Goal: Transaction & Acquisition: Download file/media

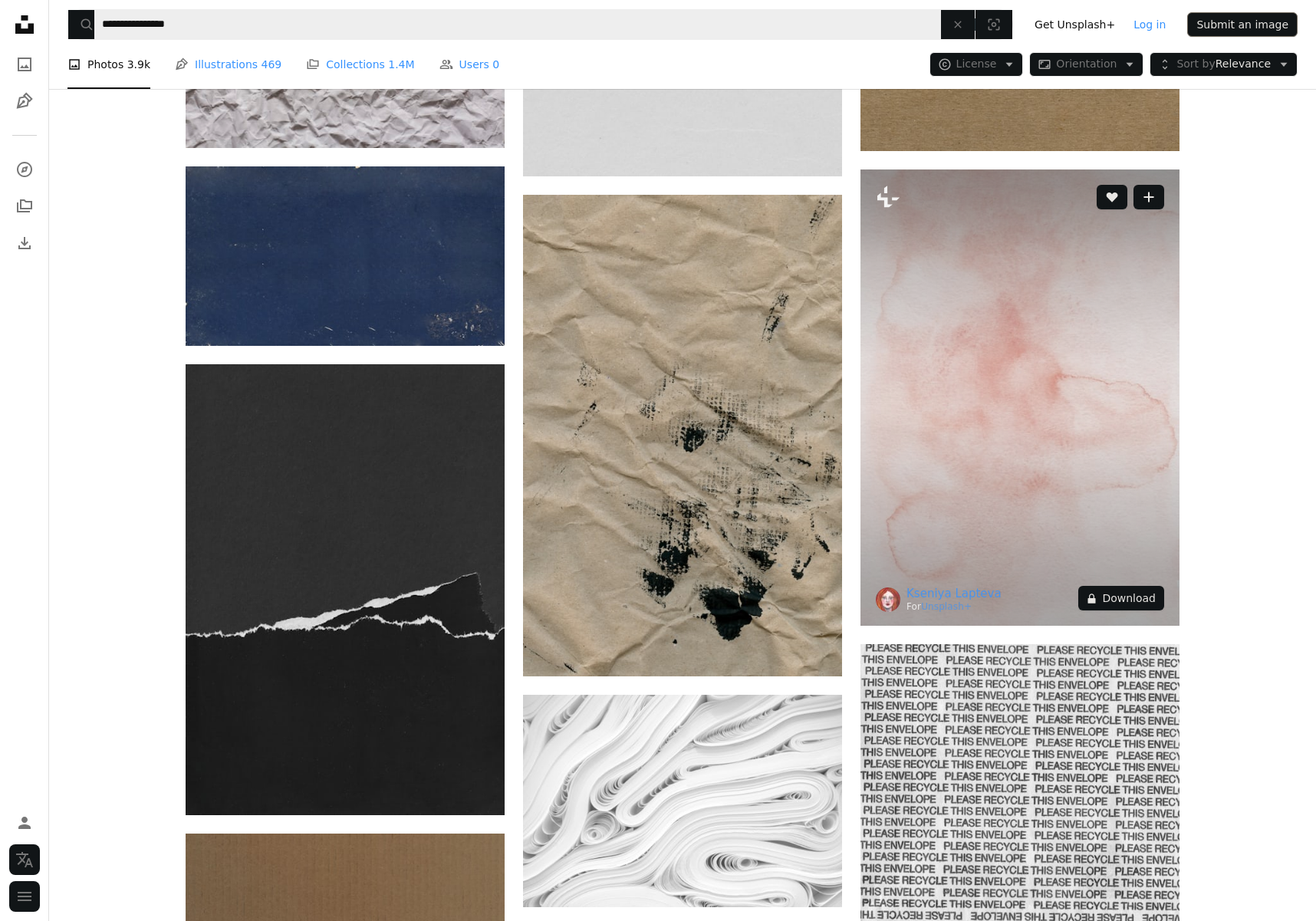
scroll to position [15009, 0]
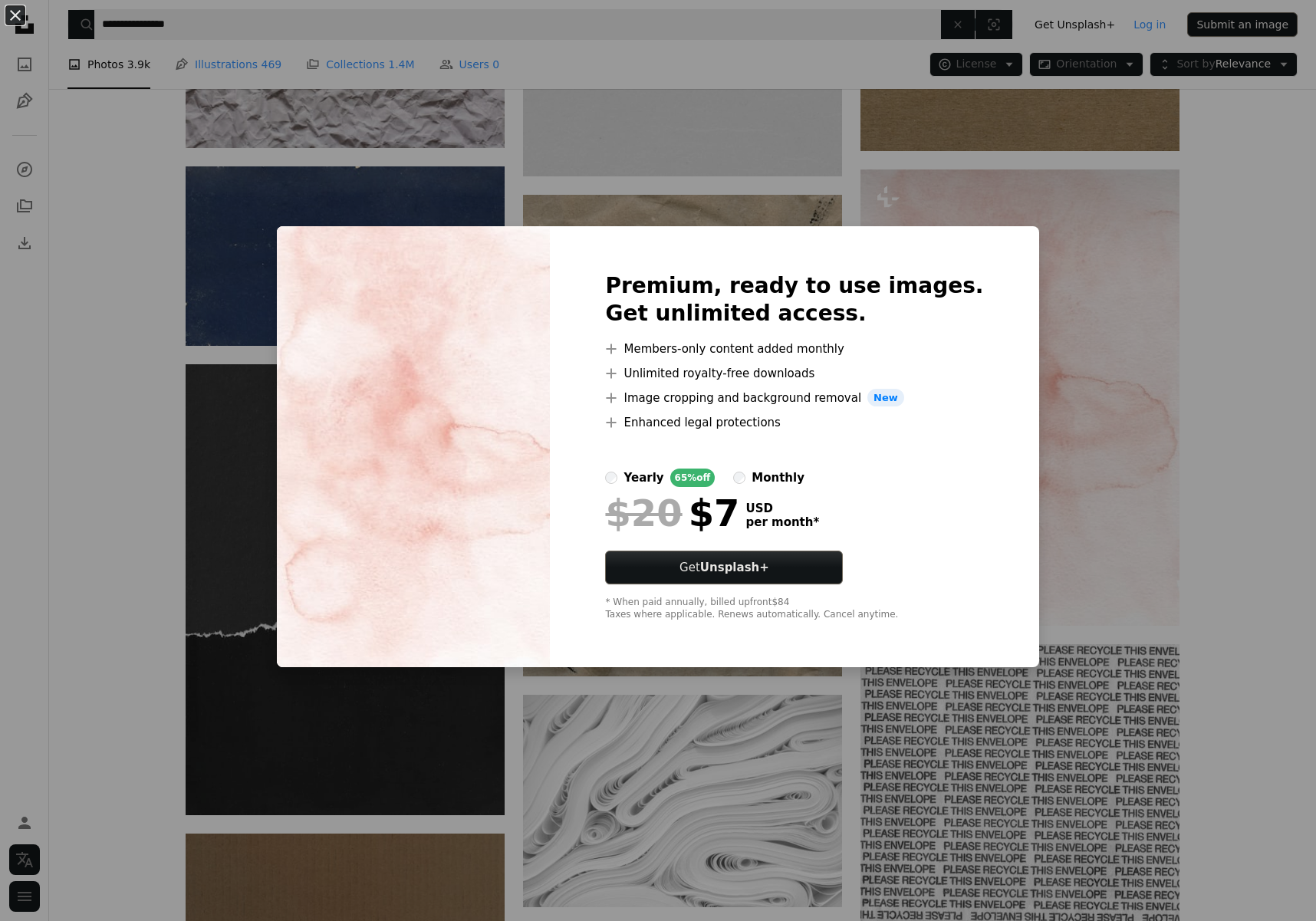
click at [985, 203] on div "An X shape Premium, ready to use images. Get unlimited access. A plus sign Memb…" at bounding box center [658, 460] width 1316 height 921
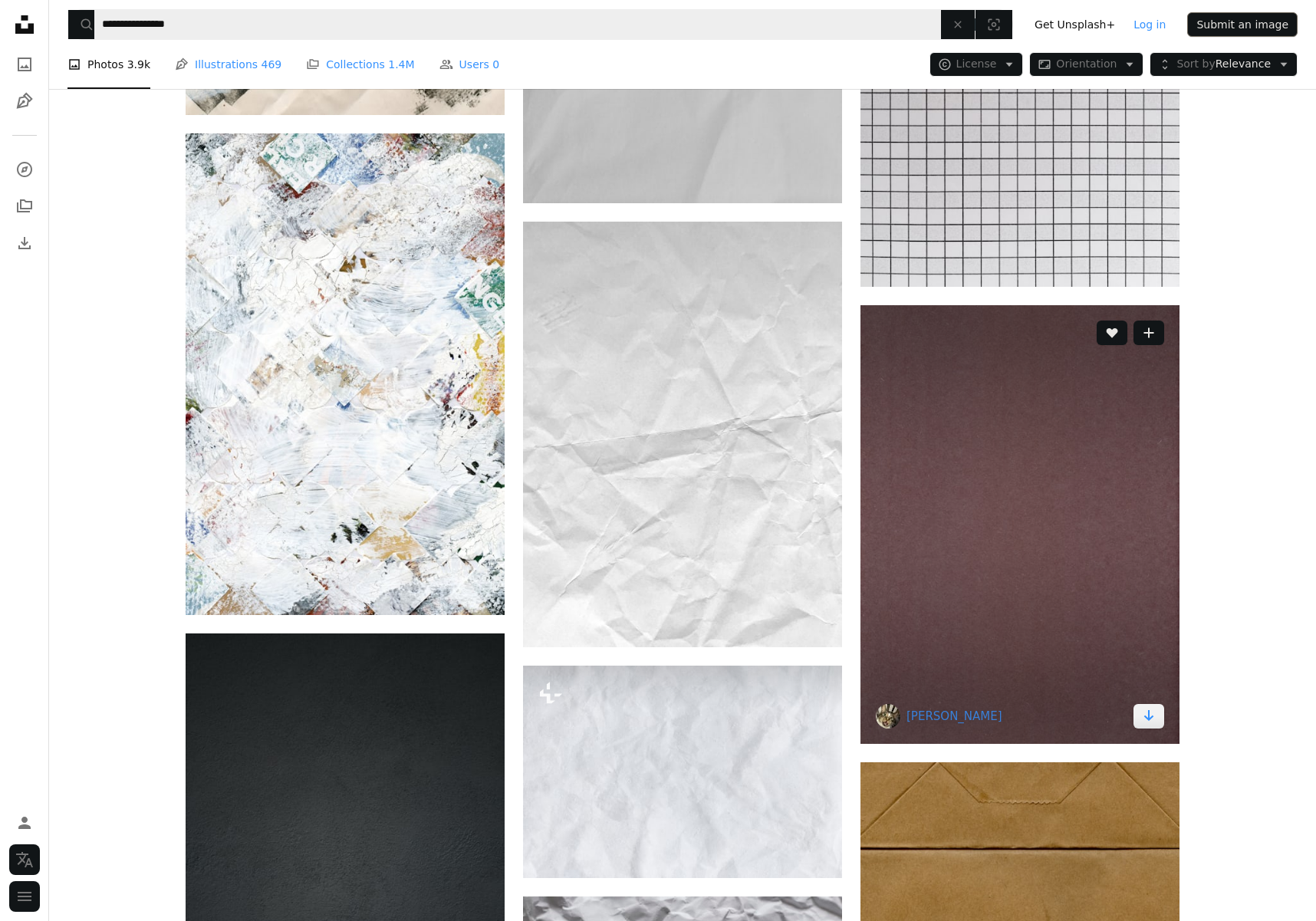
scroll to position [13422, 0]
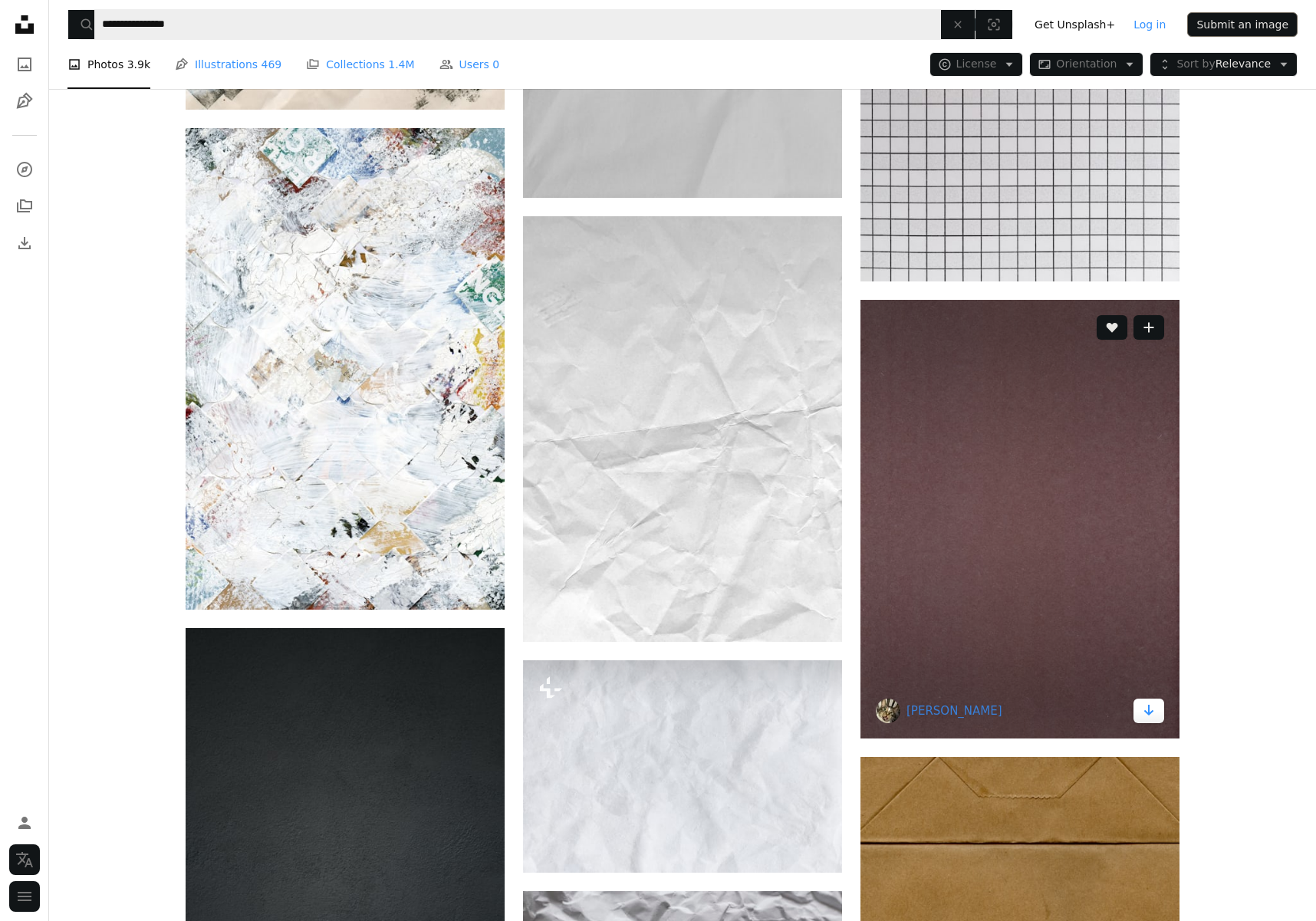
click at [1146, 712] on icon "Arrow pointing down" at bounding box center [1148, 709] width 12 height 18
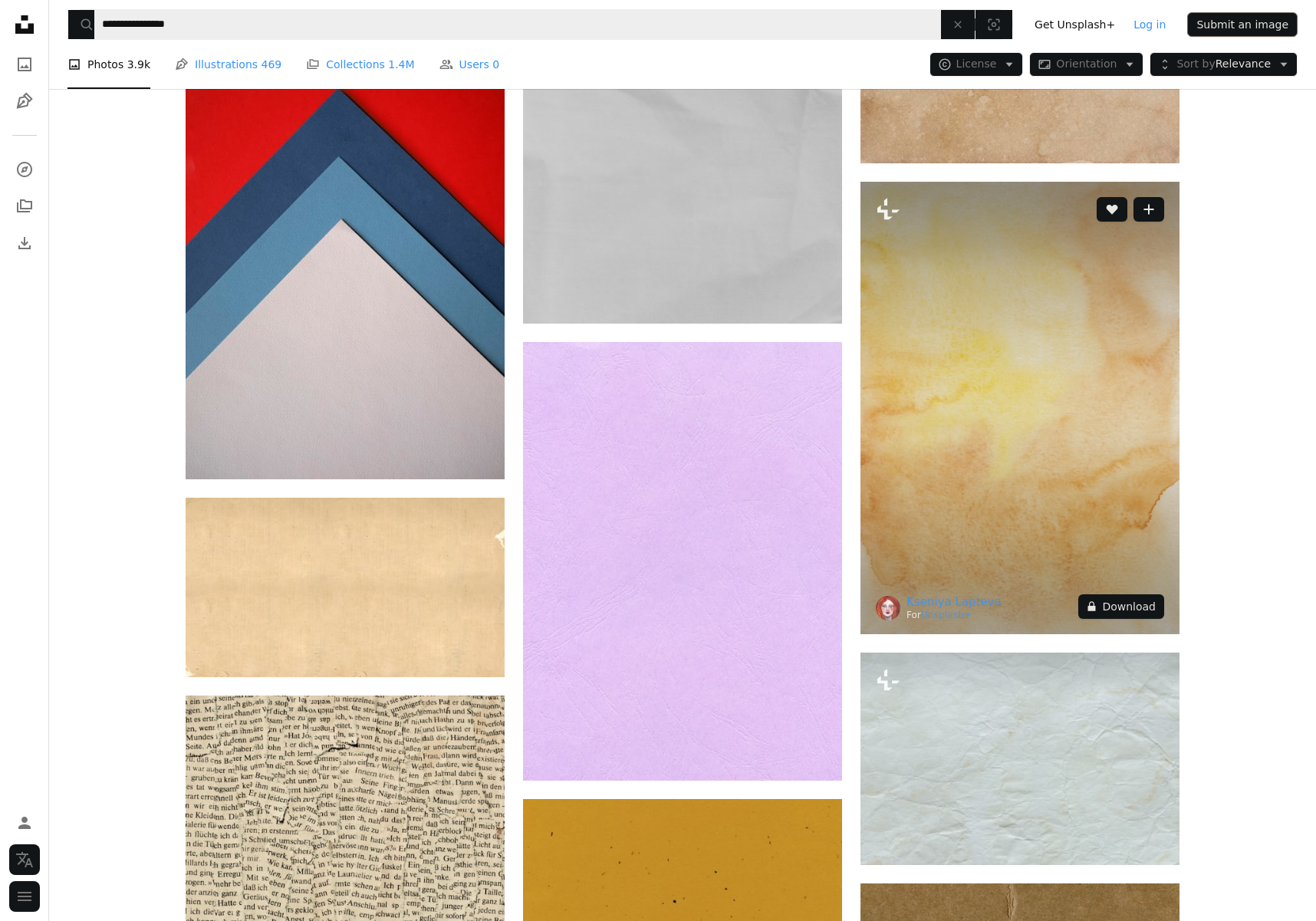
scroll to position [11381, 0]
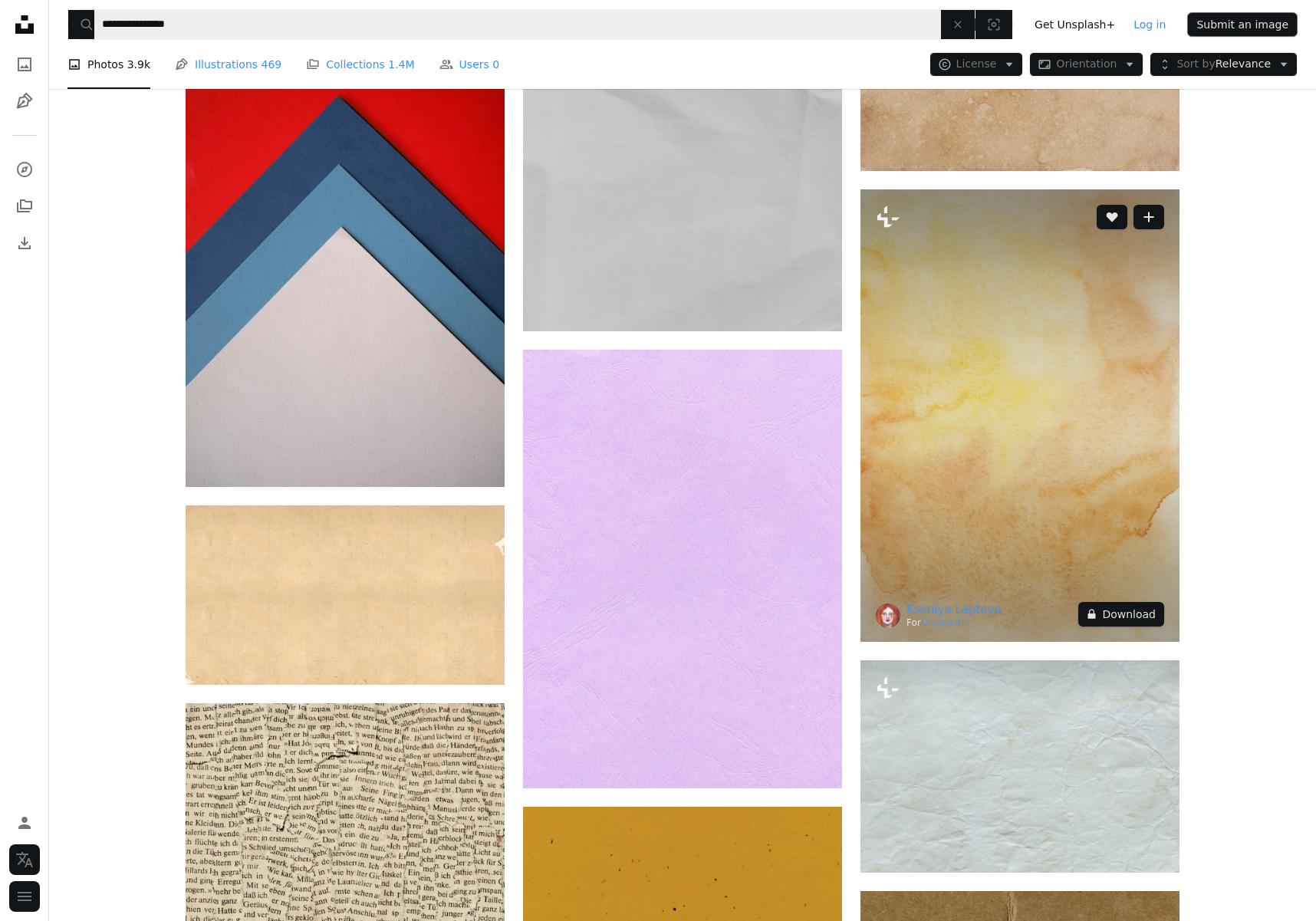
click at [1136, 607] on button "A lock Download" at bounding box center [1121, 613] width 86 height 25
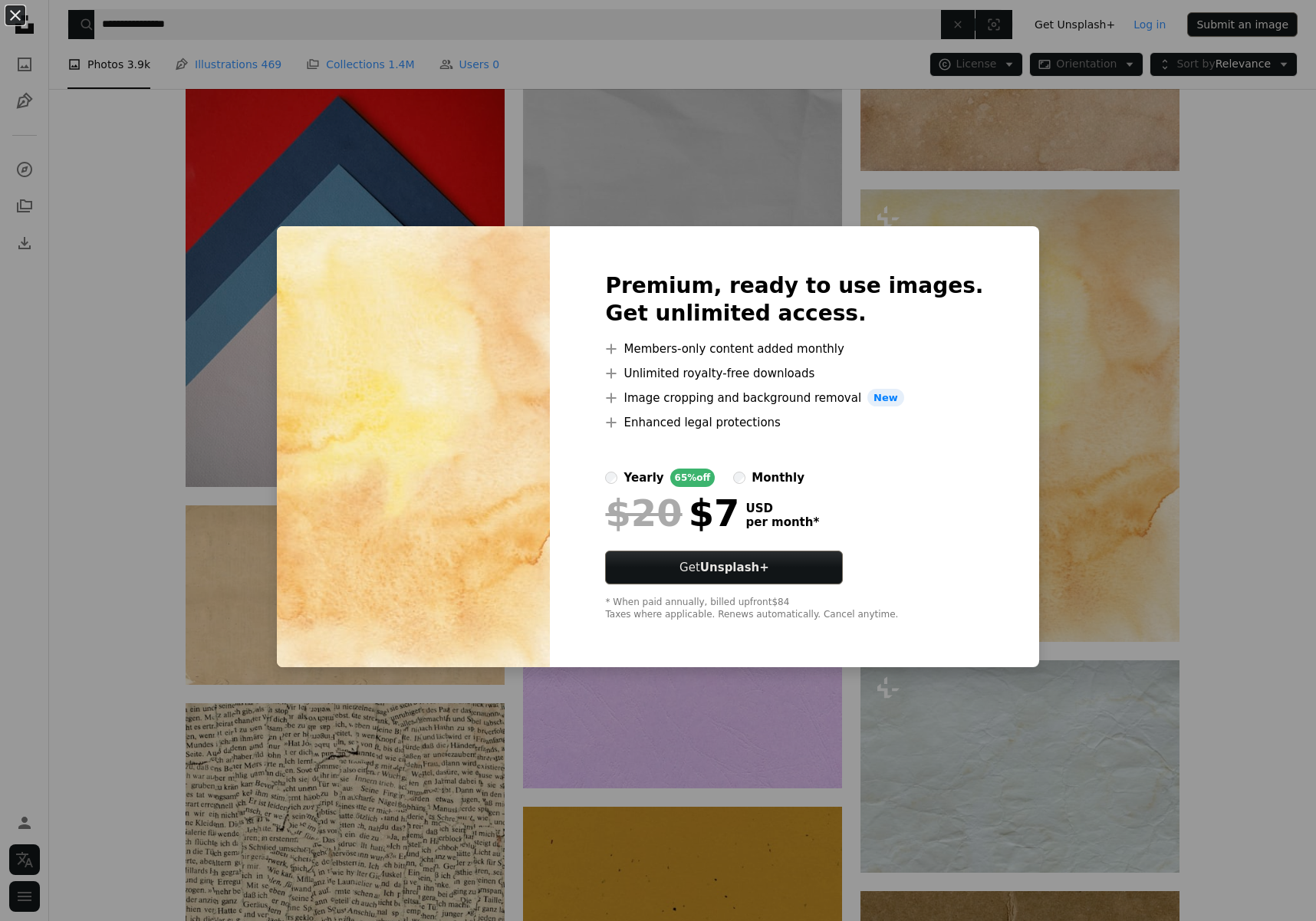
click at [1017, 272] on div "An X shape Premium, ready to use images. Get unlimited access. A plus sign Memb…" at bounding box center [658, 460] width 1316 height 921
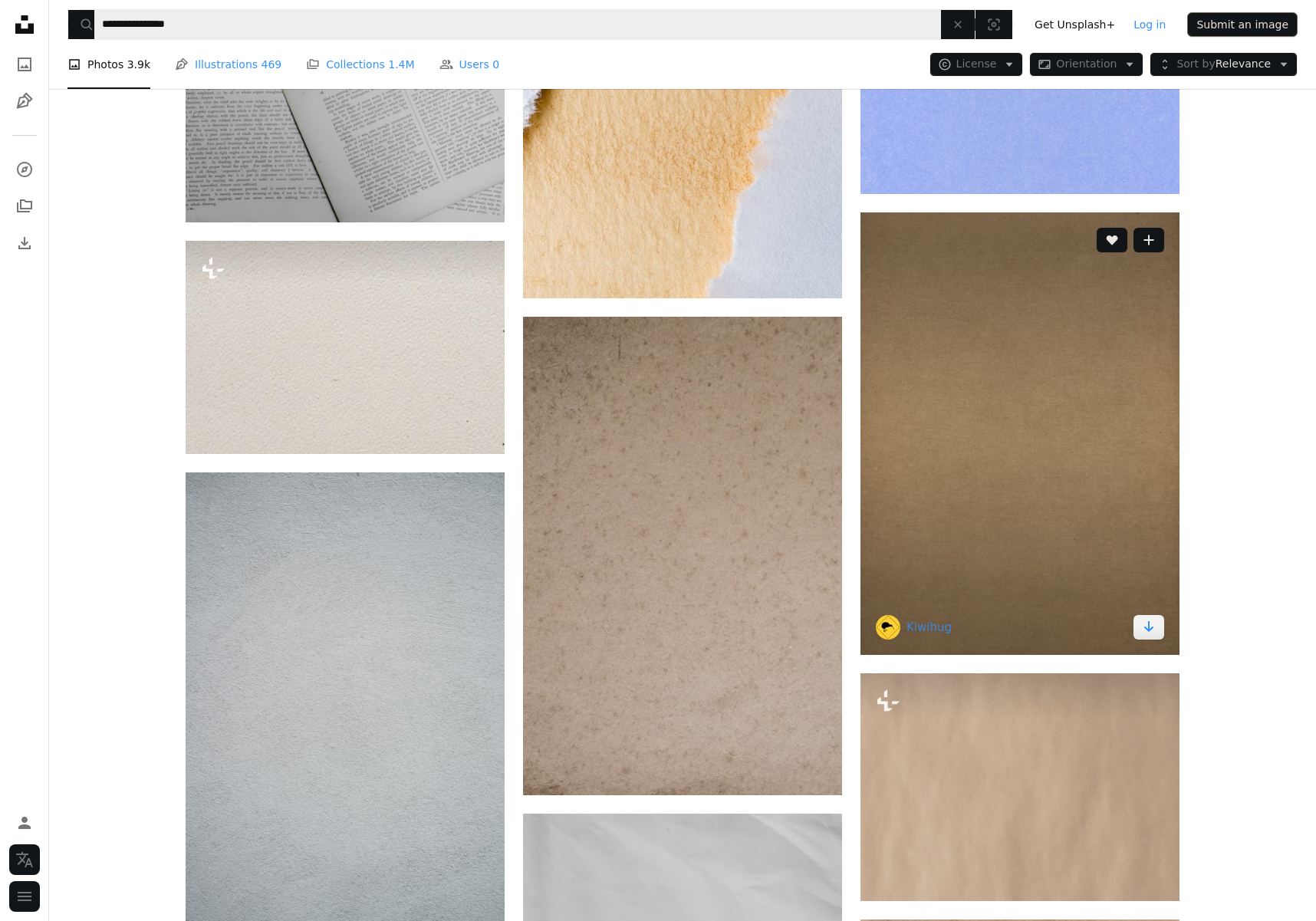
scroll to position [10418, 0]
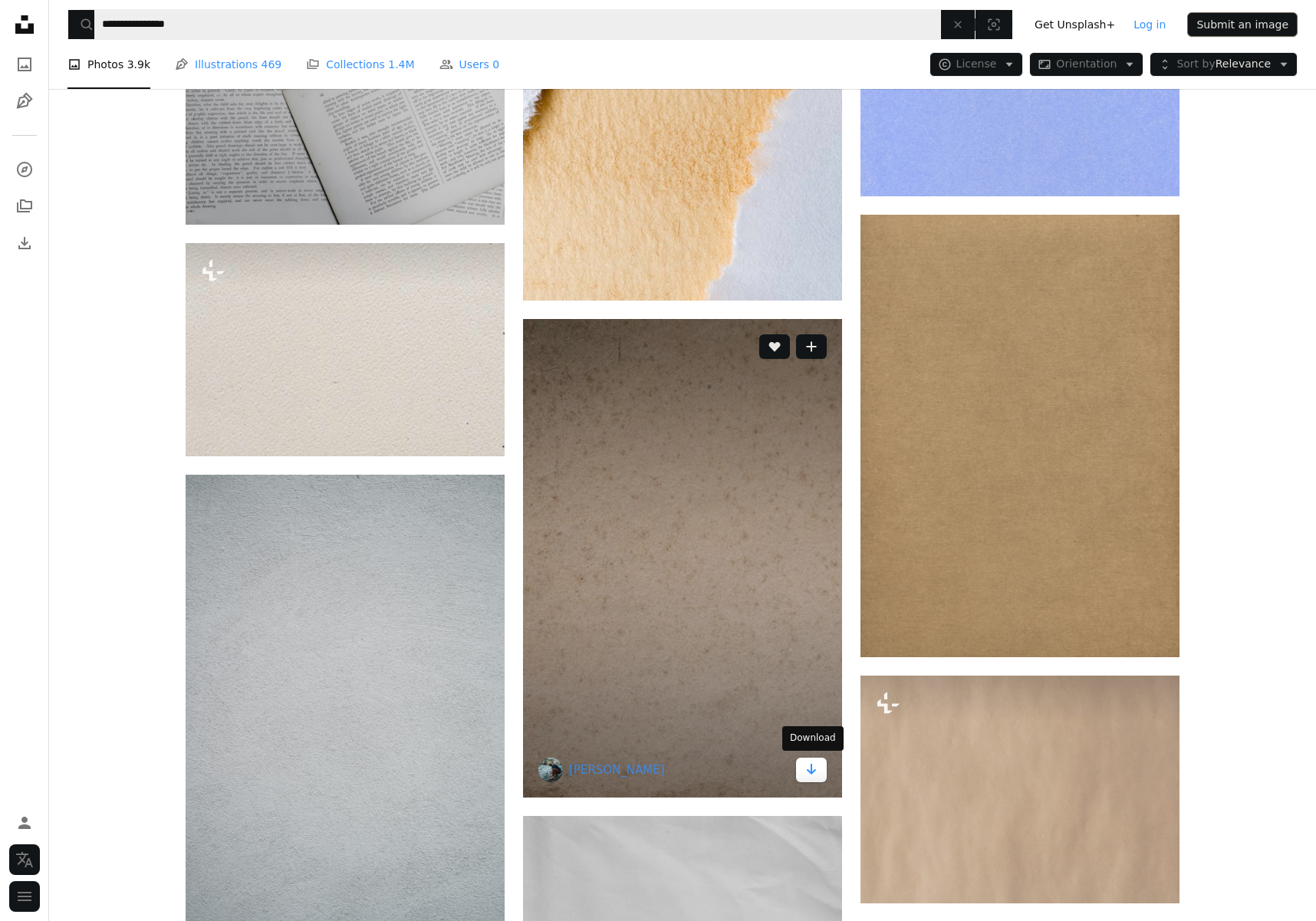
click at [805, 765] on link "Arrow pointing down" at bounding box center [811, 770] width 31 height 25
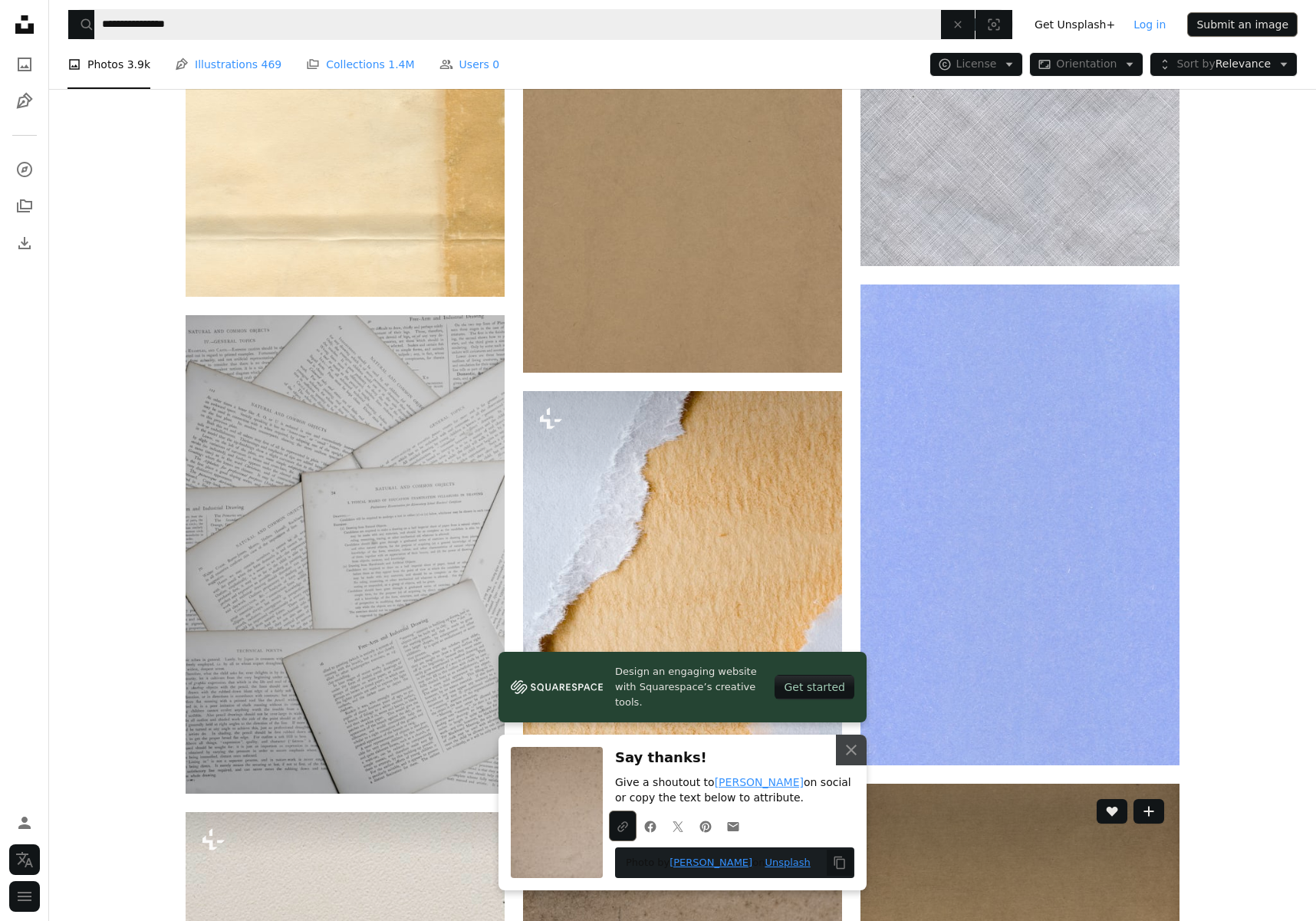
scroll to position [9771, 0]
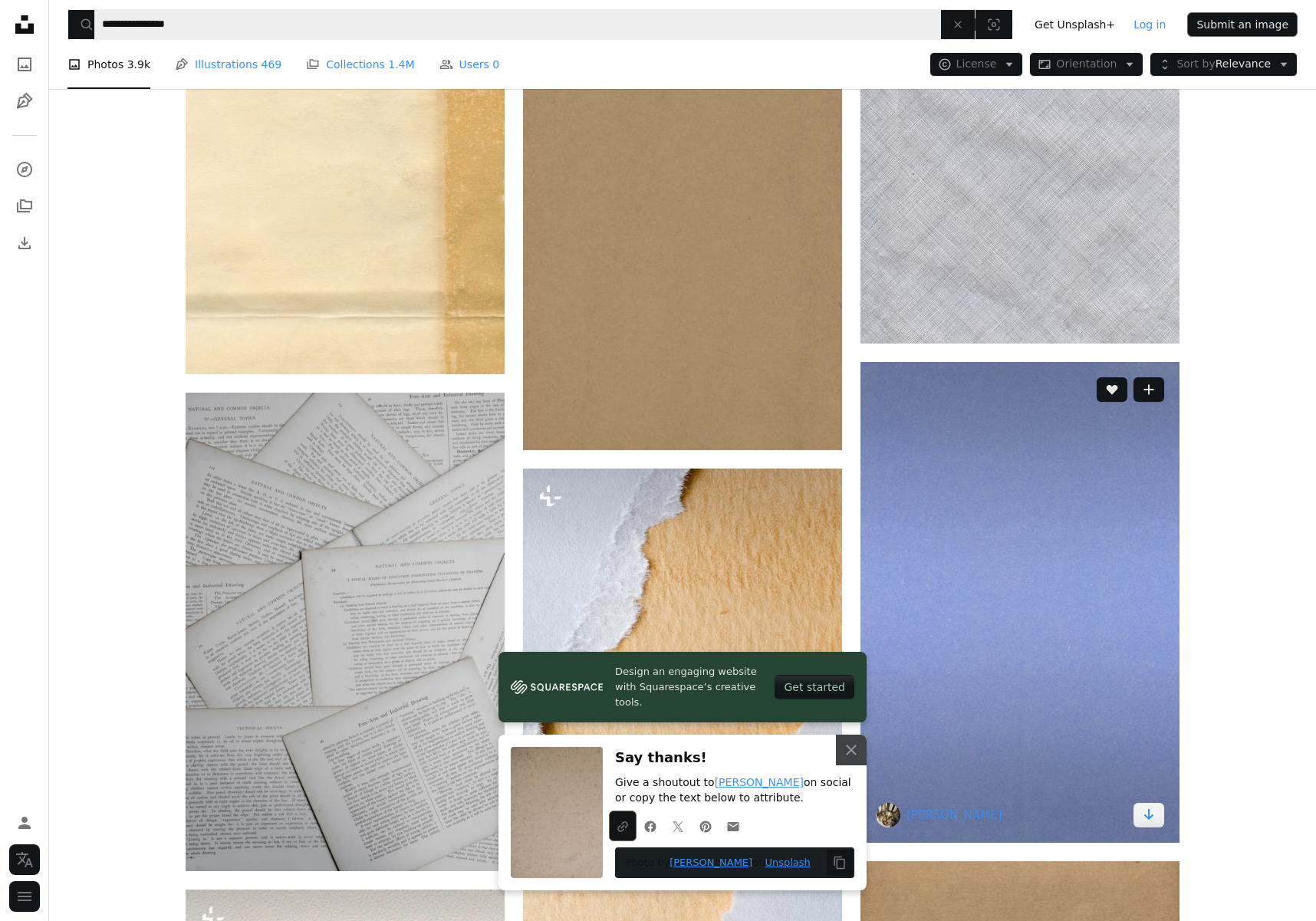
click at [930, 374] on img at bounding box center [1020, 602] width 319 height 481
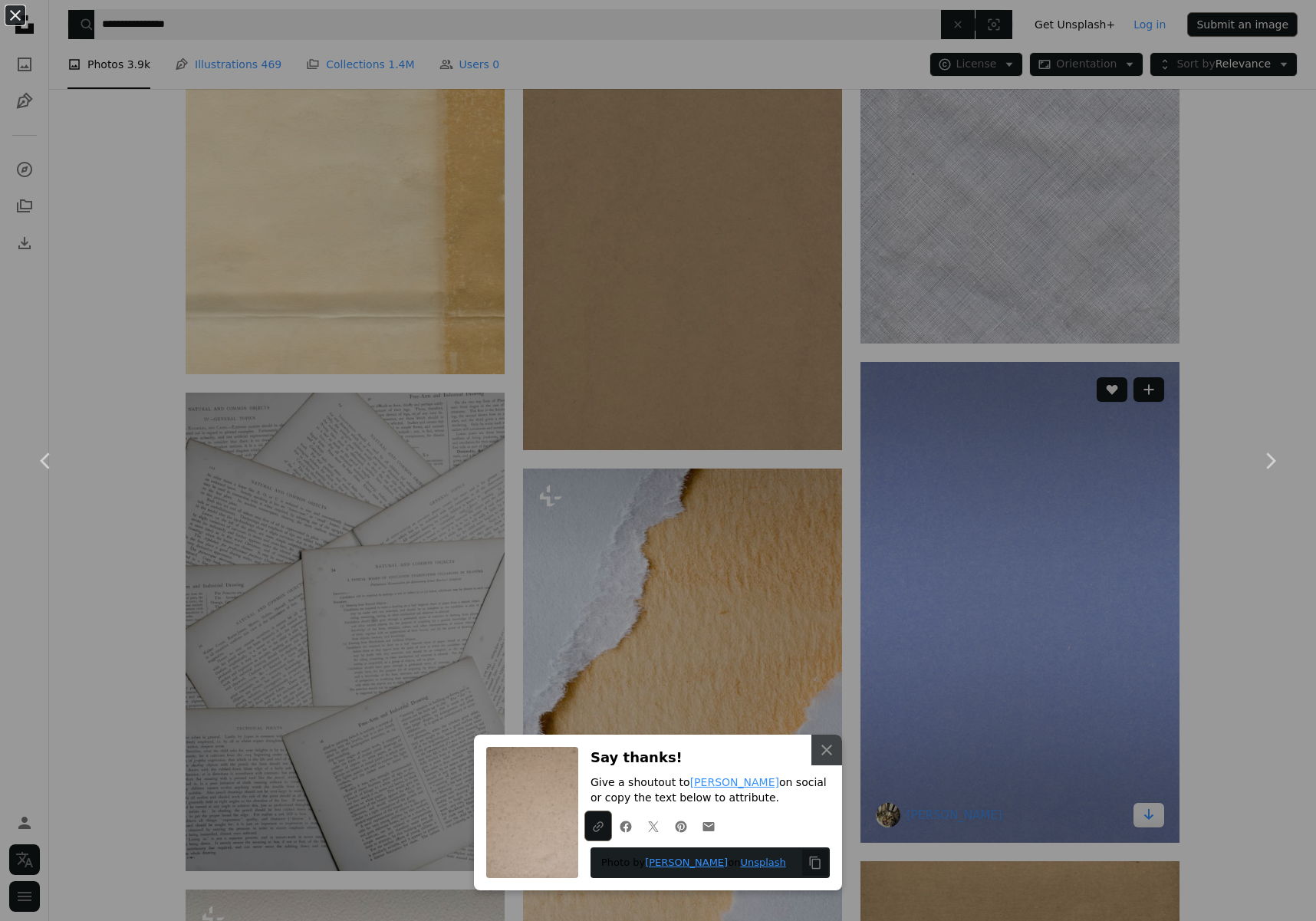
scroll to position [9760, 0]
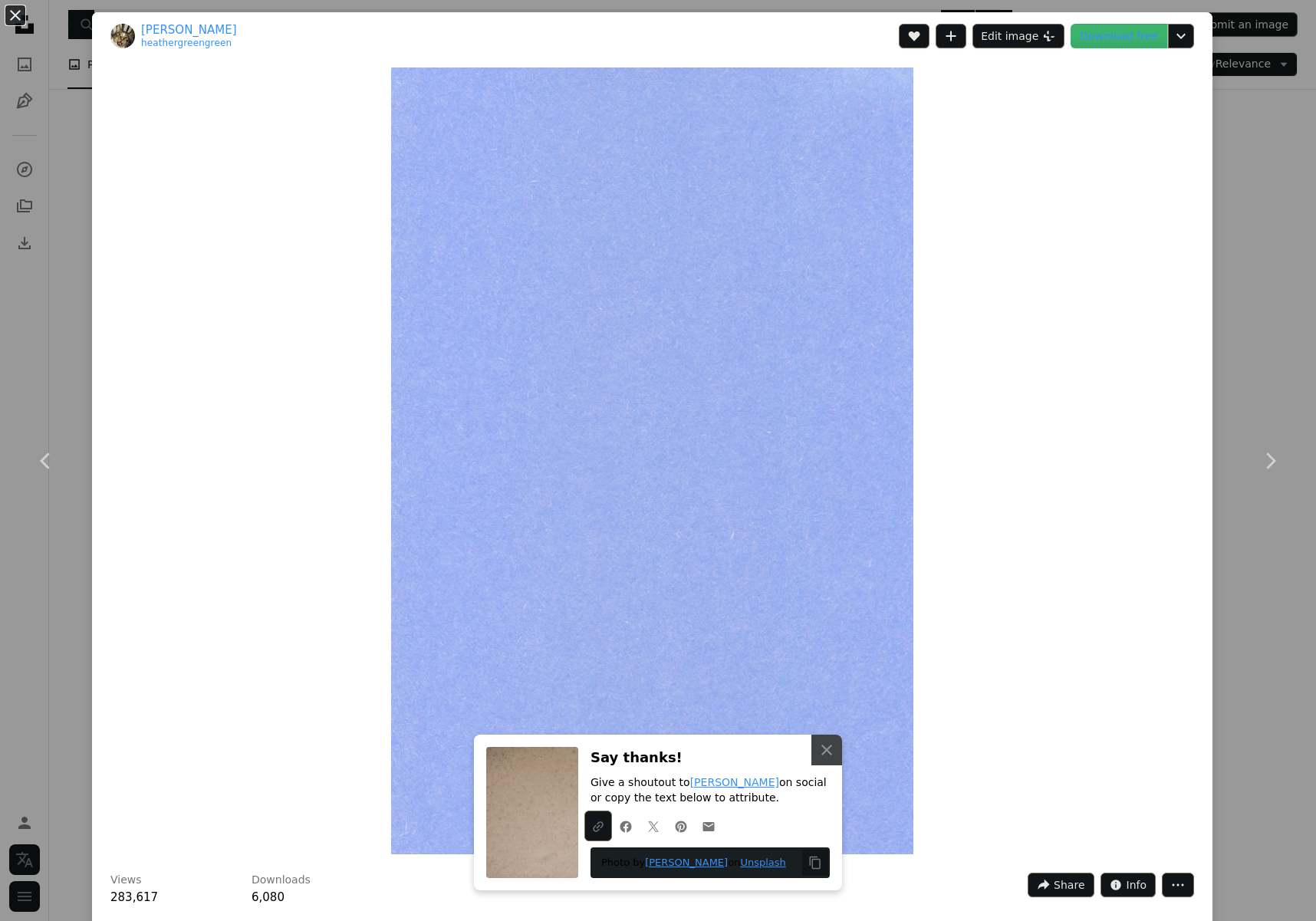
click at [1242, 218] on div "An X shape Chevron left Chevron right [PERSON_NAME] heathergreengreen A heart A…" at bounding box center [658, 460] width 1316 height 921
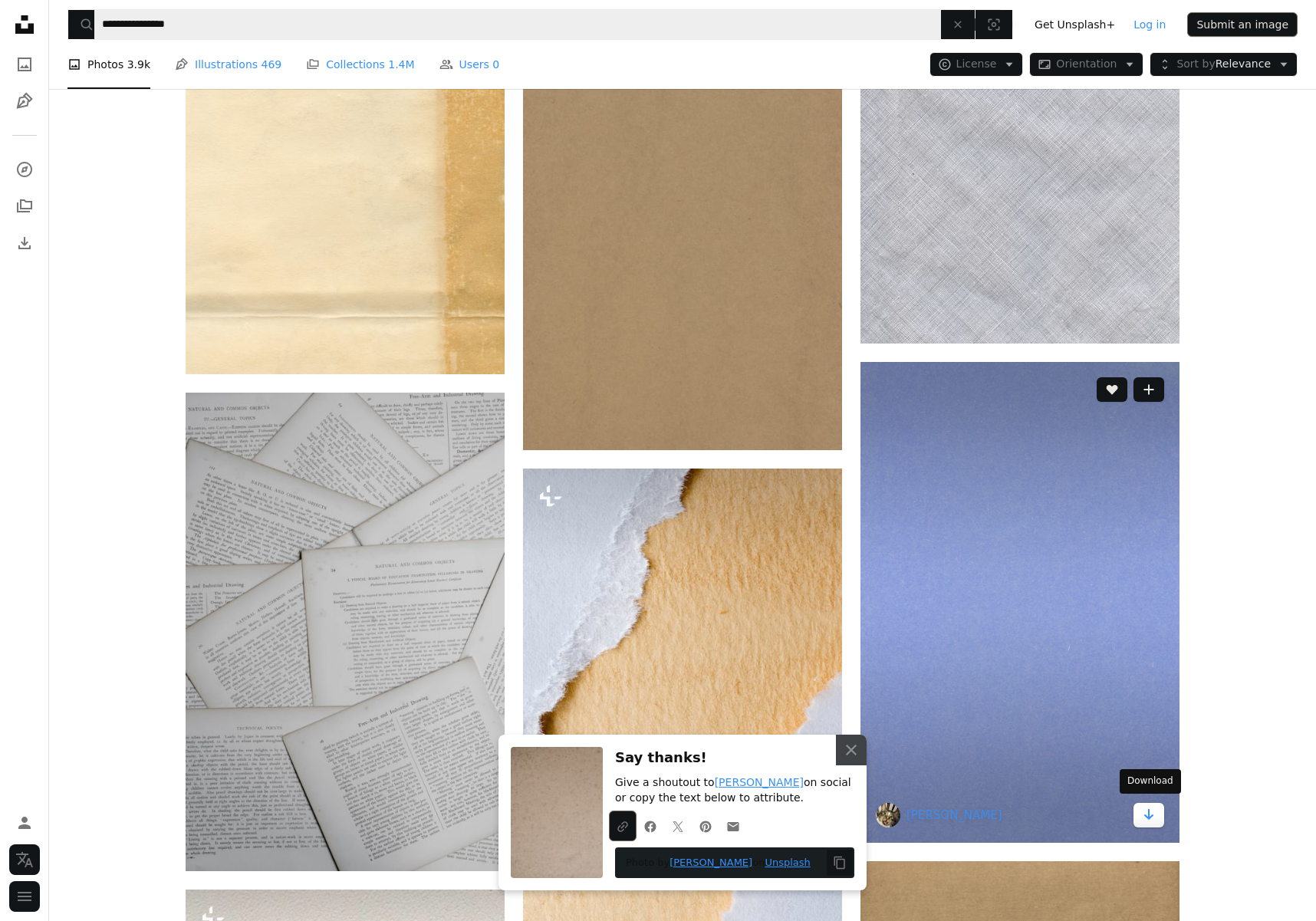
click at [1146, 809] on icon "Arrow pointing down" at bounding box center [1148, 814] width 12 height 18
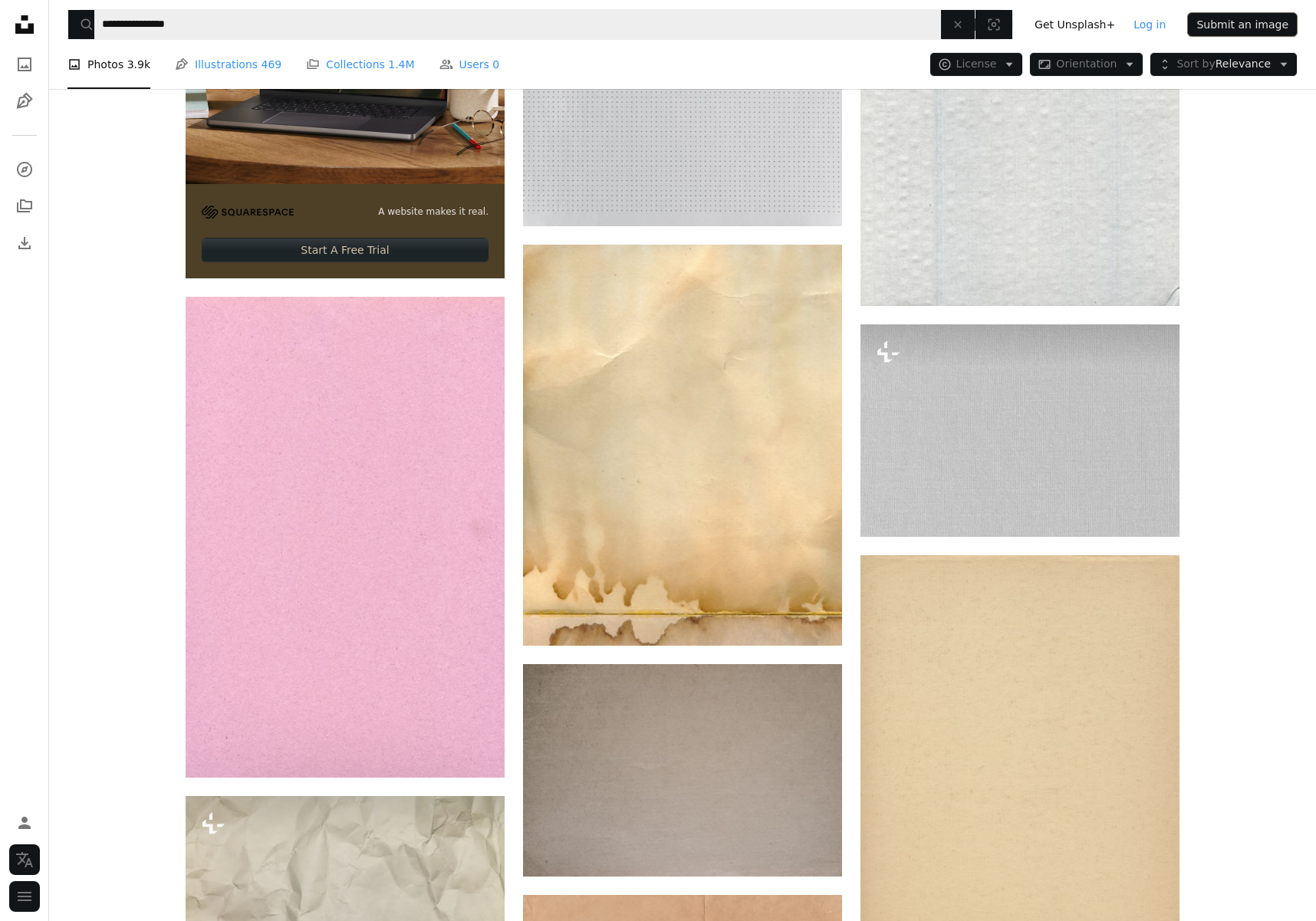
scroll to position [4313, 0]
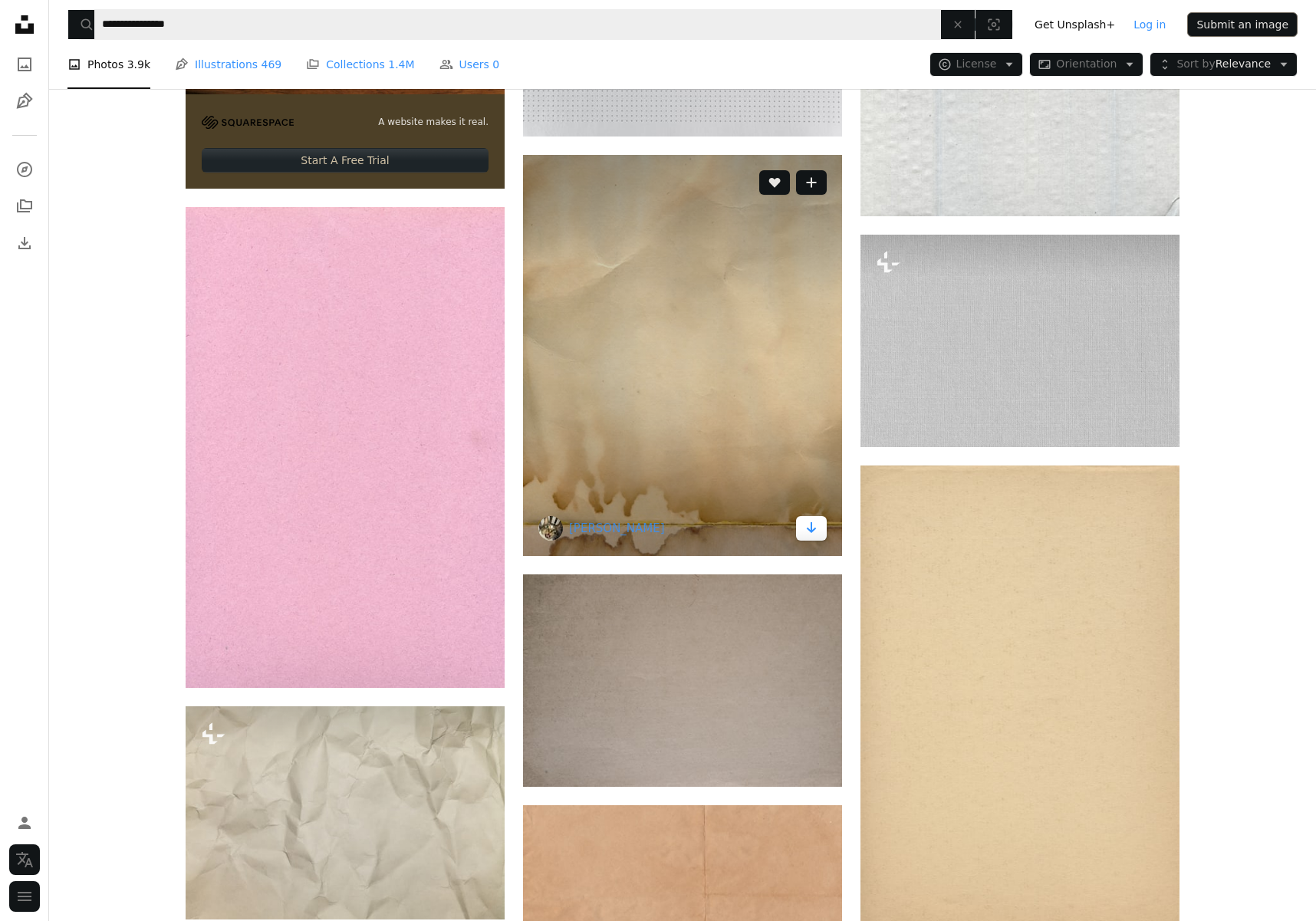
click at [811, 528] on icon "Download" at bounding box center [812, 528] width 10 height 11
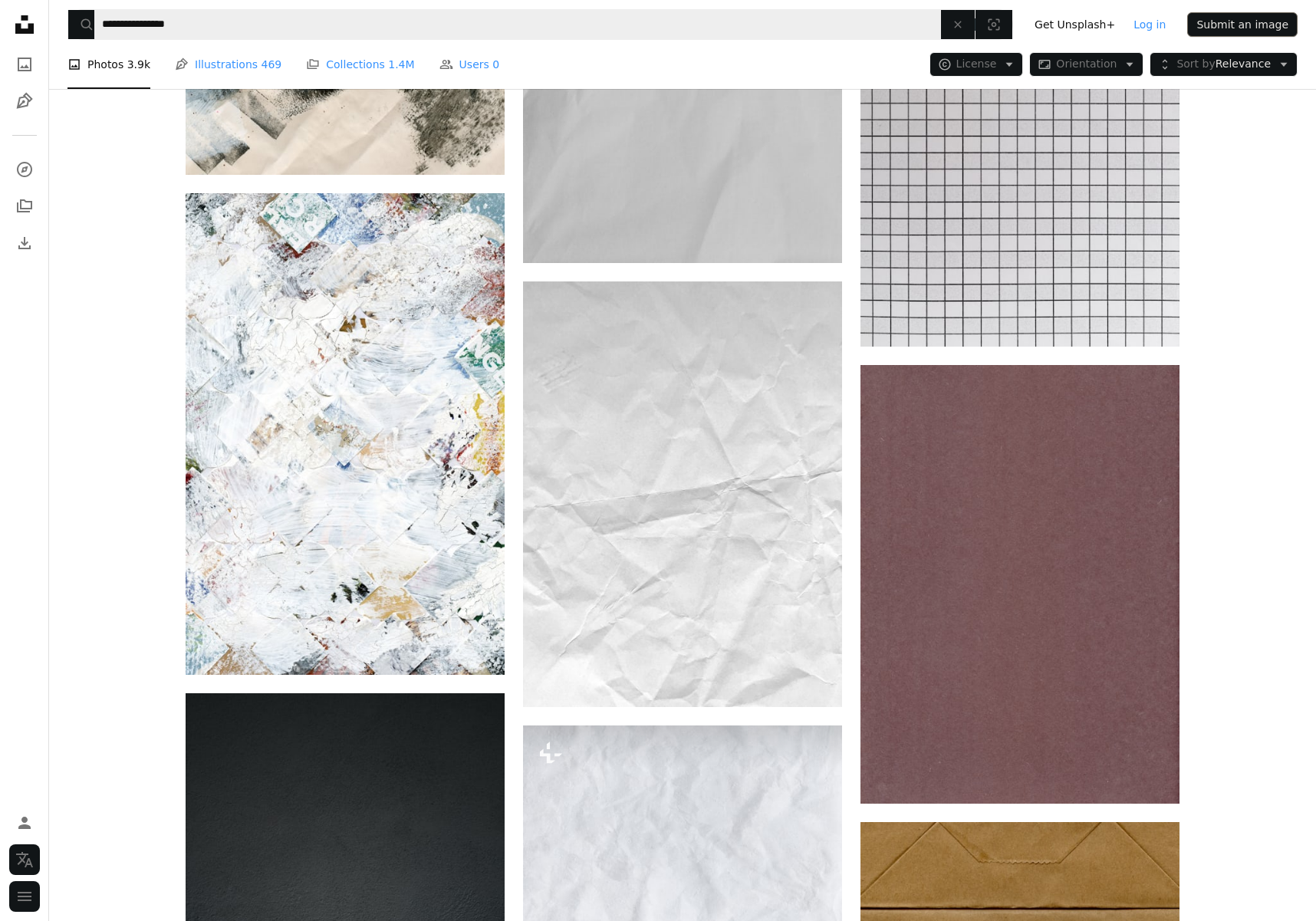
scroll to position [13368, 0]
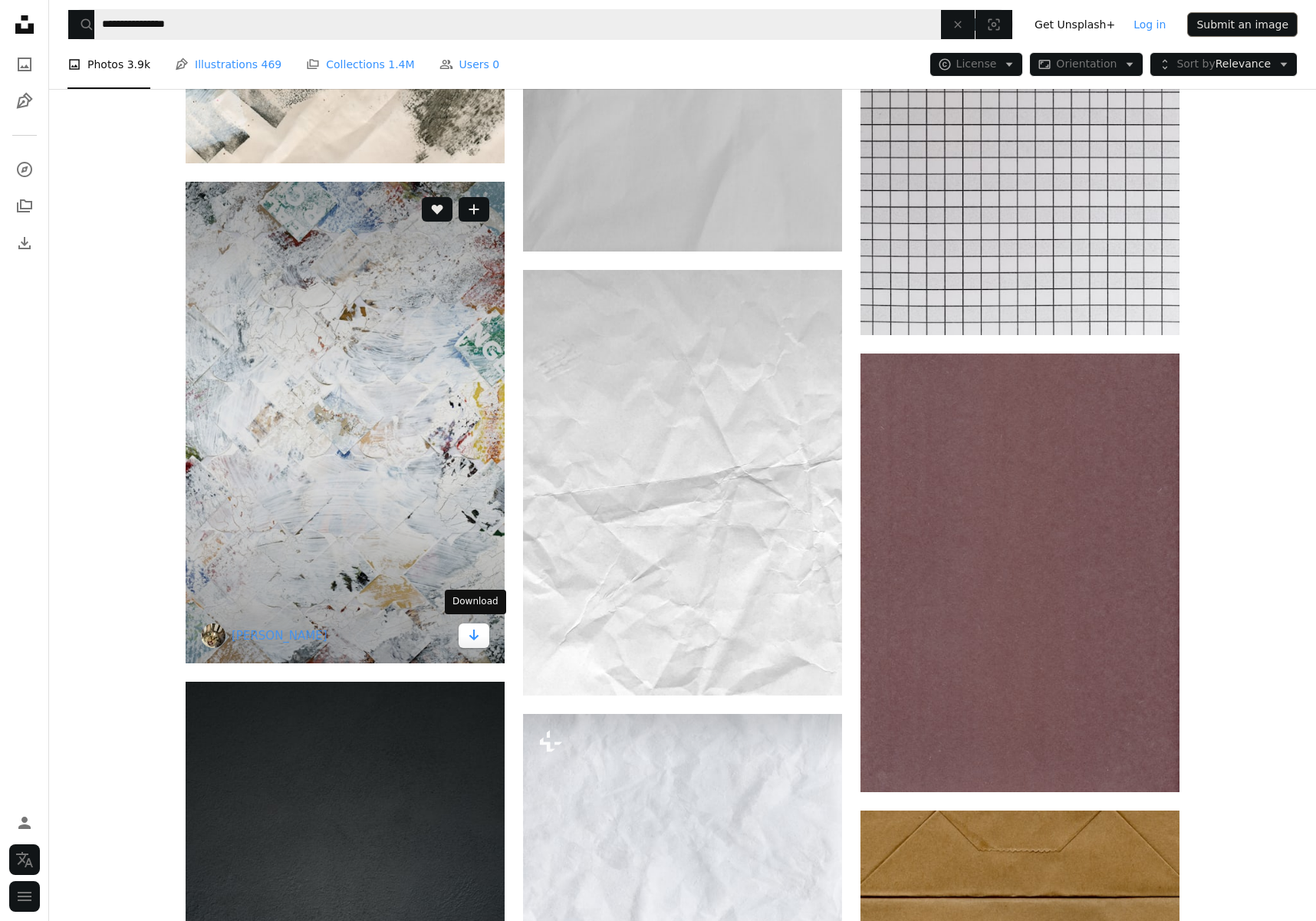
click at [472, 628] on icon "Arrow pointing down" at bounding box center [473, 634] width 12 height 18
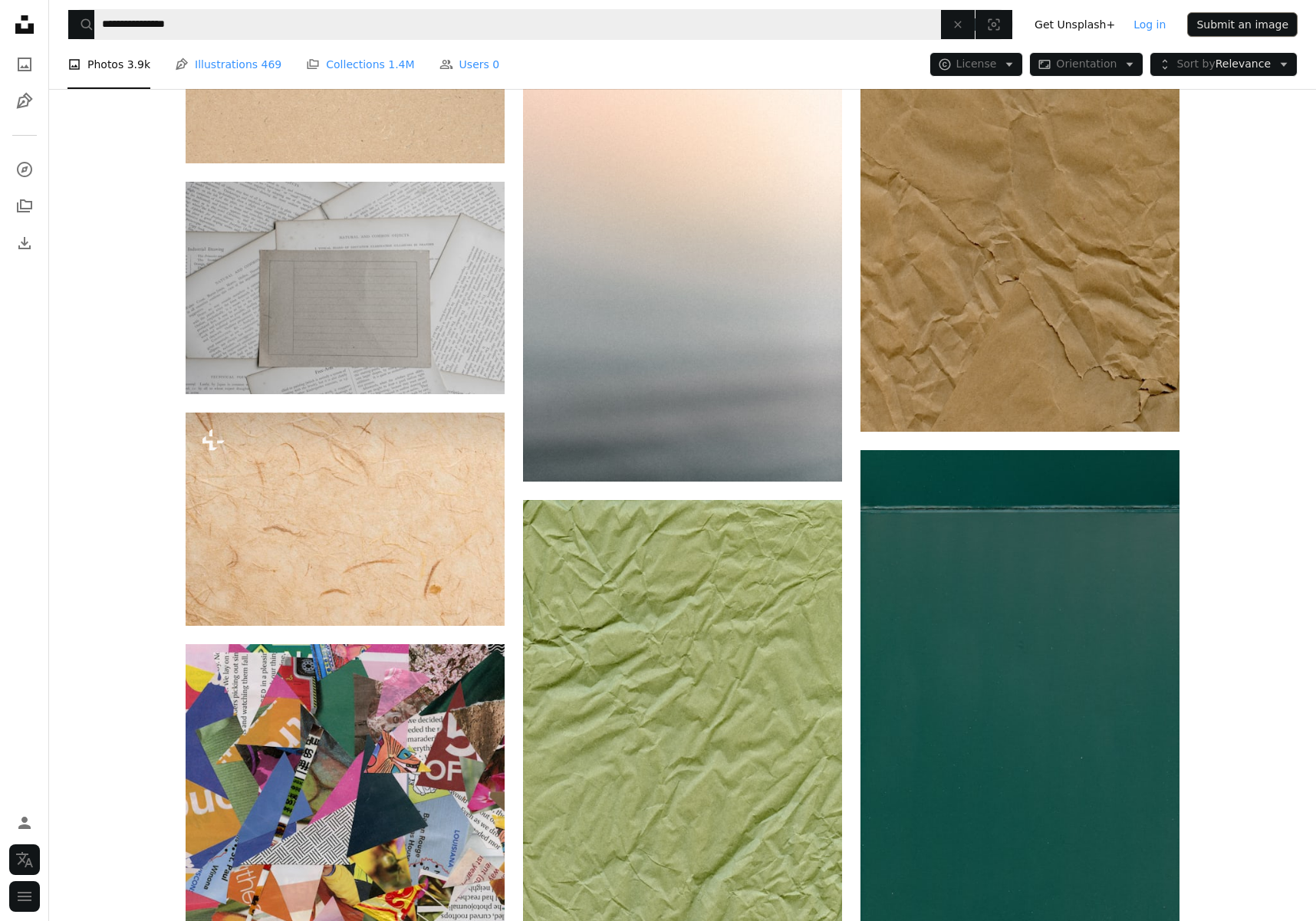
scroll to position [17304, 0]
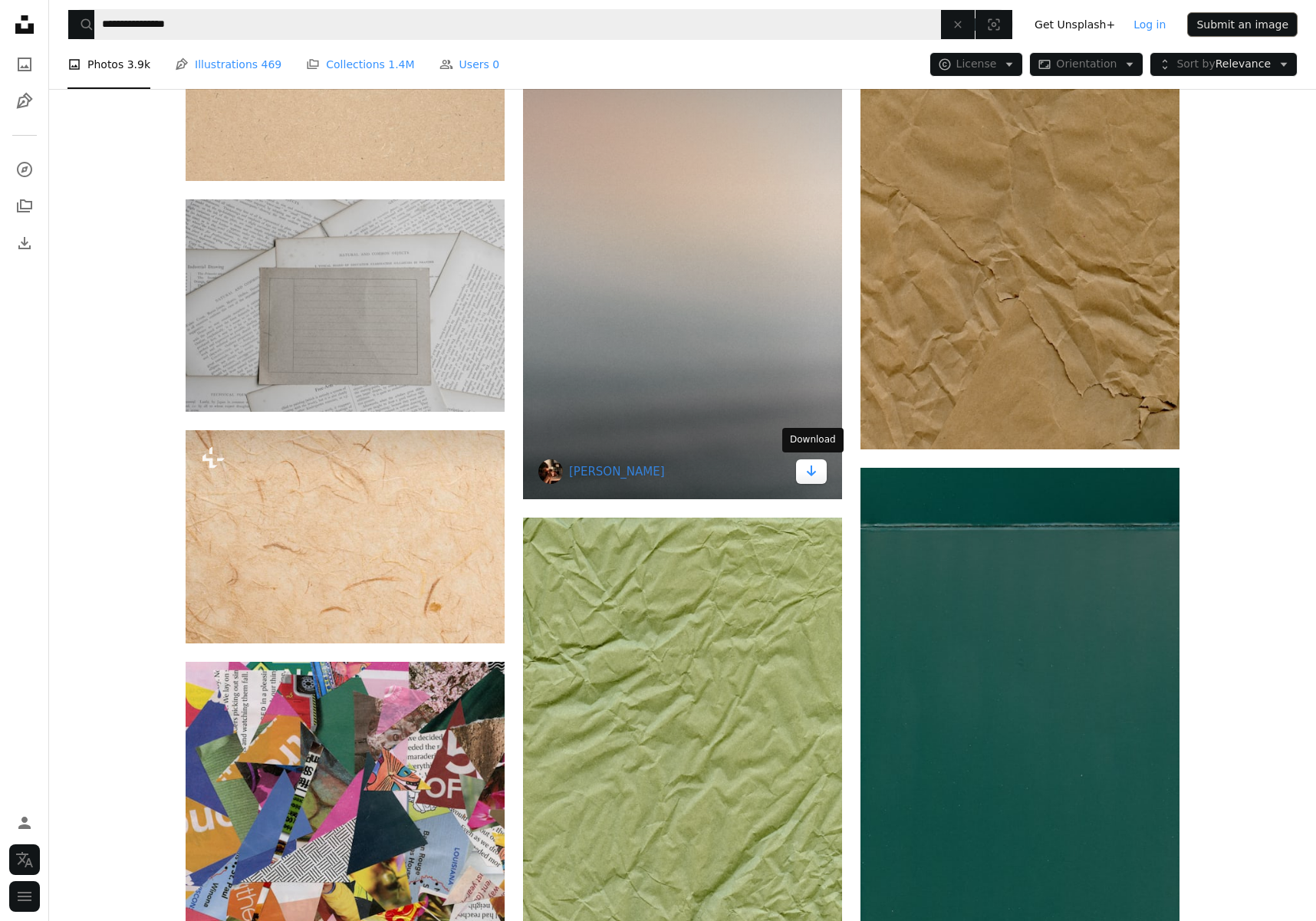
click at [811, 466] on icon "Download" at bounding box center [812, 471] width 10 height 11
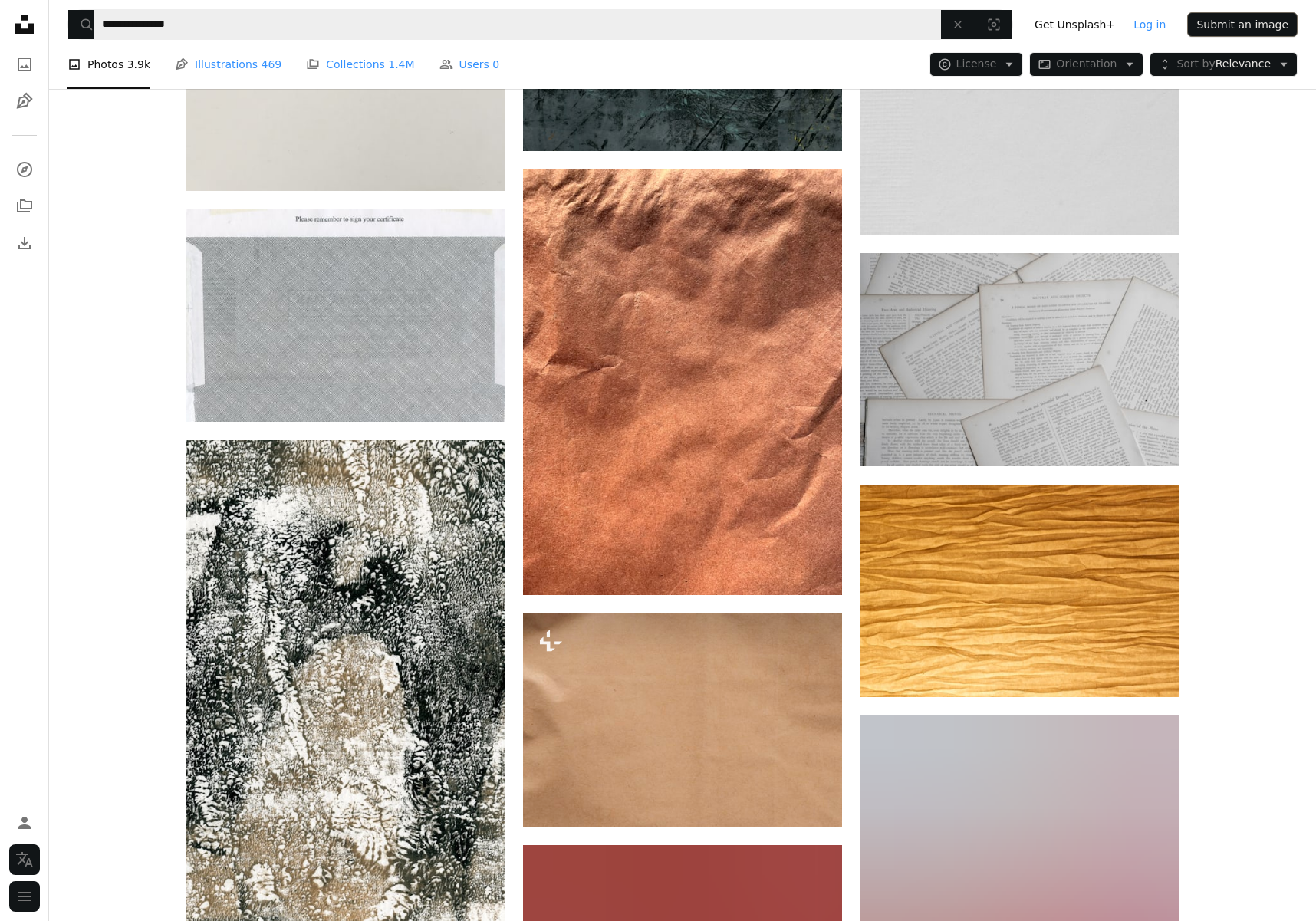
scroll to position [24651, 0]
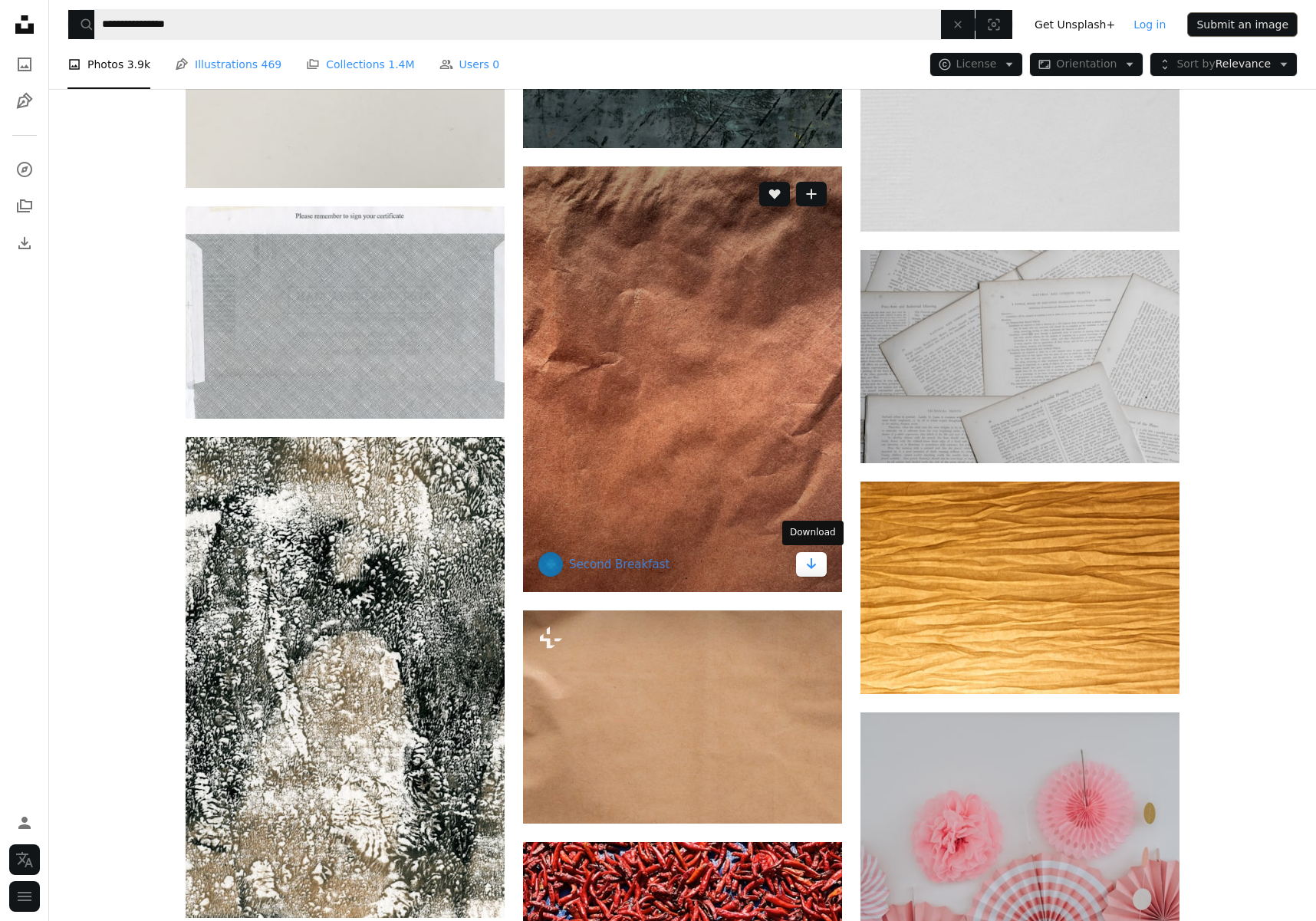
click at [806, 562] on icon "Arrow pointing down" at bounding box center [811, 563] width 12 height 18
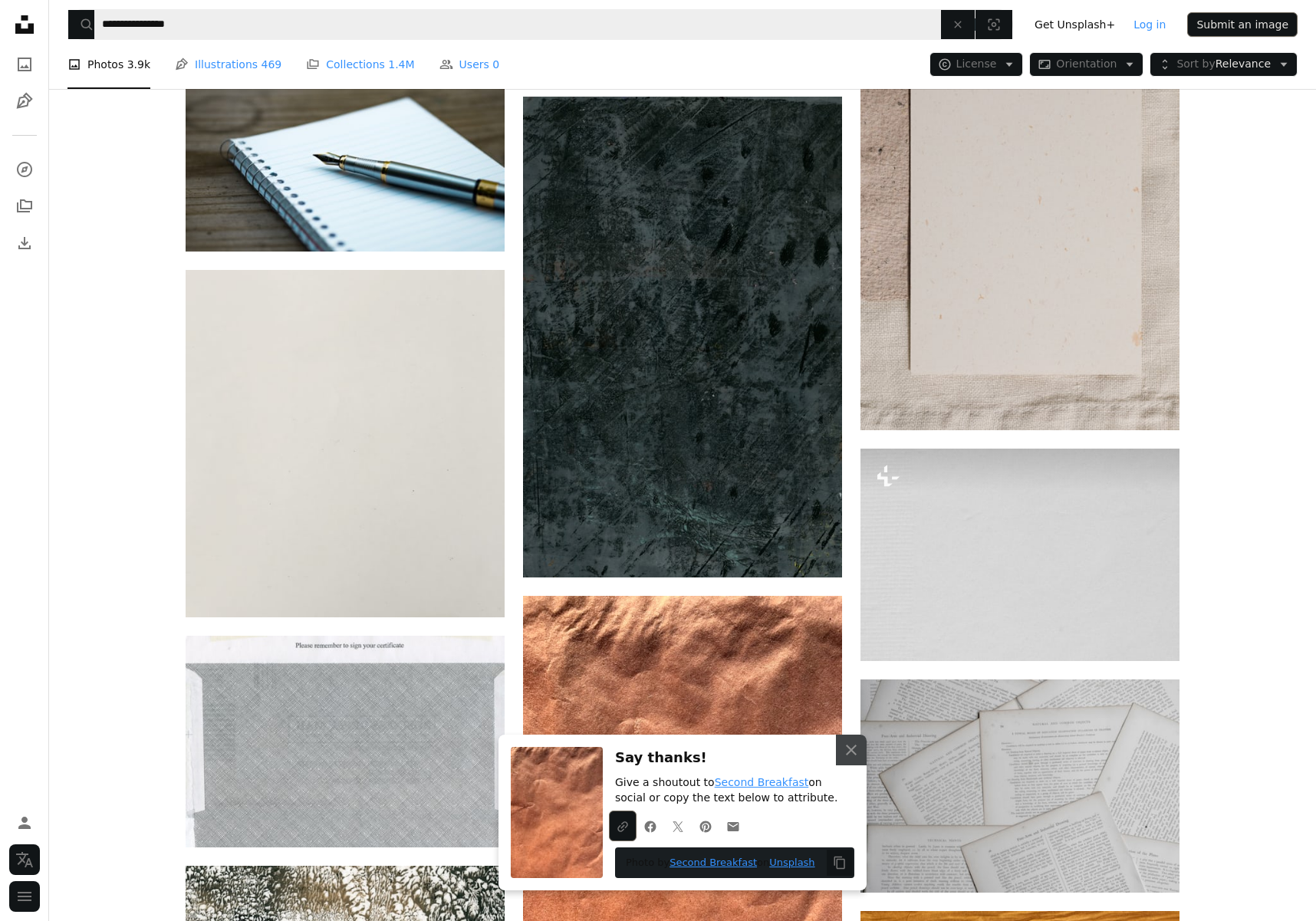
scroll to position [24178, 0]
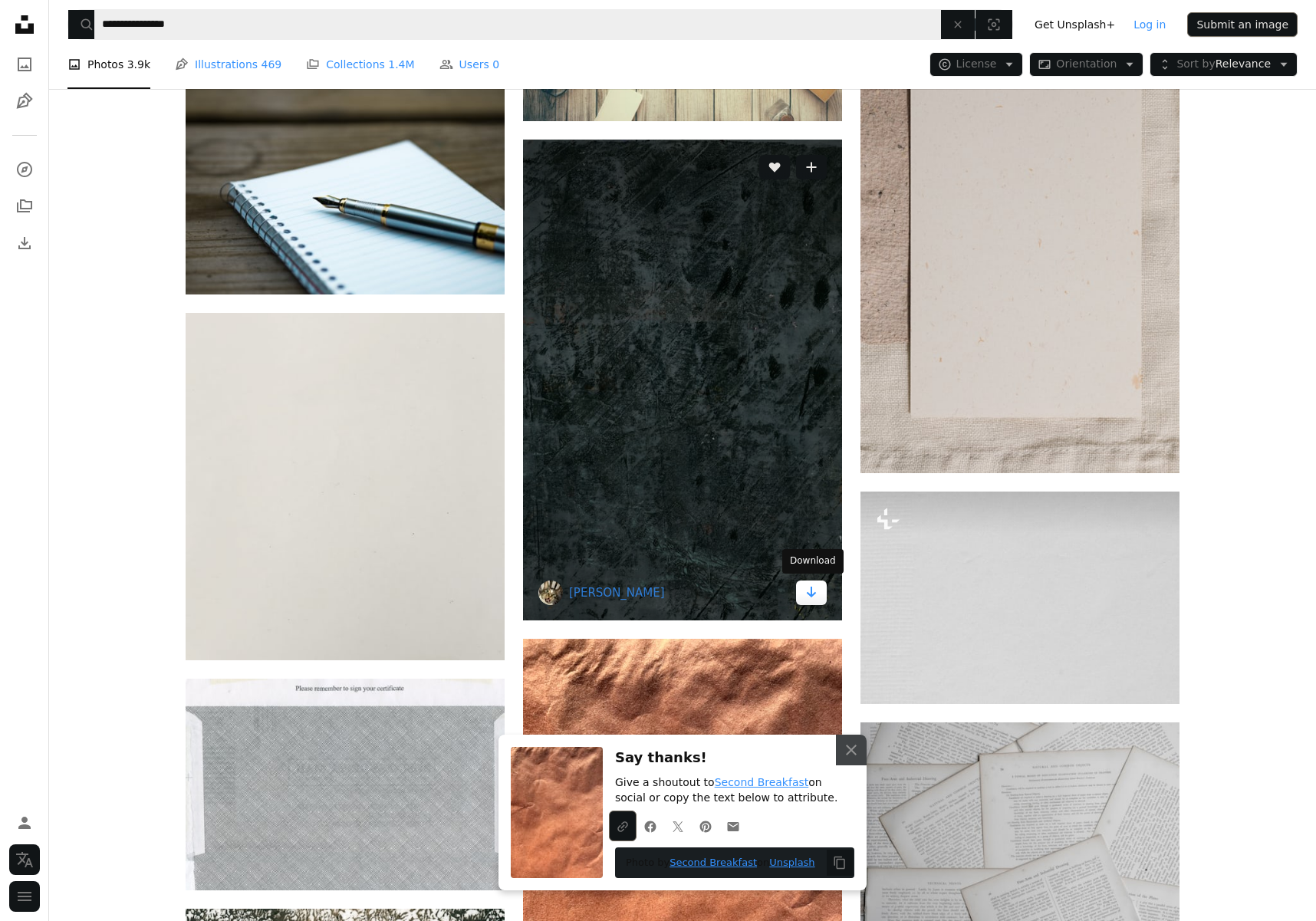
click at [812, 594] on icon "Download" at bounding box center [812, 592] width 10 height 11
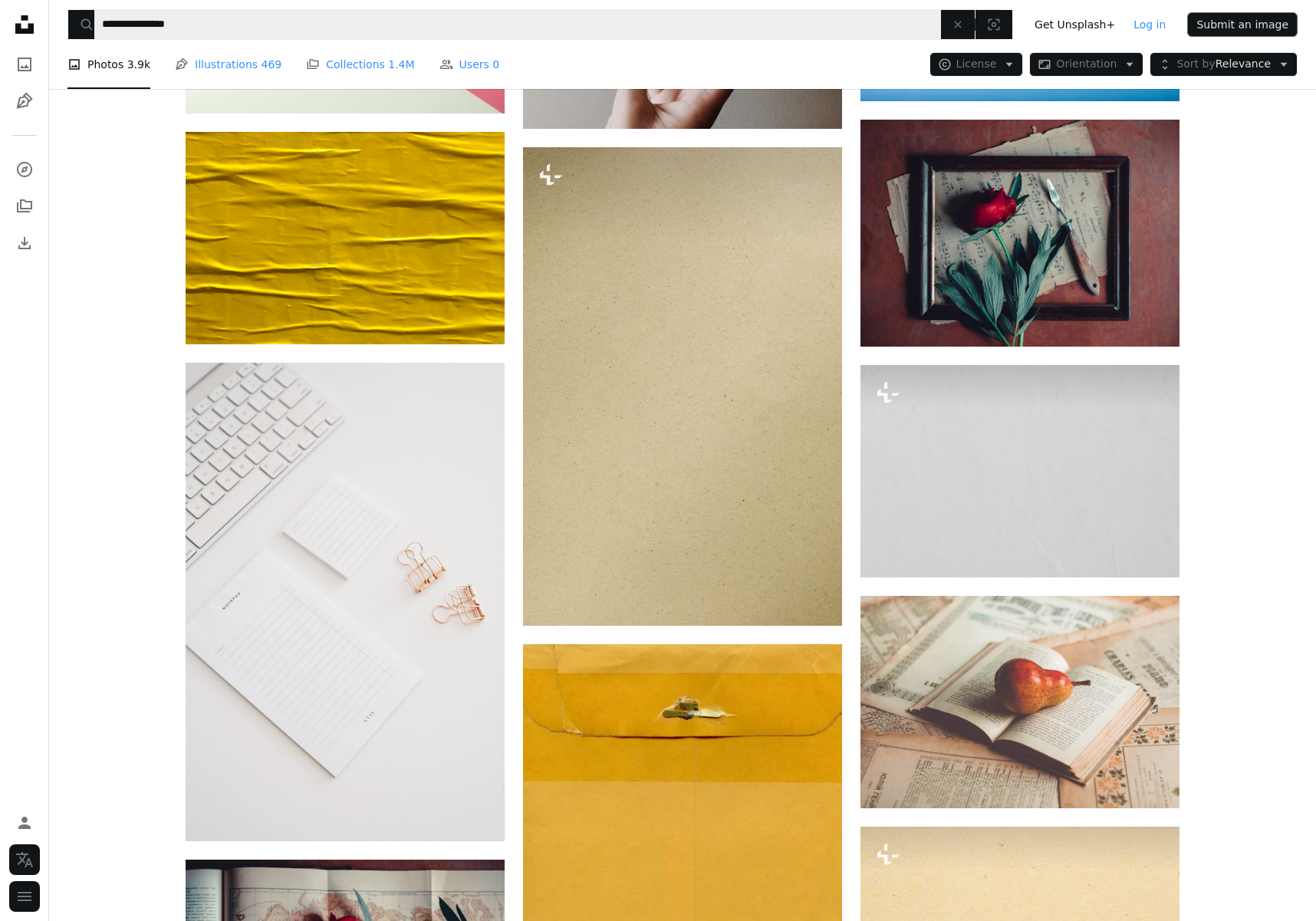
scroll to position [29402, 0]
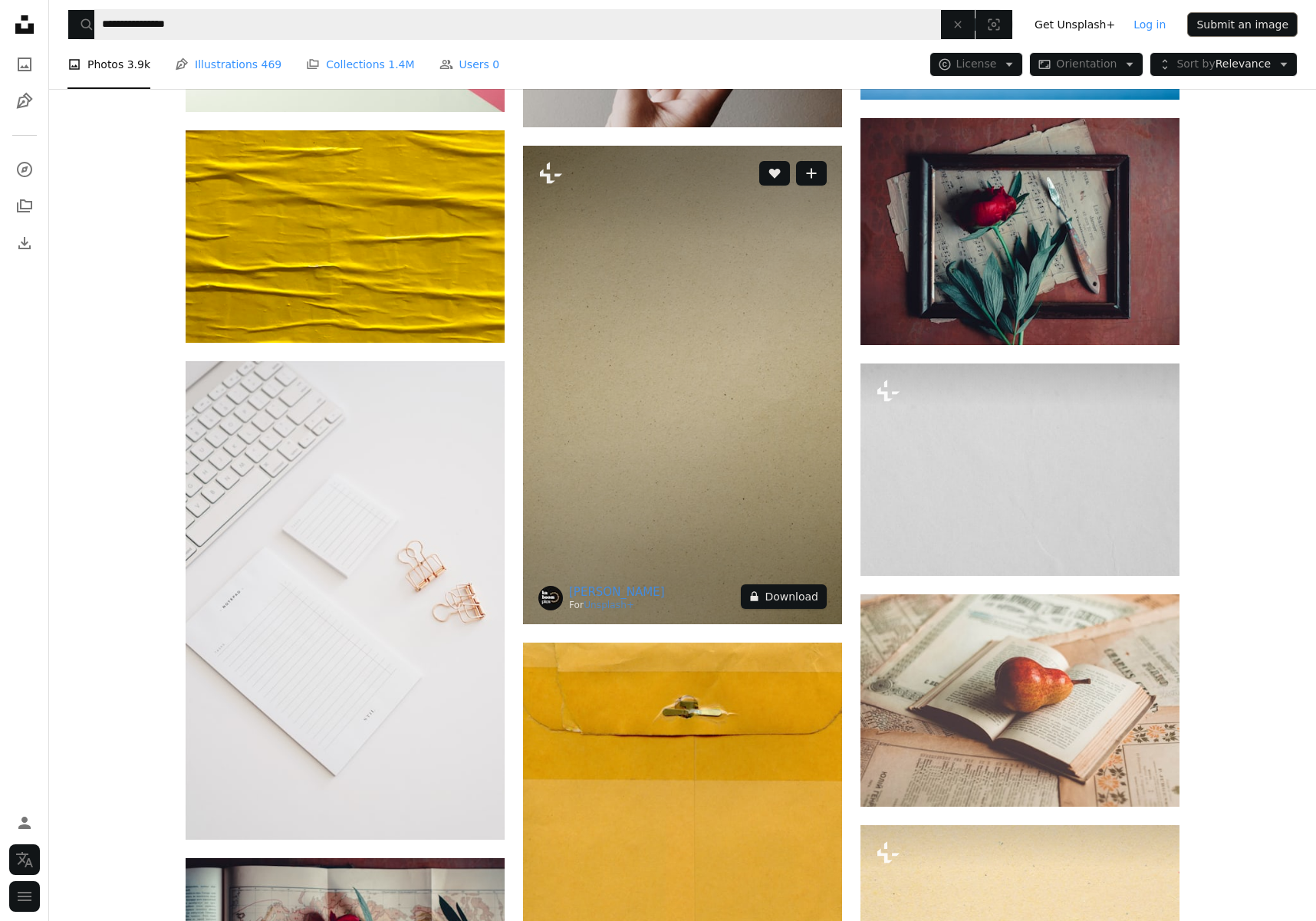
click at [785, 590] on button "A lock Download" at bounding box center [783, 596] width 86 height 25
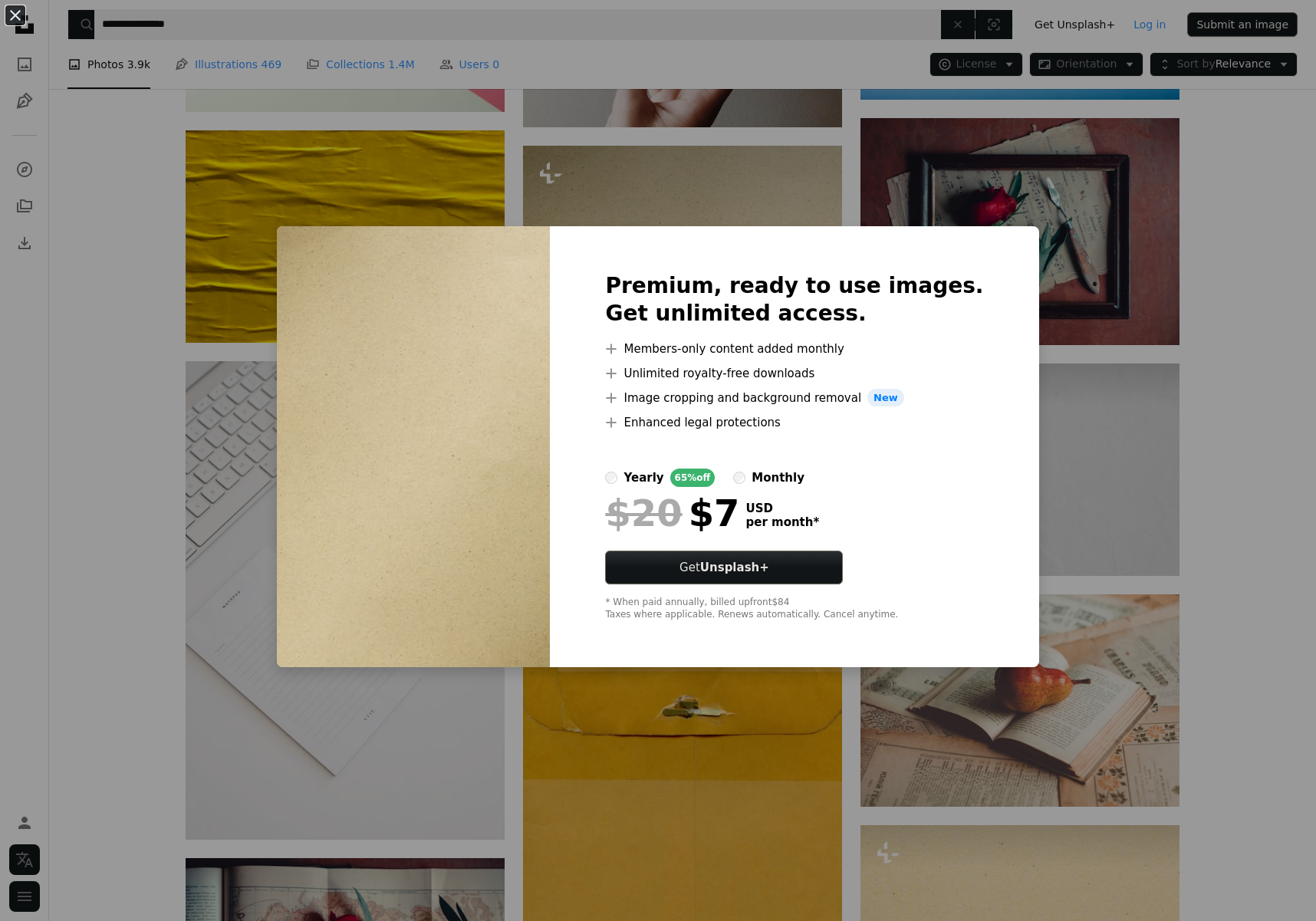
click at [1211, 491] on div "An X shape Premium, ready to use images. Get unlimited access. A plus sign Memb…" at bounding box center [658, 460] width 1316 height 921
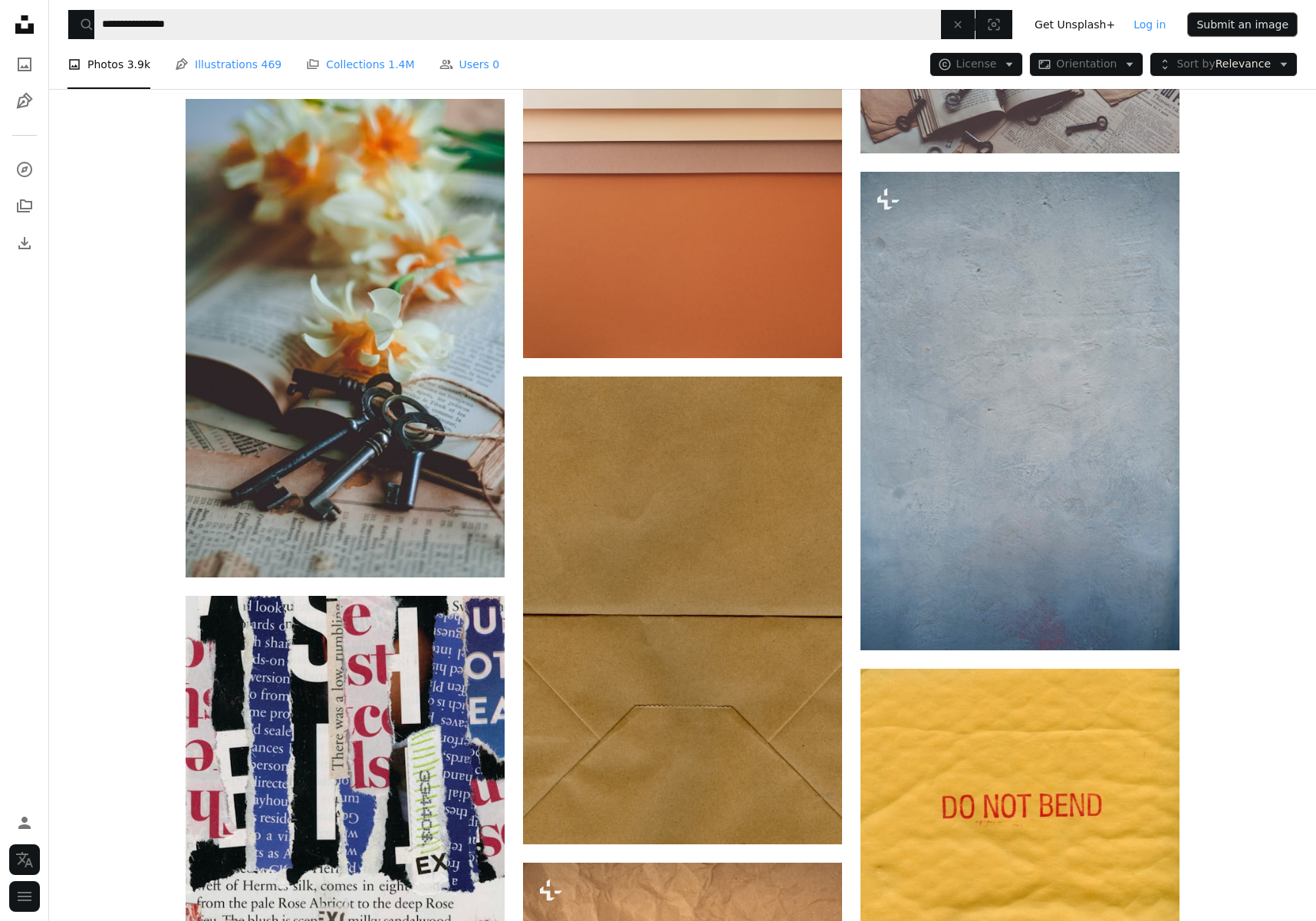
scroll to position [37205, 0]
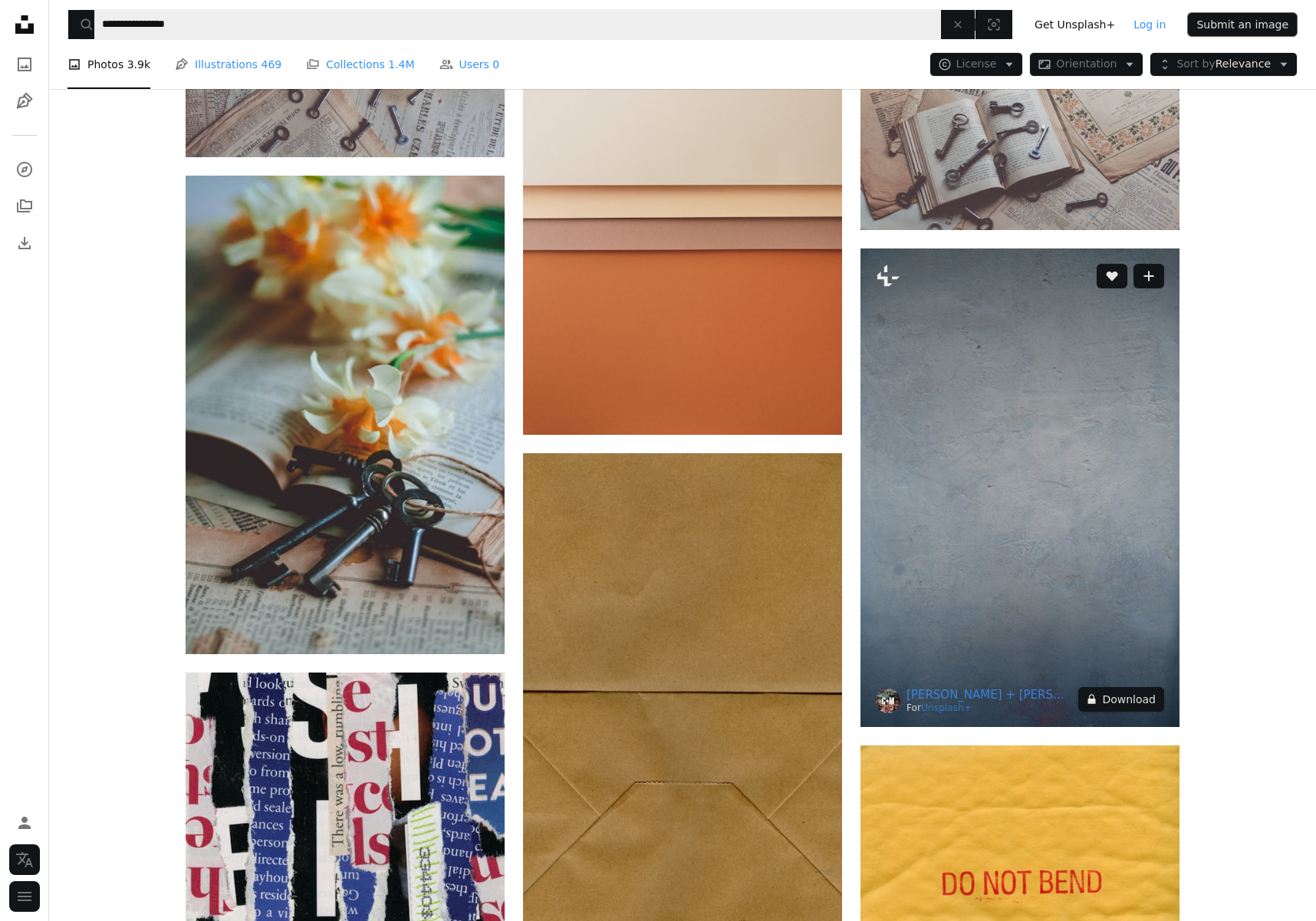
click at [1121, 690] on button "A lock Download" at bounding box center [1121, 699] width 86 height 25
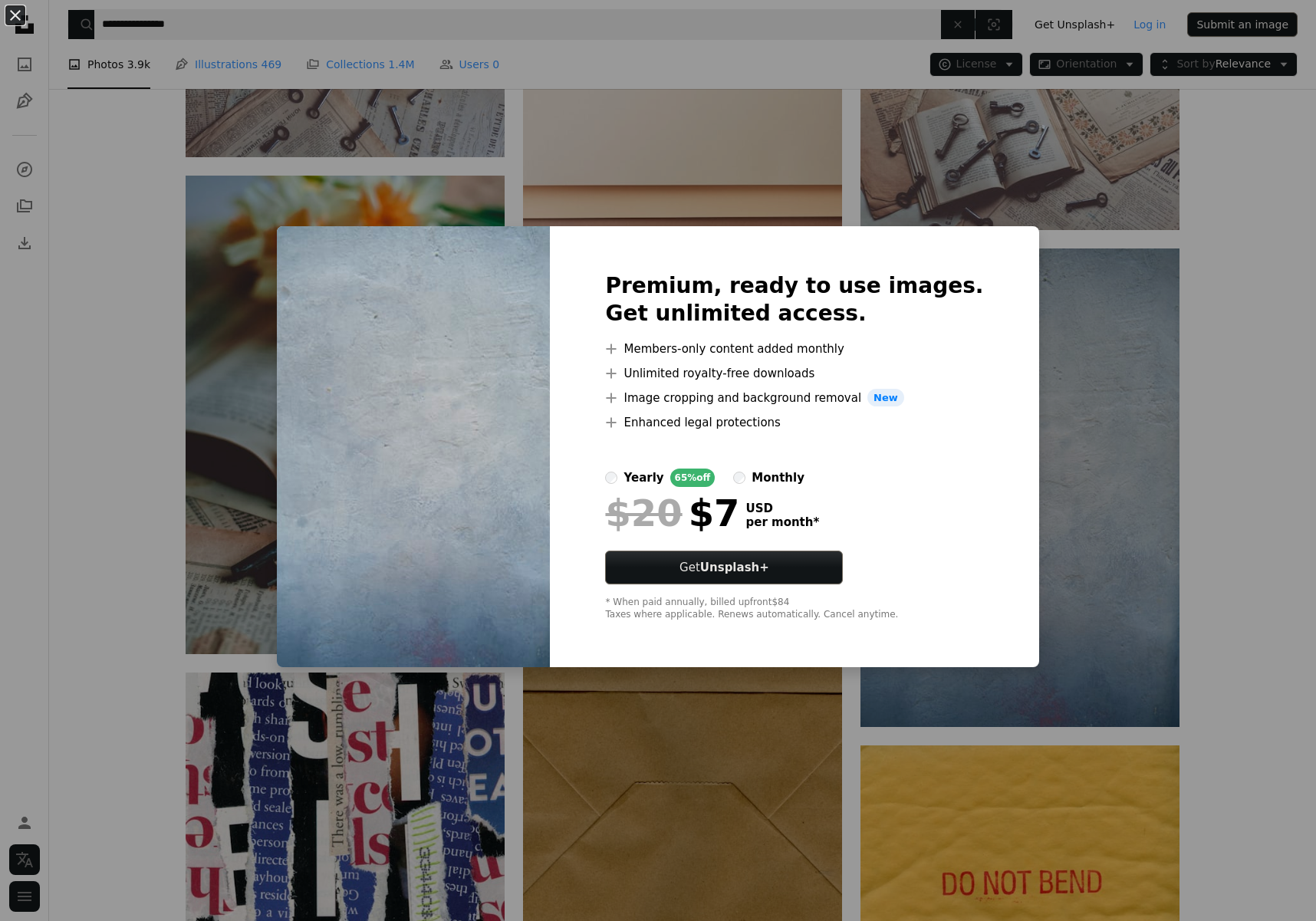
click at [1245, 562] on div "An X shape Premium, ready to use images. Get unlimited access. A plus sign Memb…" at bounding box center [658, 460] width 1316 height 921
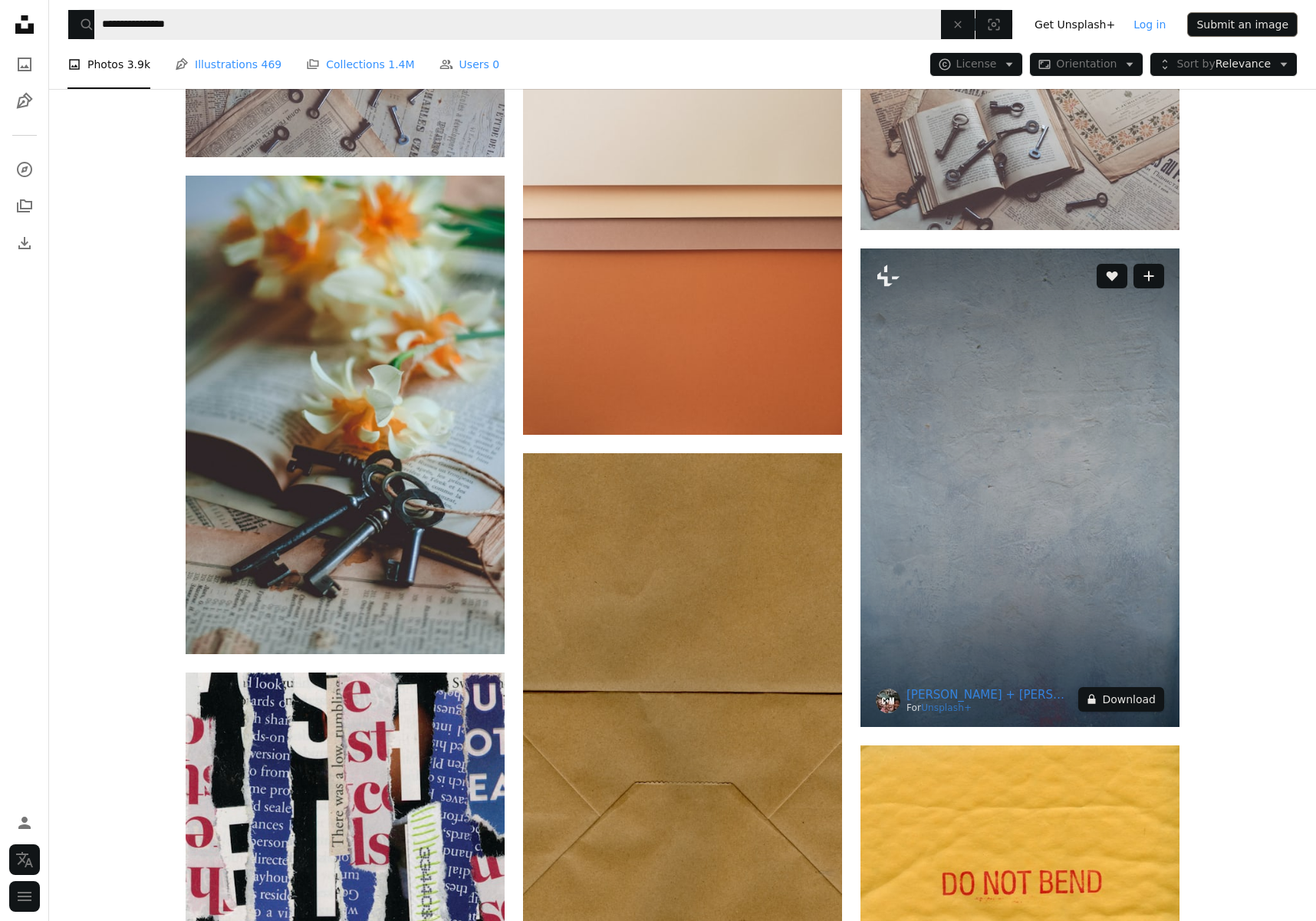
click at [1138, 695] on button "A lock Download" at bounding box center [1121, 699] width 86 height 25
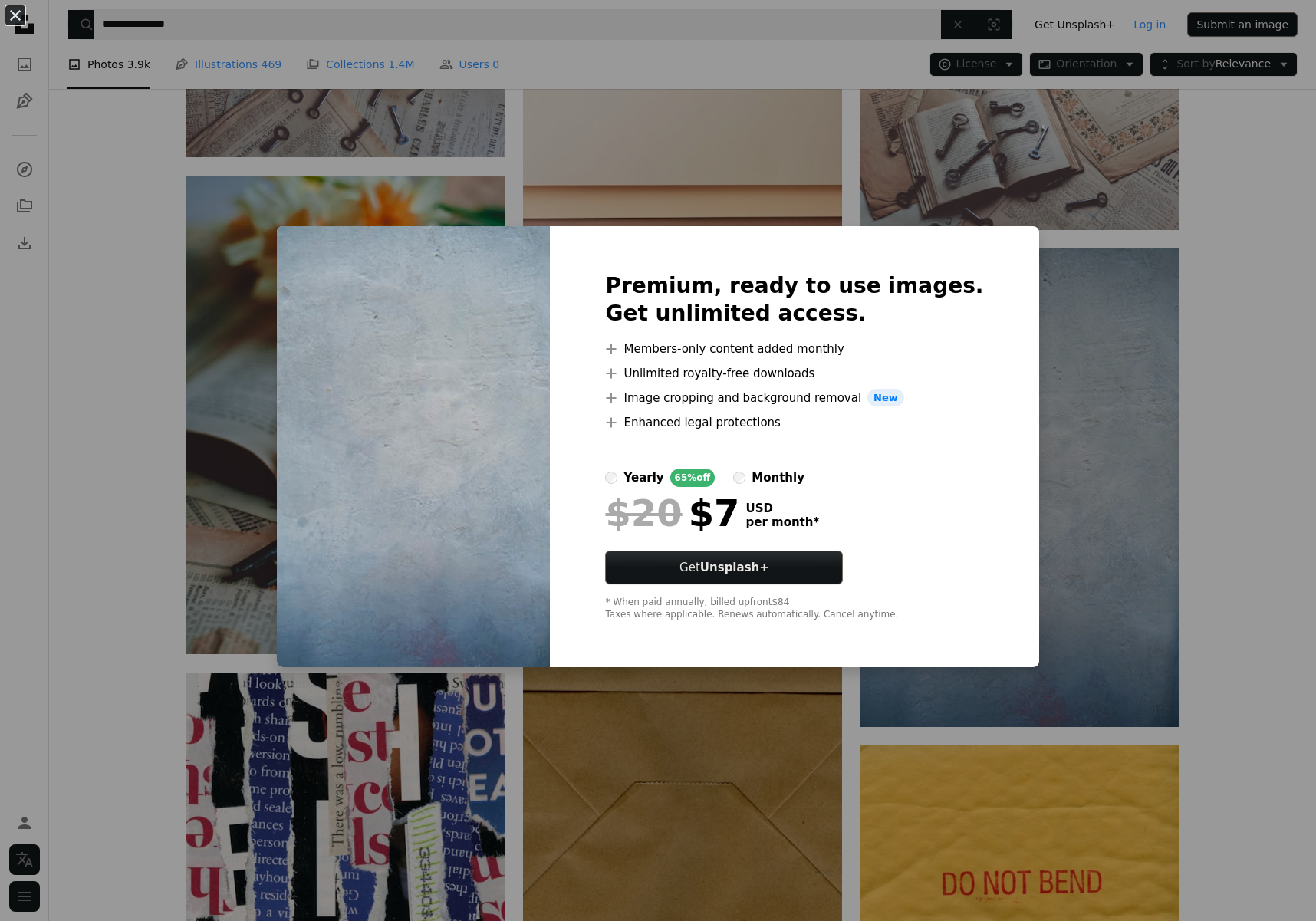
click at [1215, 621] on div "An X shape Premium, ready to use images. Get unlimited access. A plus sign Memb…" at bounding box center [658, 460] width 1316 height 921
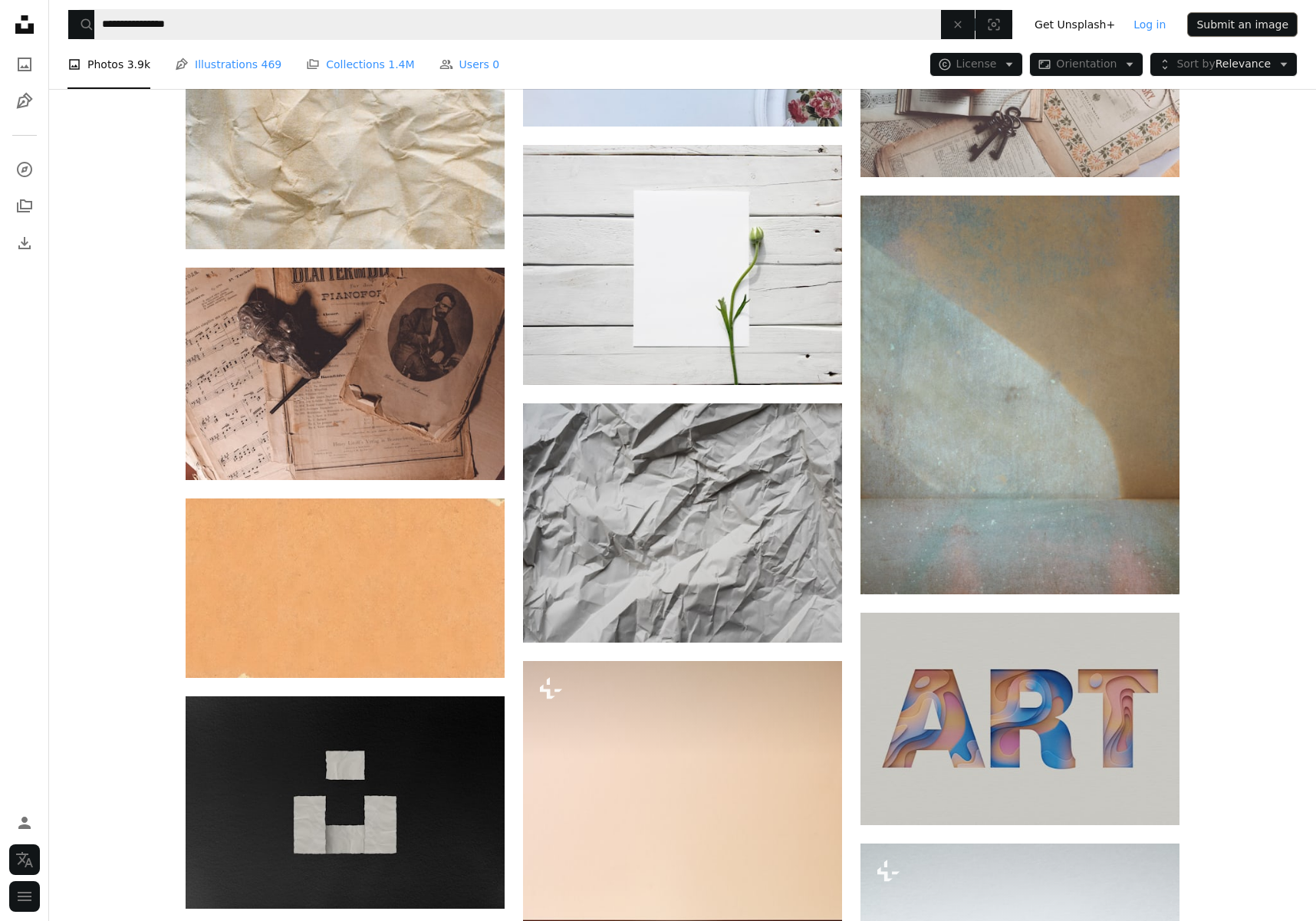
scroll to position [43153, 0]
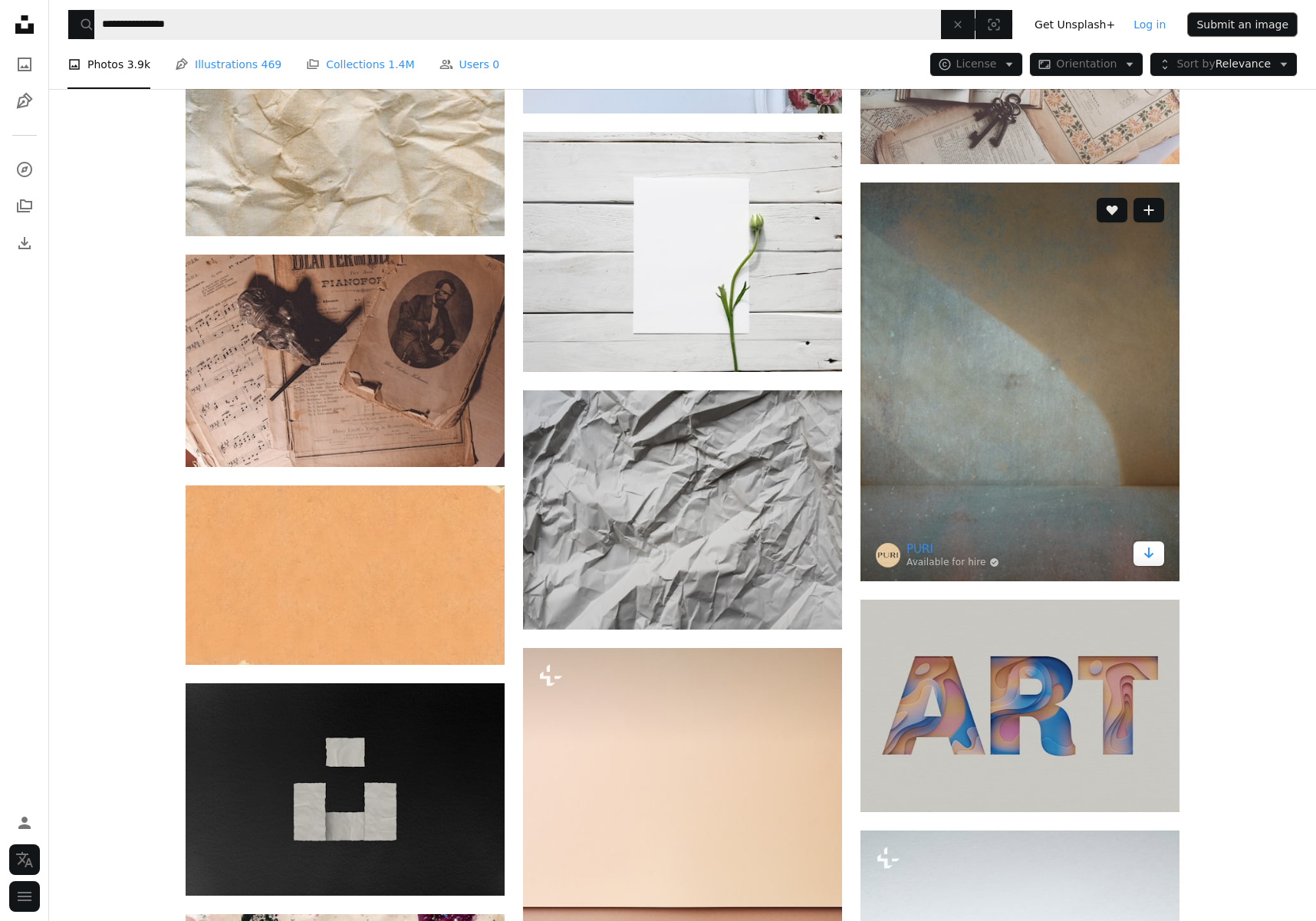
click at [1148, 549] on icon "Download" at bounding box center [1149, 553] width 10 height 11
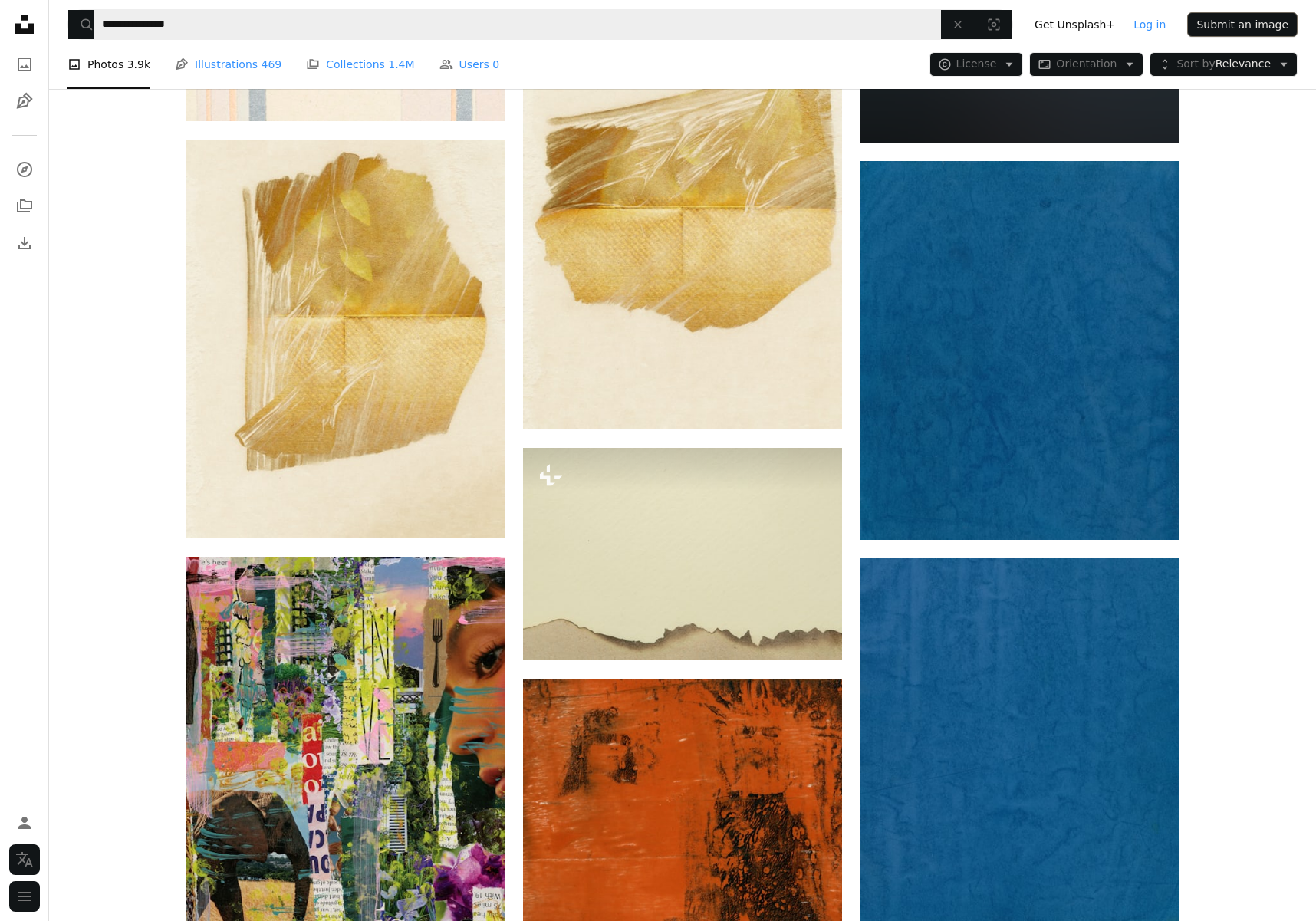
scroll to position [48792, 0]
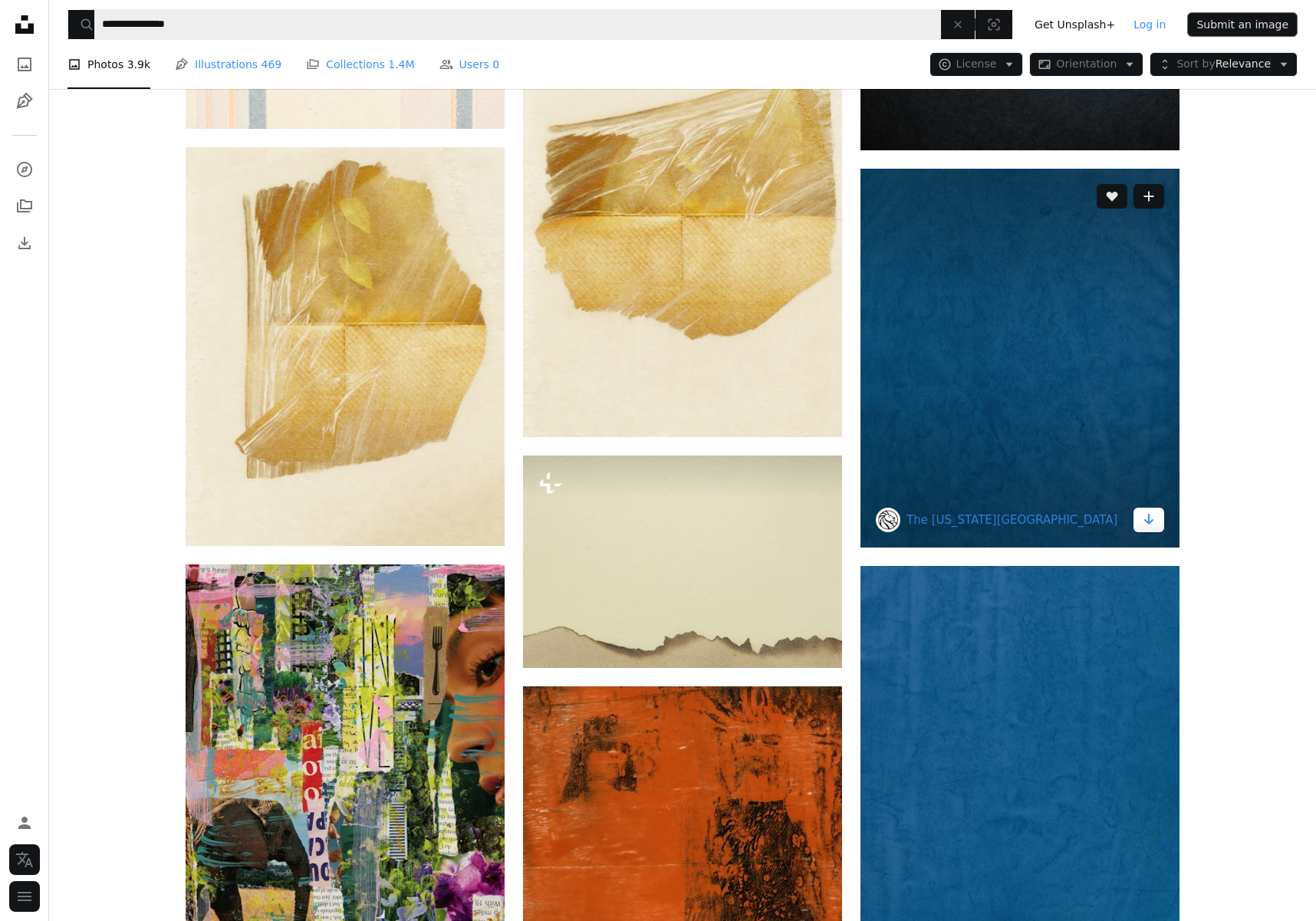
click at [1150, 514] on icon "Download" at bounding box center [1149, 519] width 10 height 11
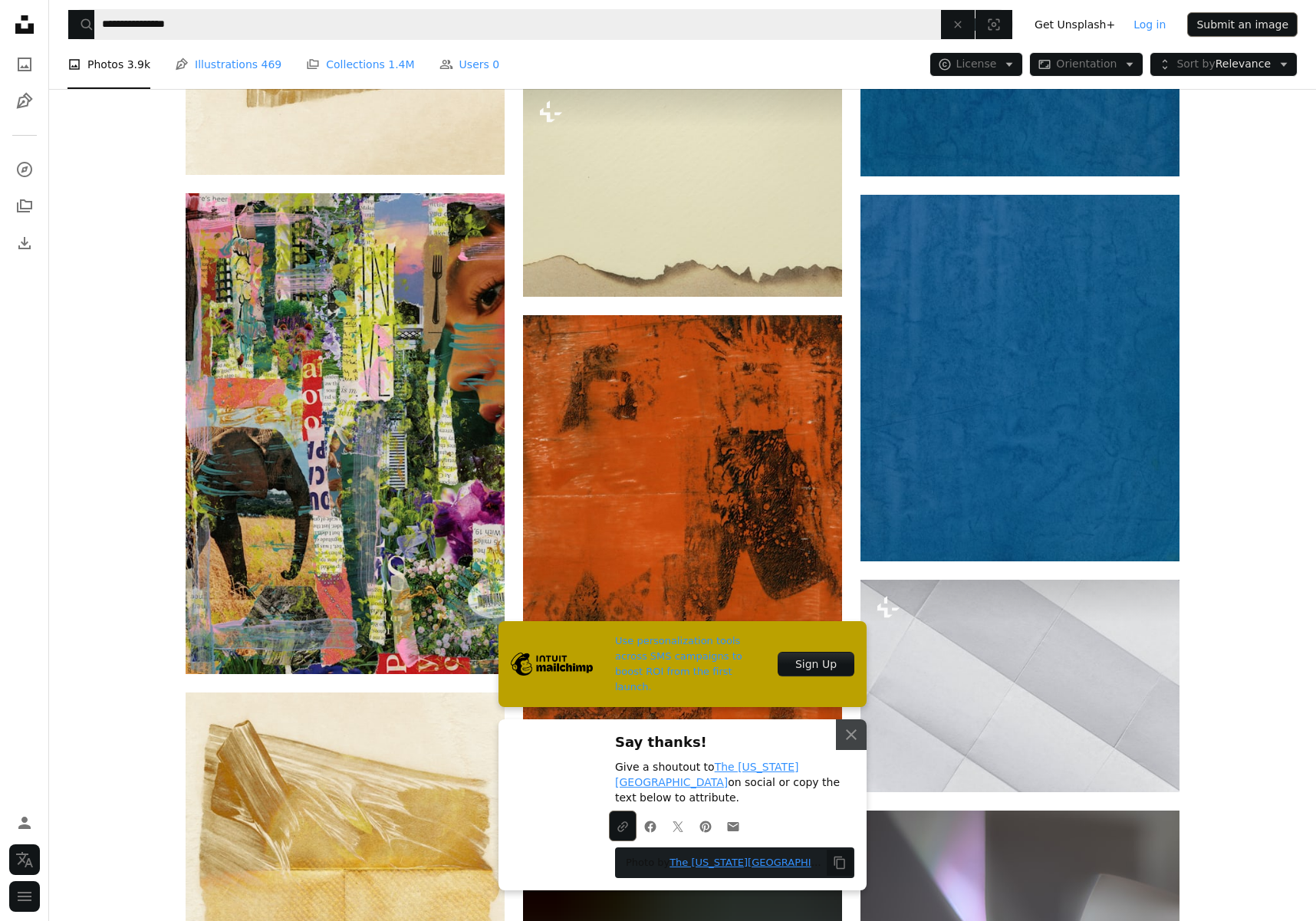
scroll to position [49201, 0]
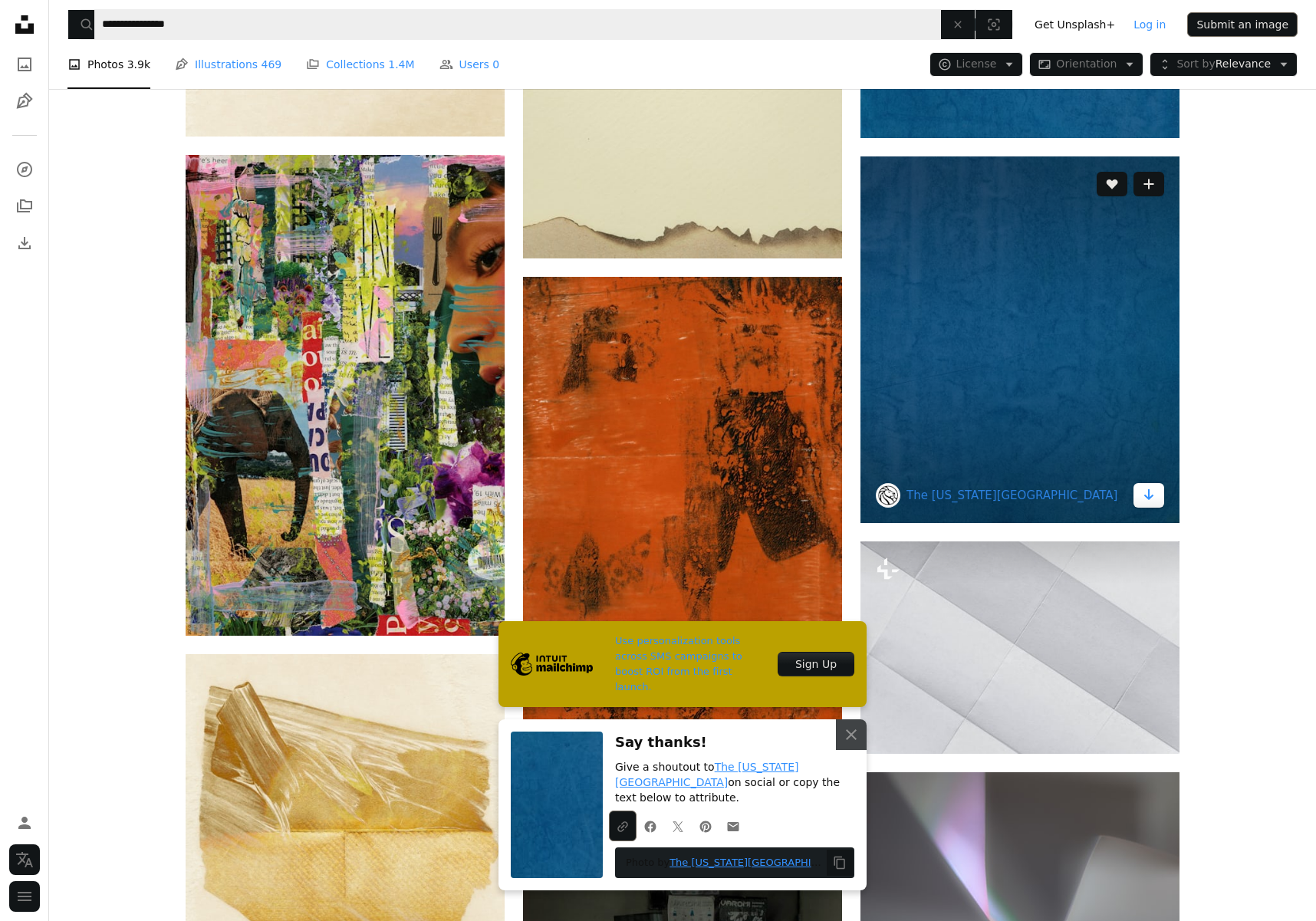
click at [1154, 494] on icon "Arrow pointing down" at bounding box center [1148, 494] width 12 height 18
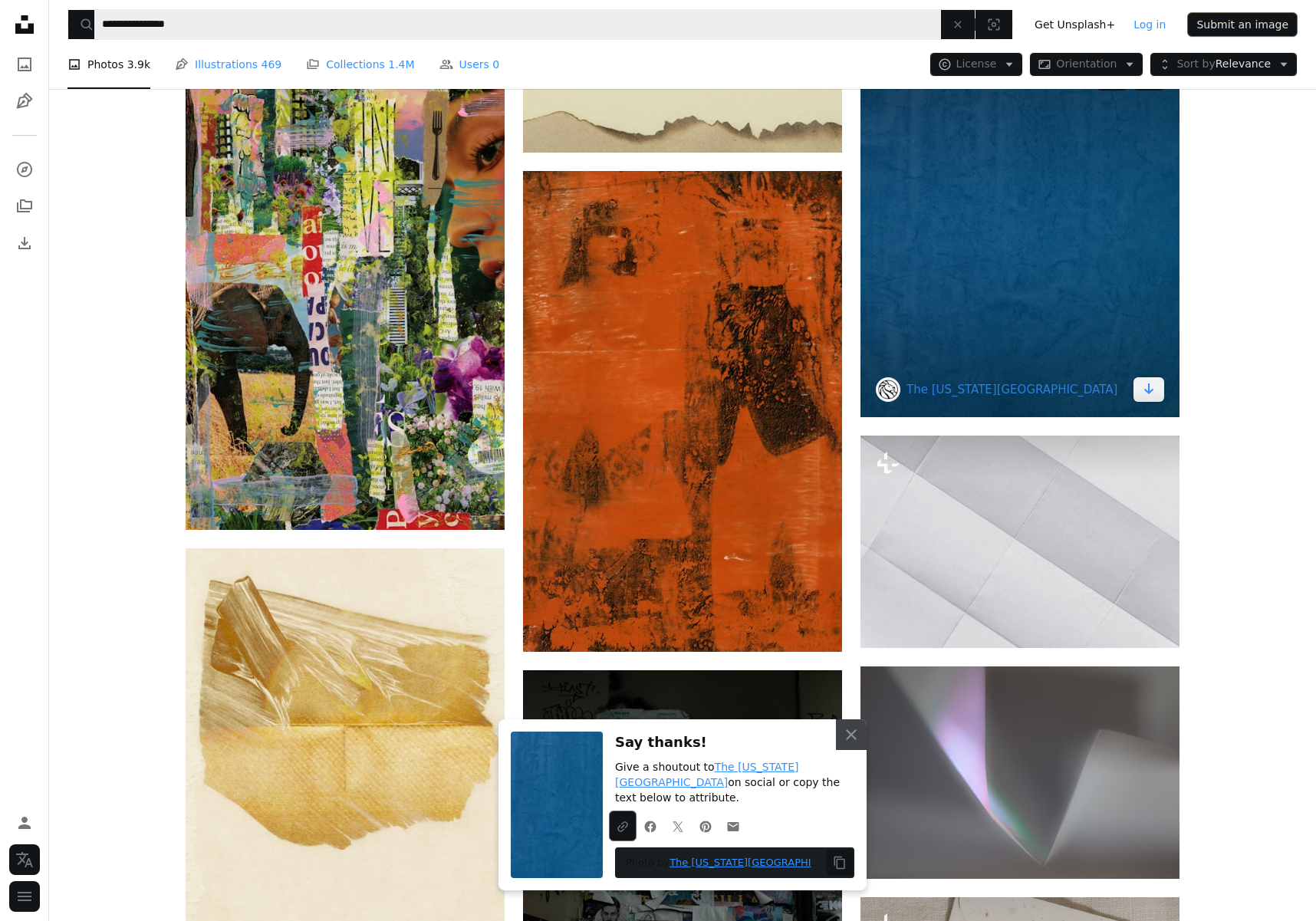
scroll to position [49394, 0]
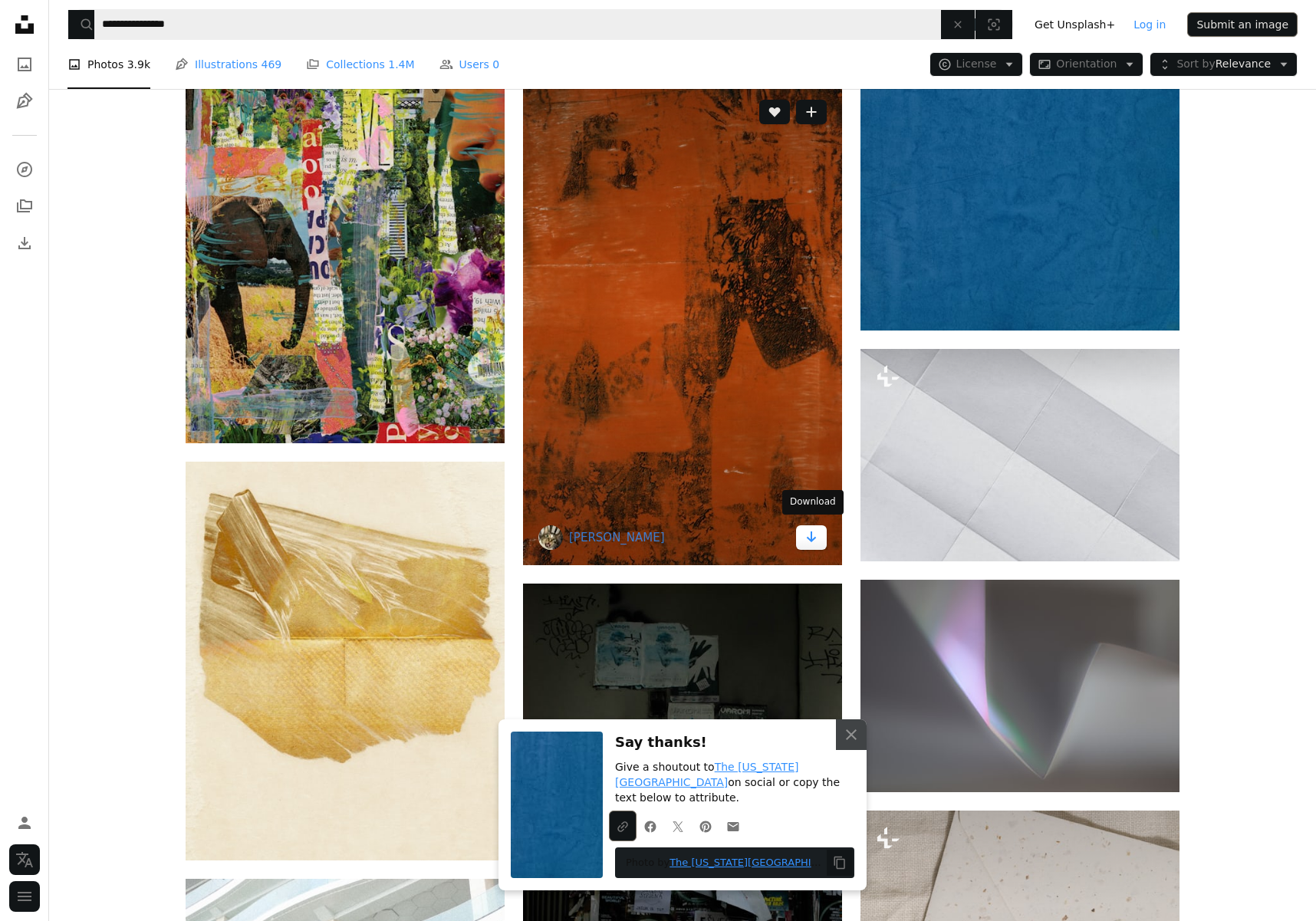
click at [813, 528] on icon "Arrow pointing down" at bounding box center [811, 537] width 12 height 18
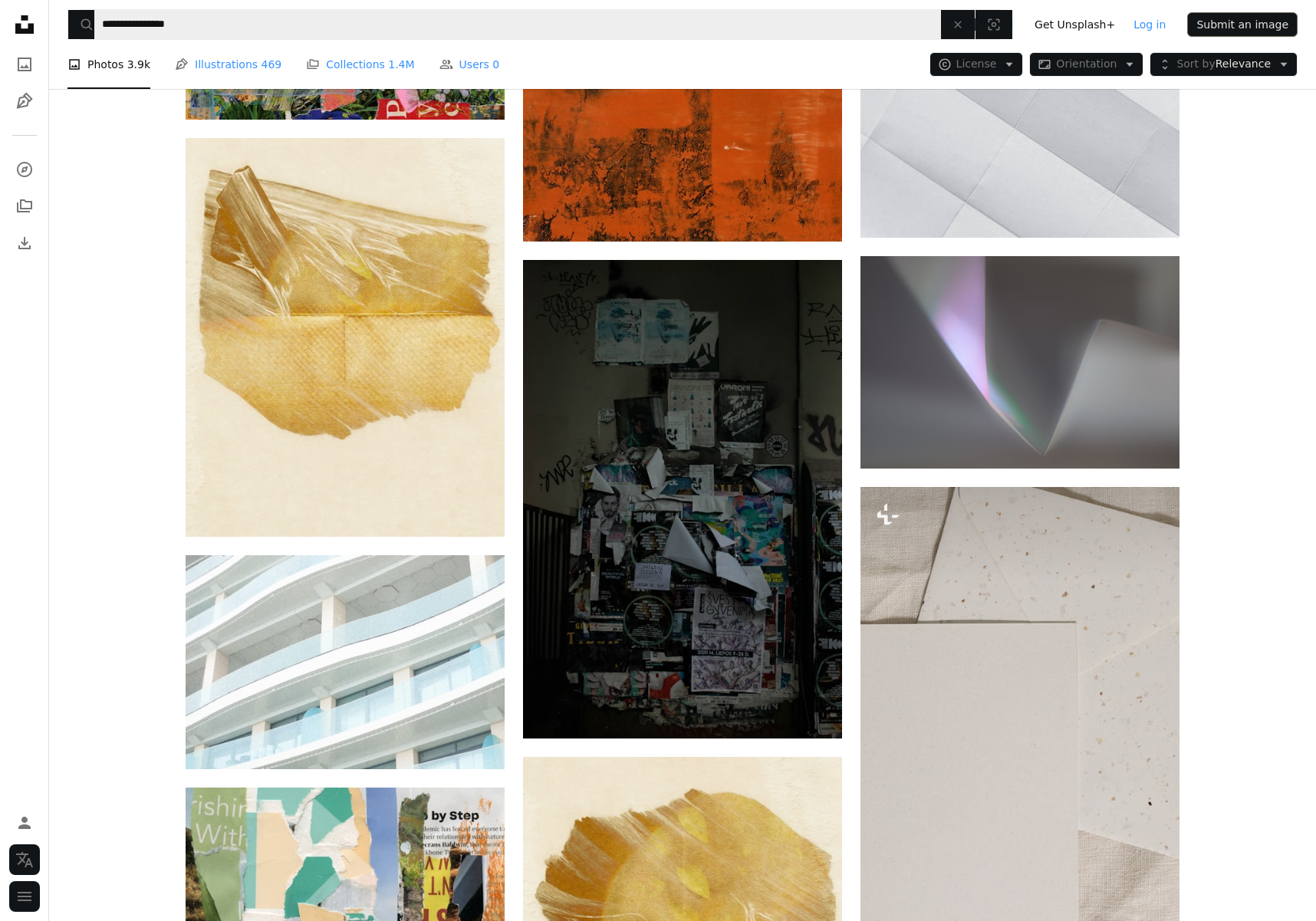
scroll to position [49678, 0]
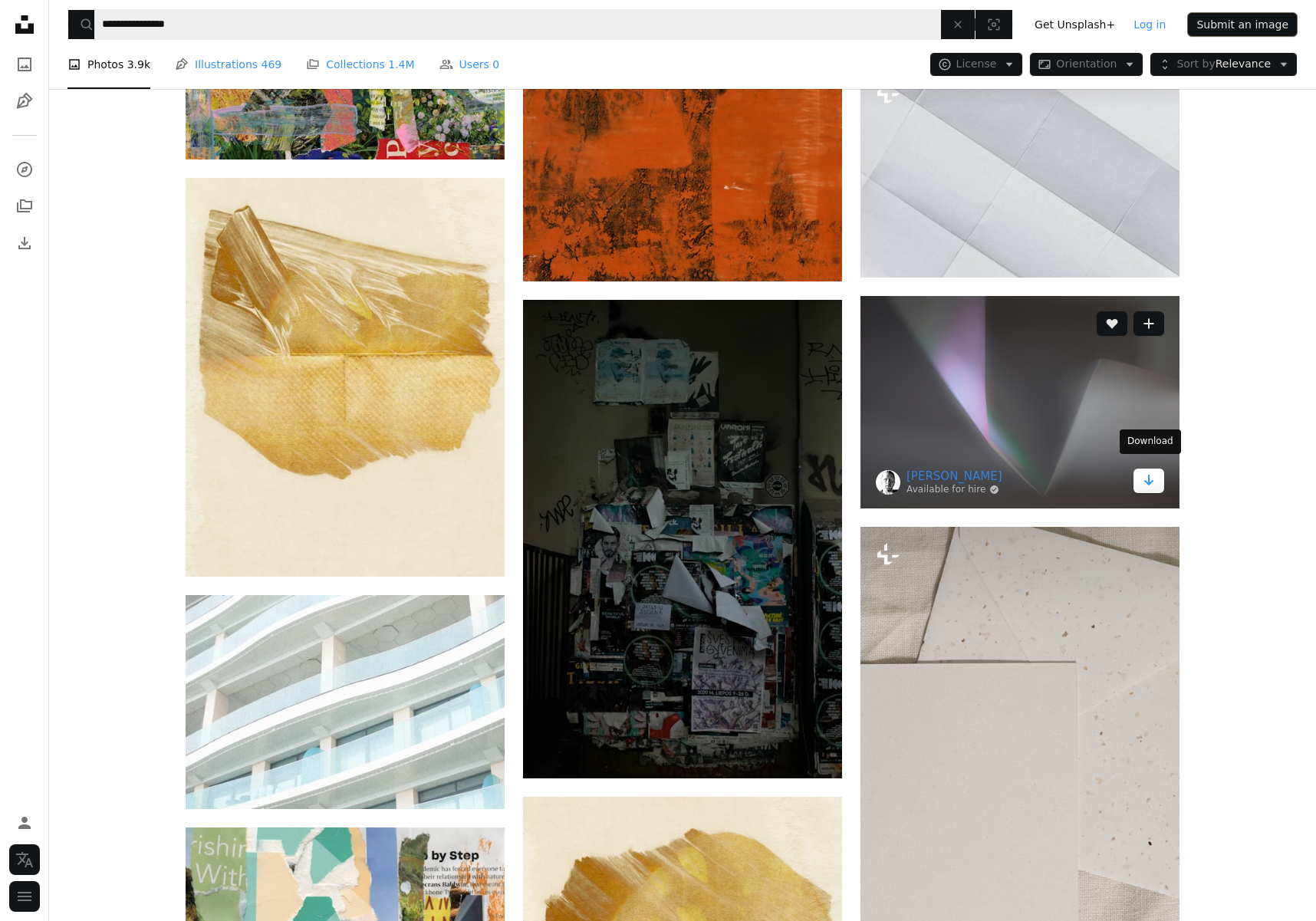
click at [1138, 475] on link "Arrow pointing down" at bounding box center [1149, 480] width 31 height 25
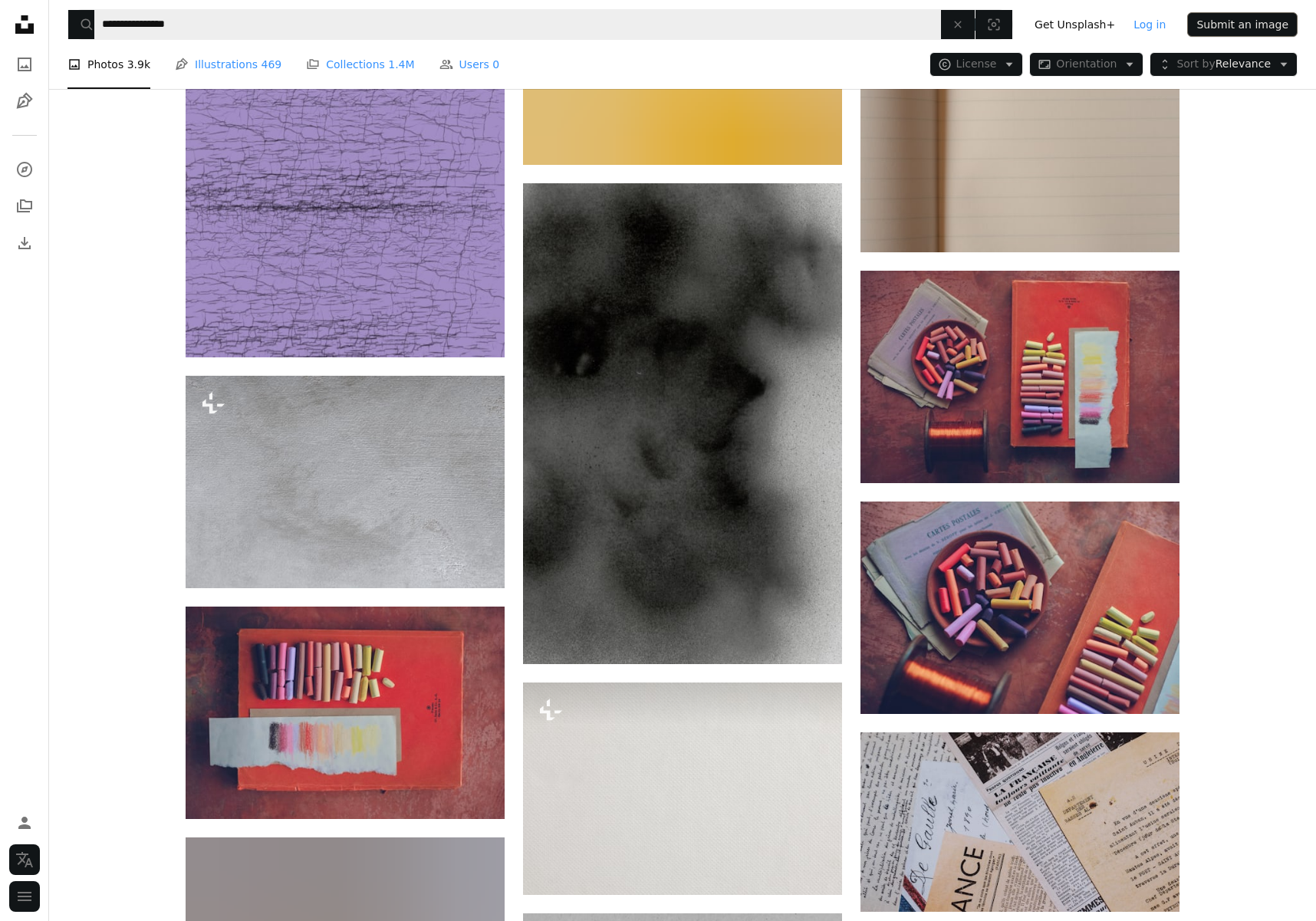
scroll to position [51634, 0]
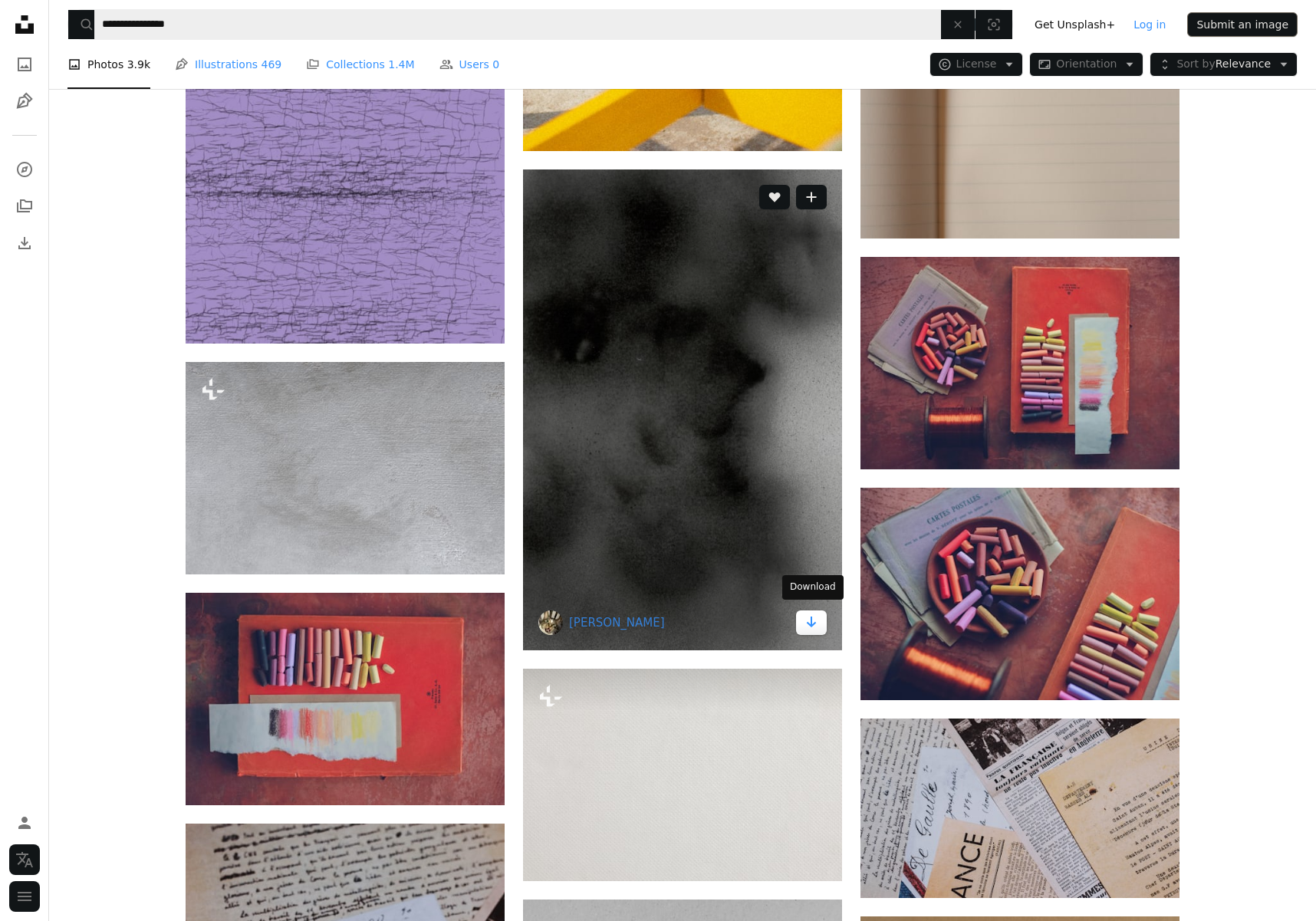
click at [813, 625] on icon "Arrow pointing down" at bounding box center [811, 621] width 12 height 18
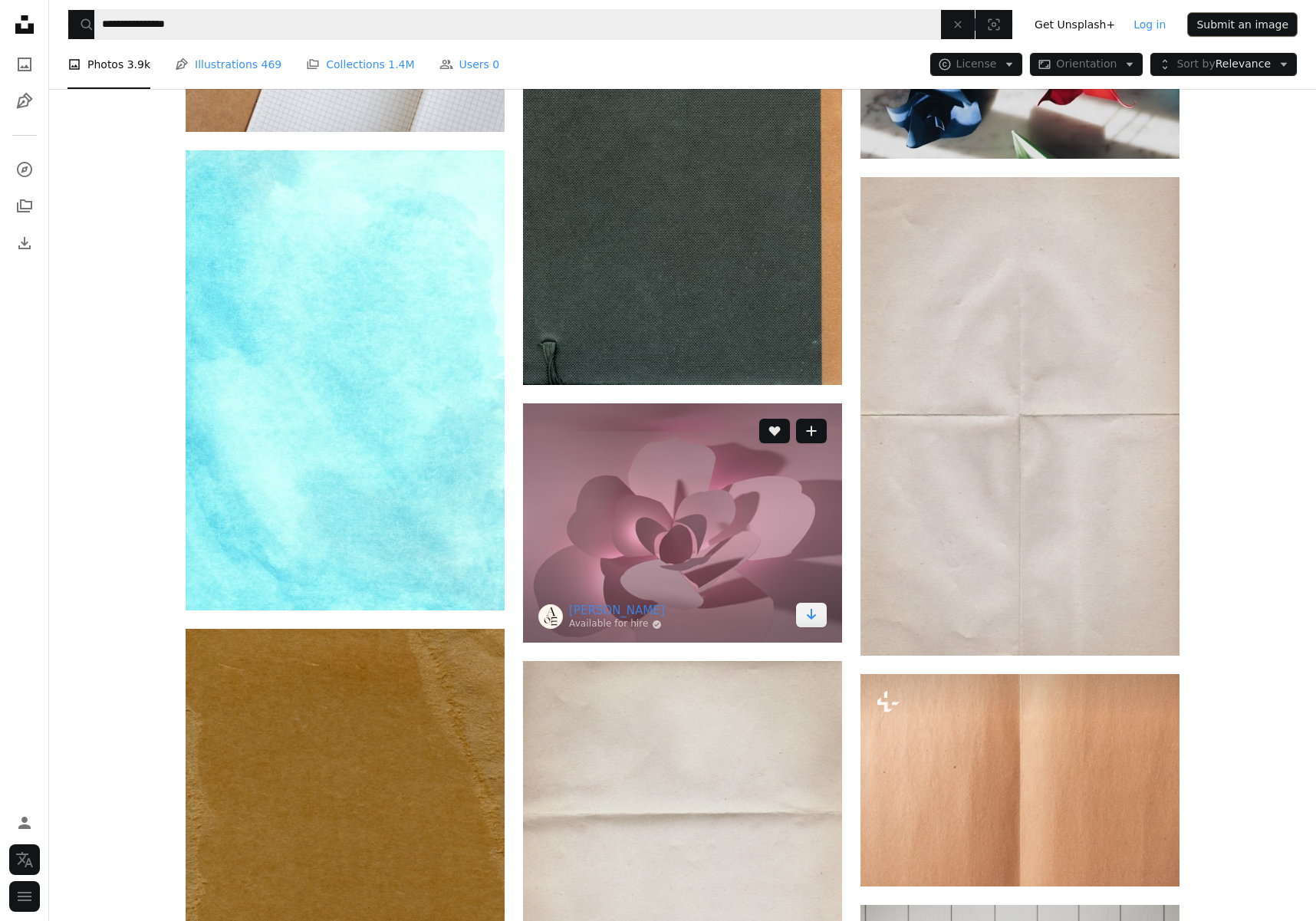
scroll to position [53762, 0]
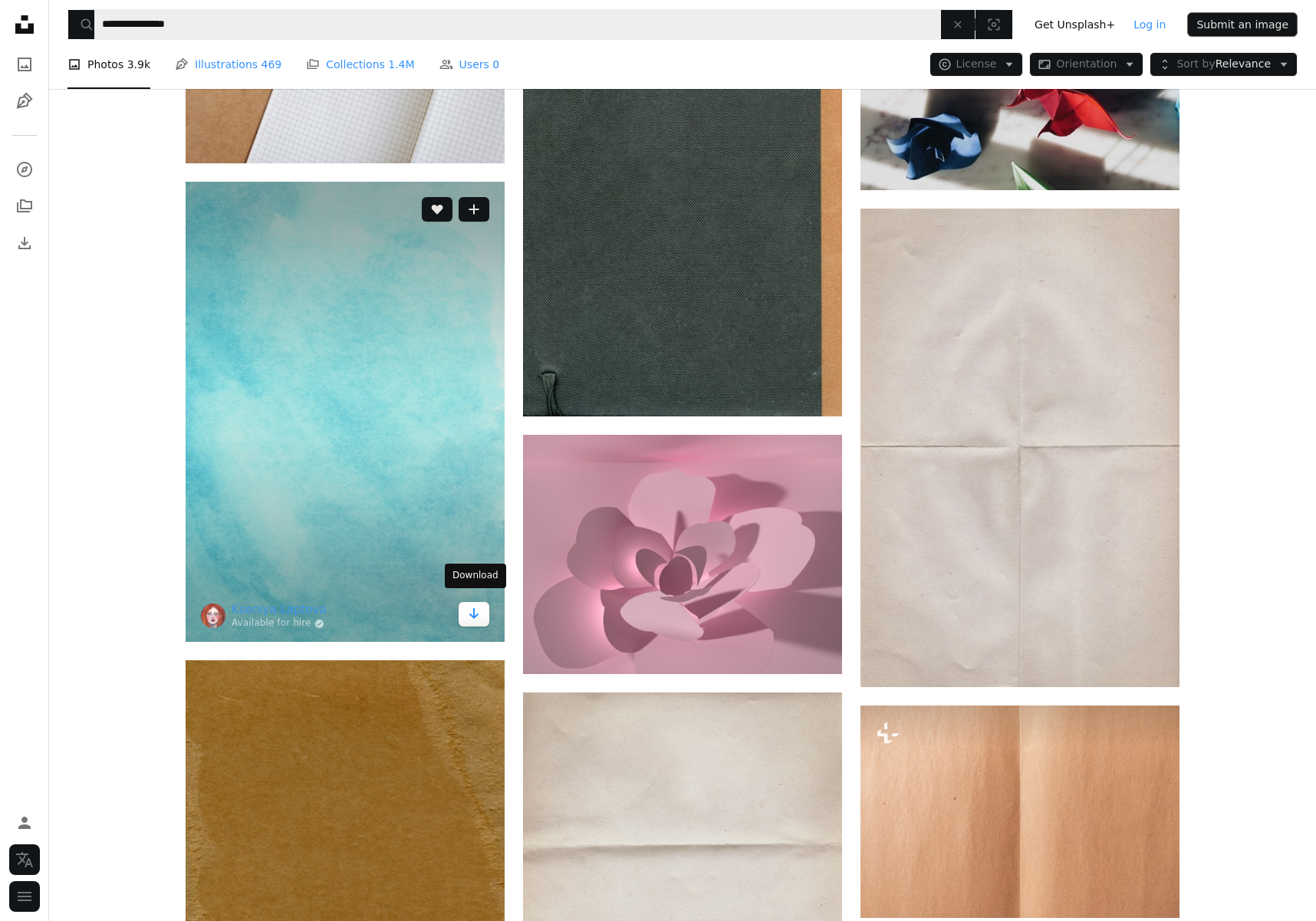
click at [475, 608] on icon "Download" at bounding box center [474, 613] width 10 height 11
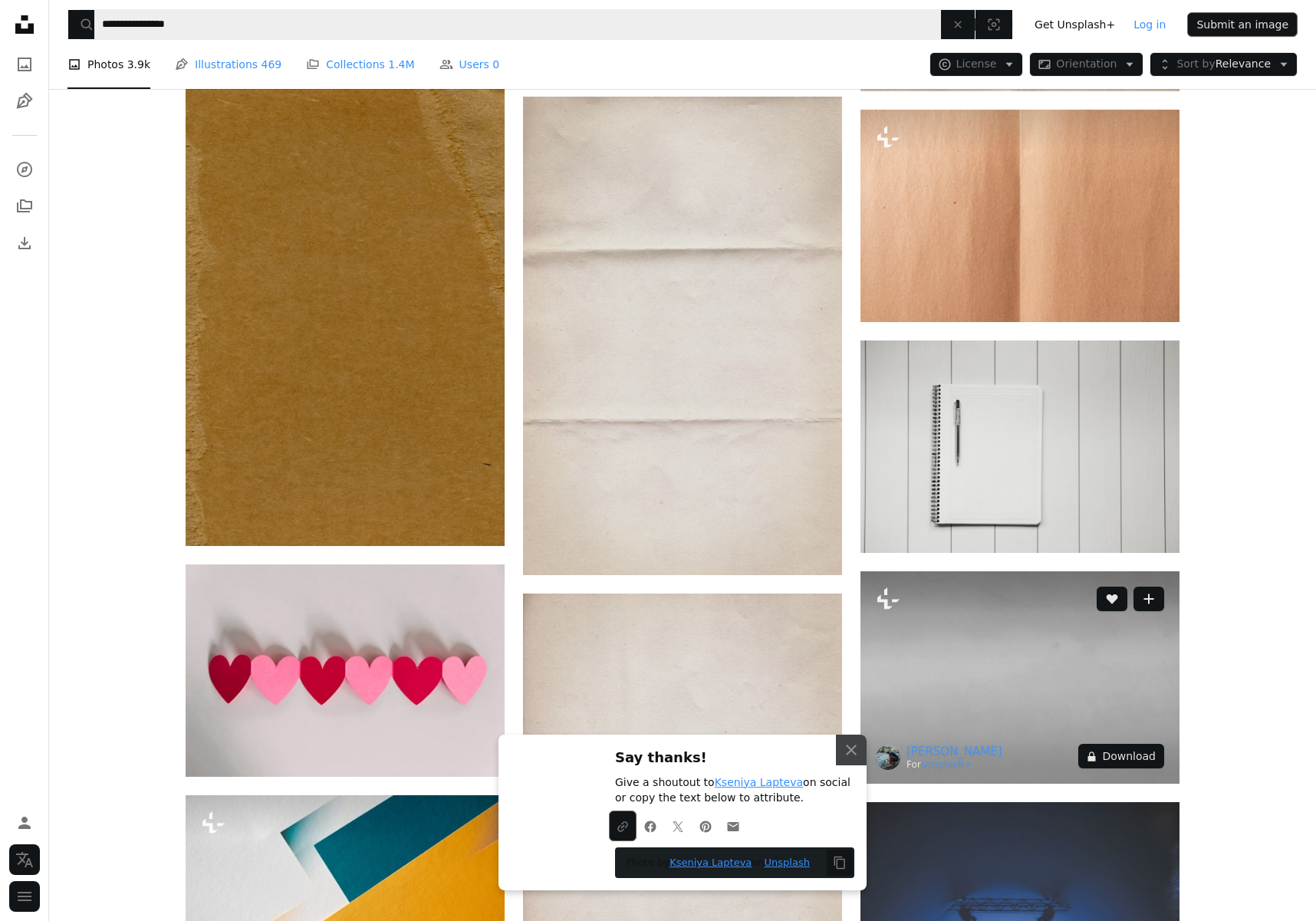
scroll to position [54303, 0]
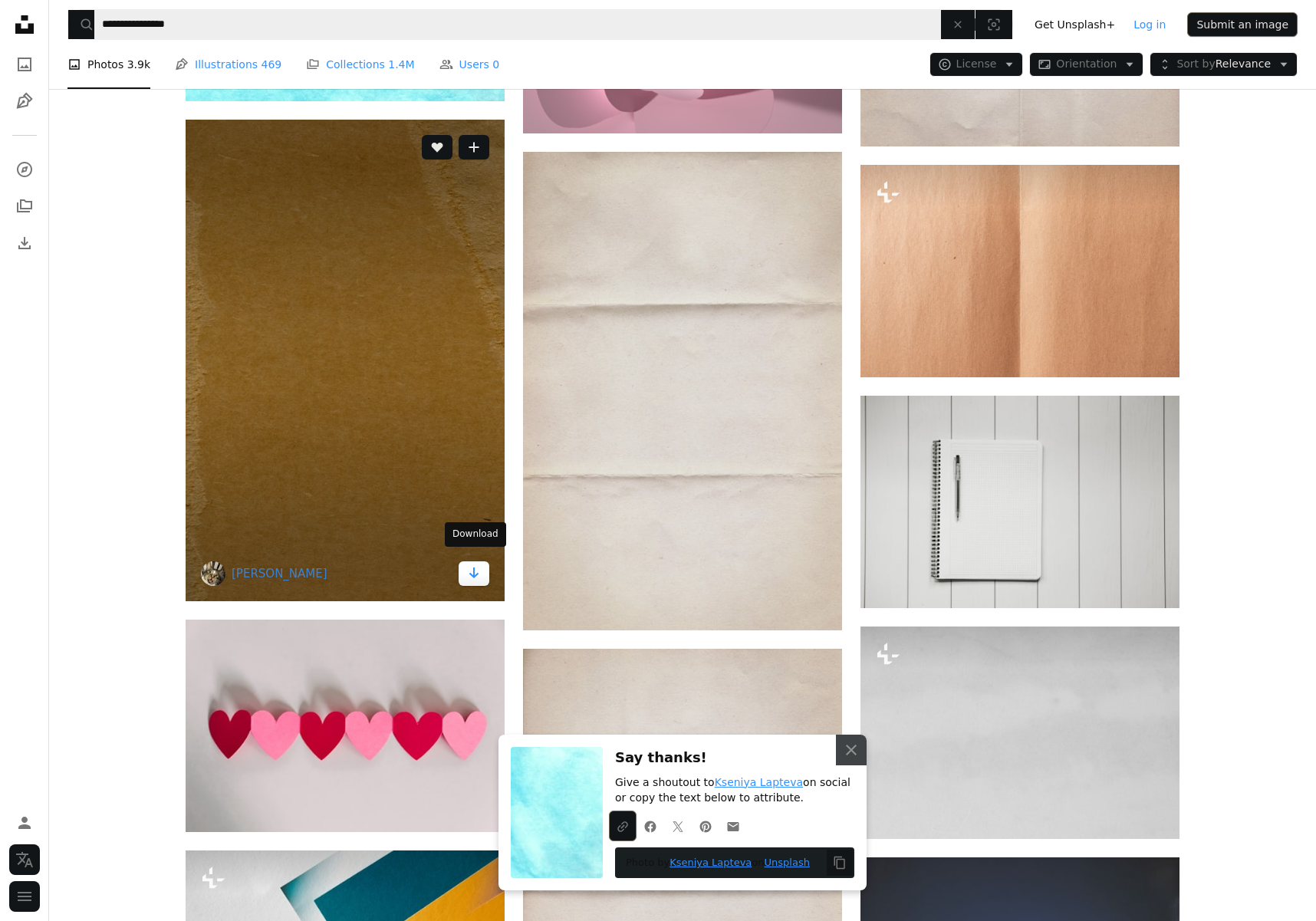
click at [480, 566] on link "Arrow pointing down" at bounding box center [473, 573] width 31 height 25
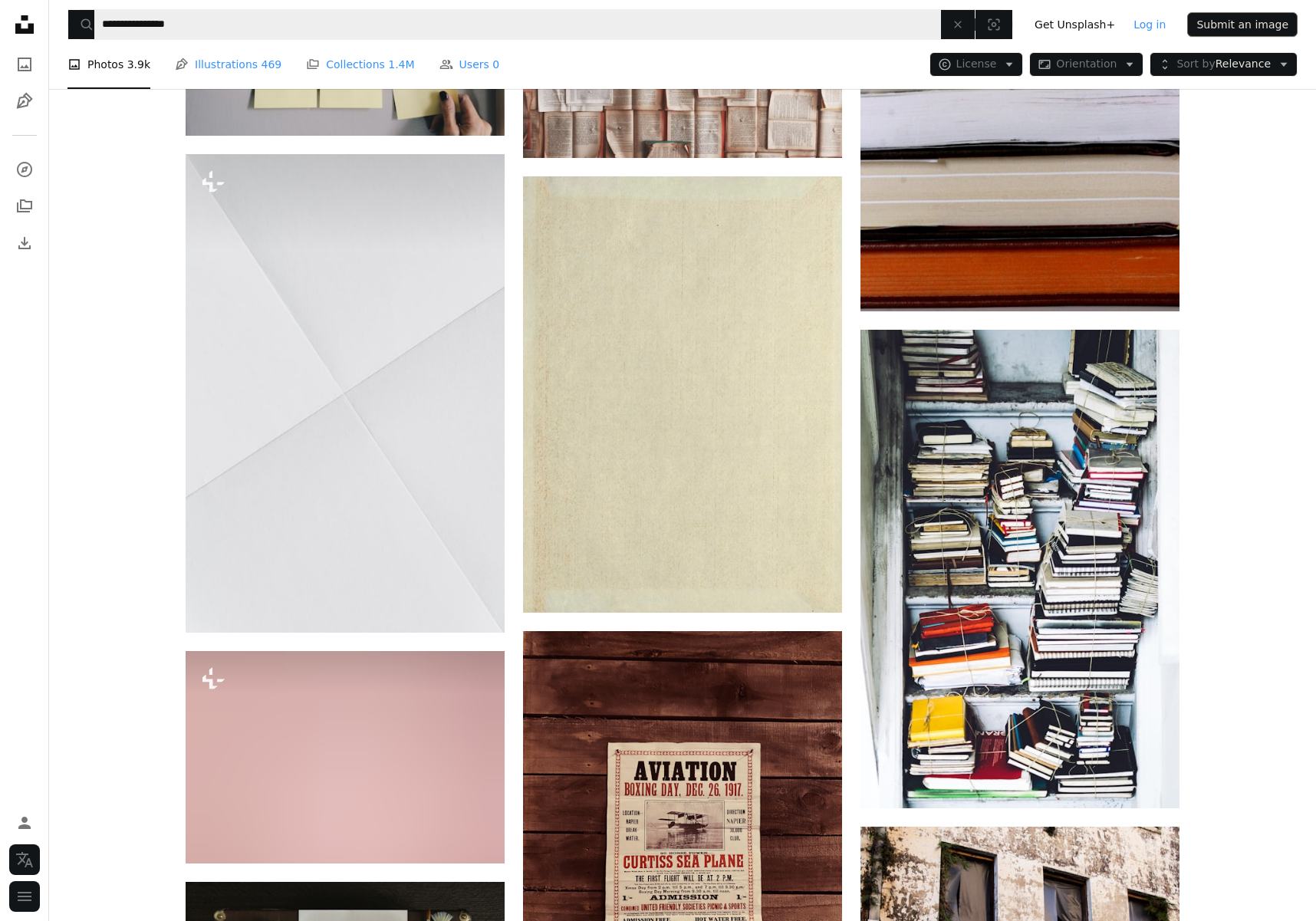
scroll to position [58072, 0]
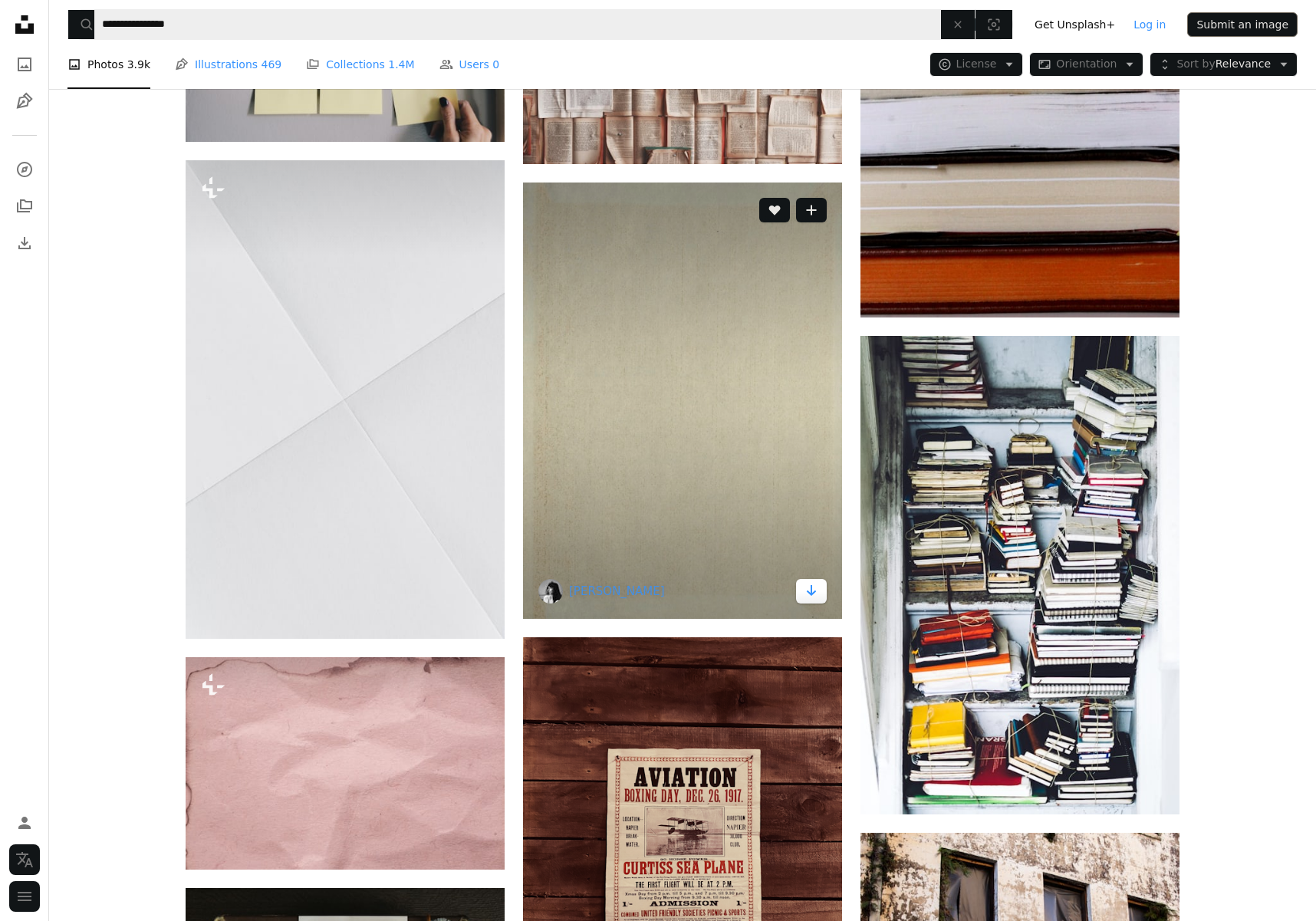
click at [819, 582] on link "Arrow pointing down" at bounding box center [811, 590] width 31 height 25
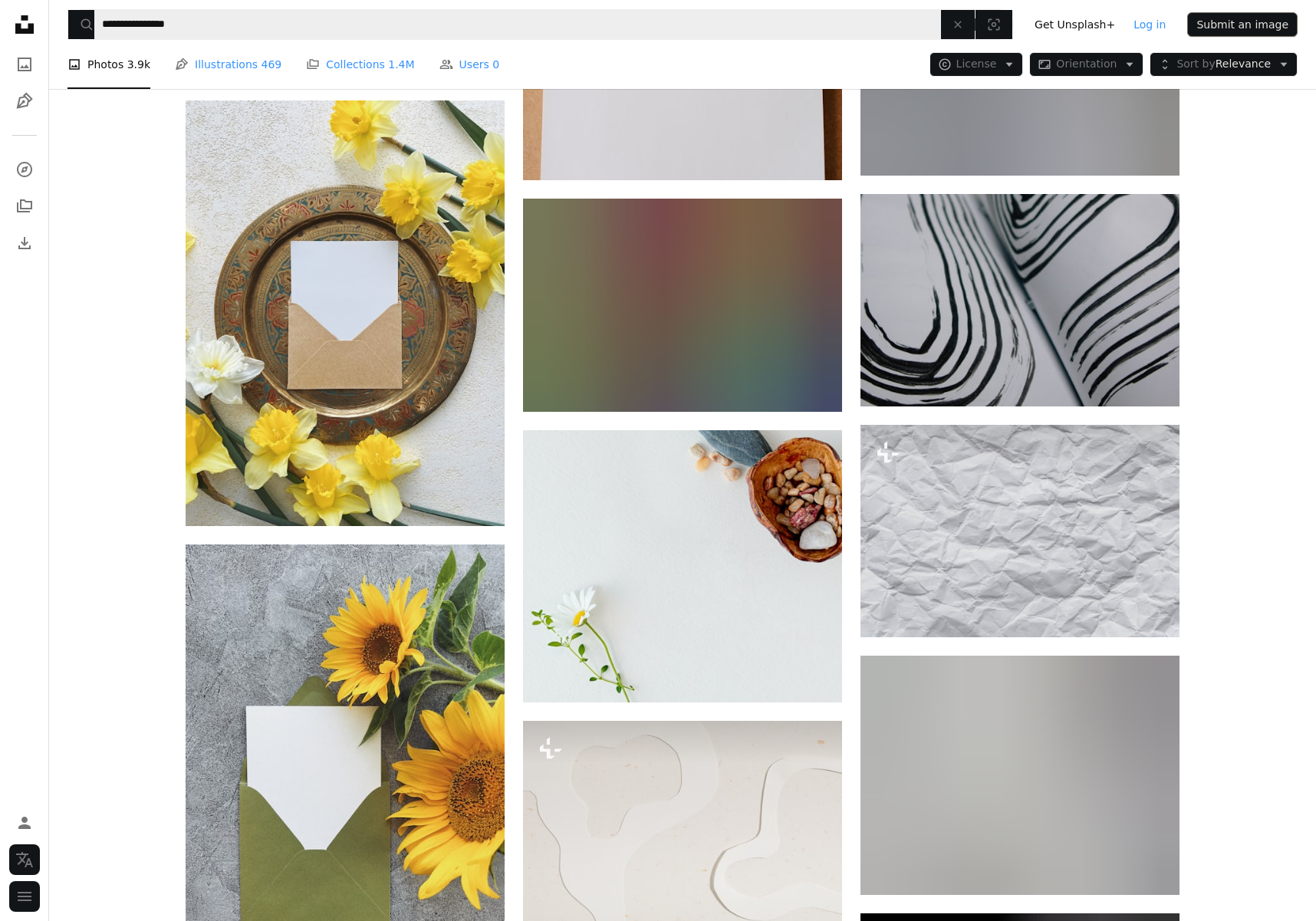
scroll to position [61206, 0]
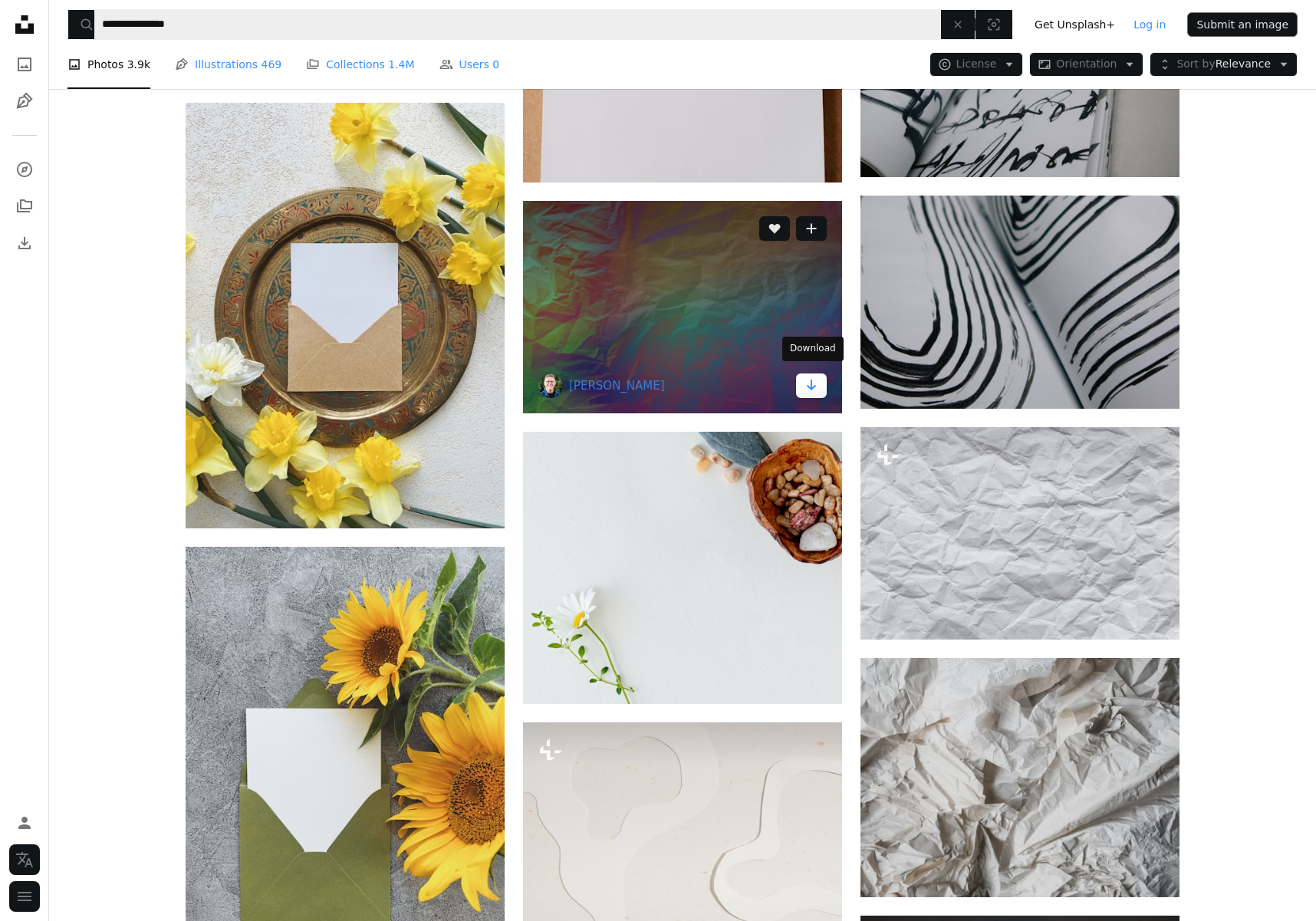
click at [811, 380] on icon "Download" at bounding box center [812, 385] width 10 height 11
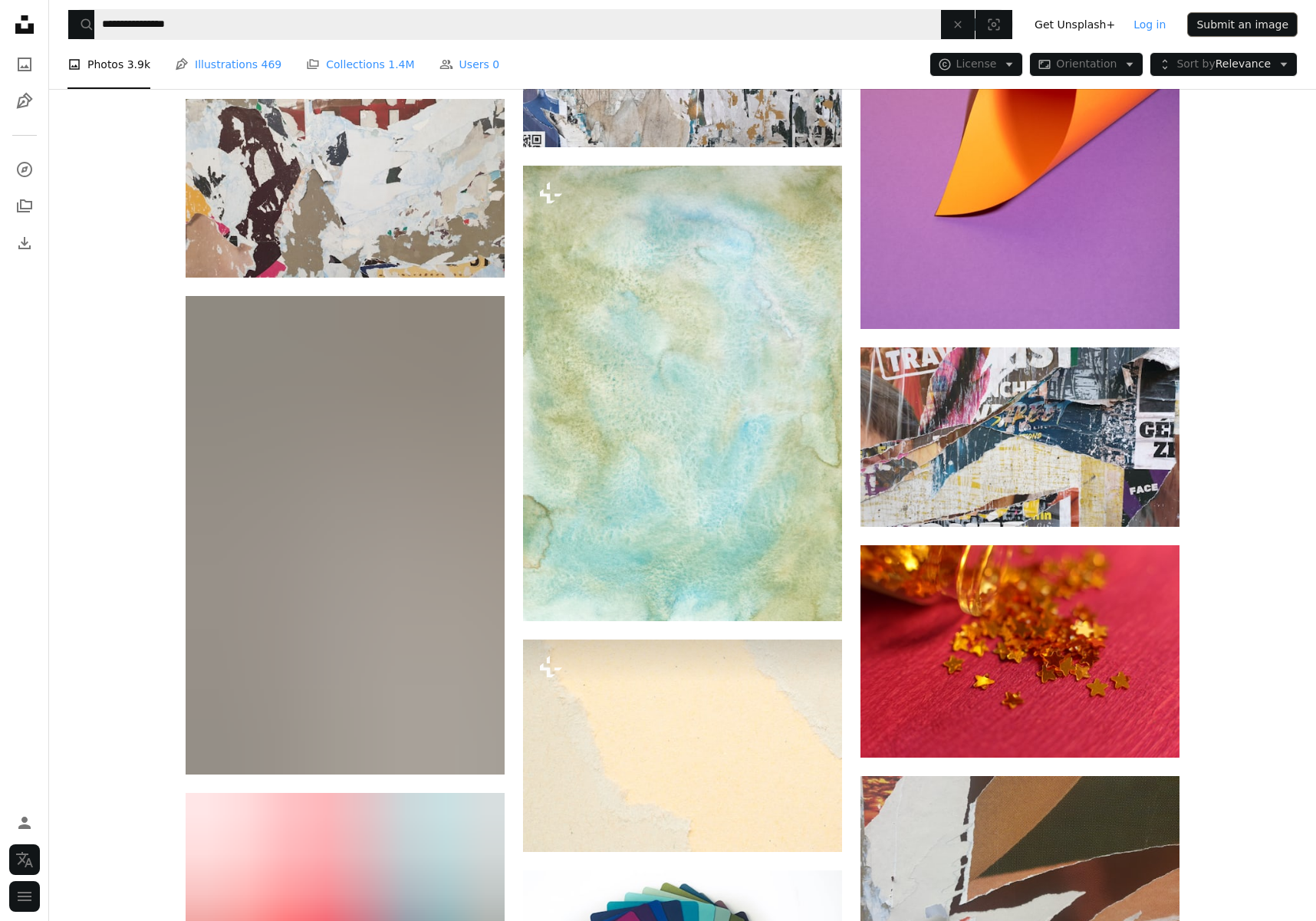
scroll to position [69521, 0]
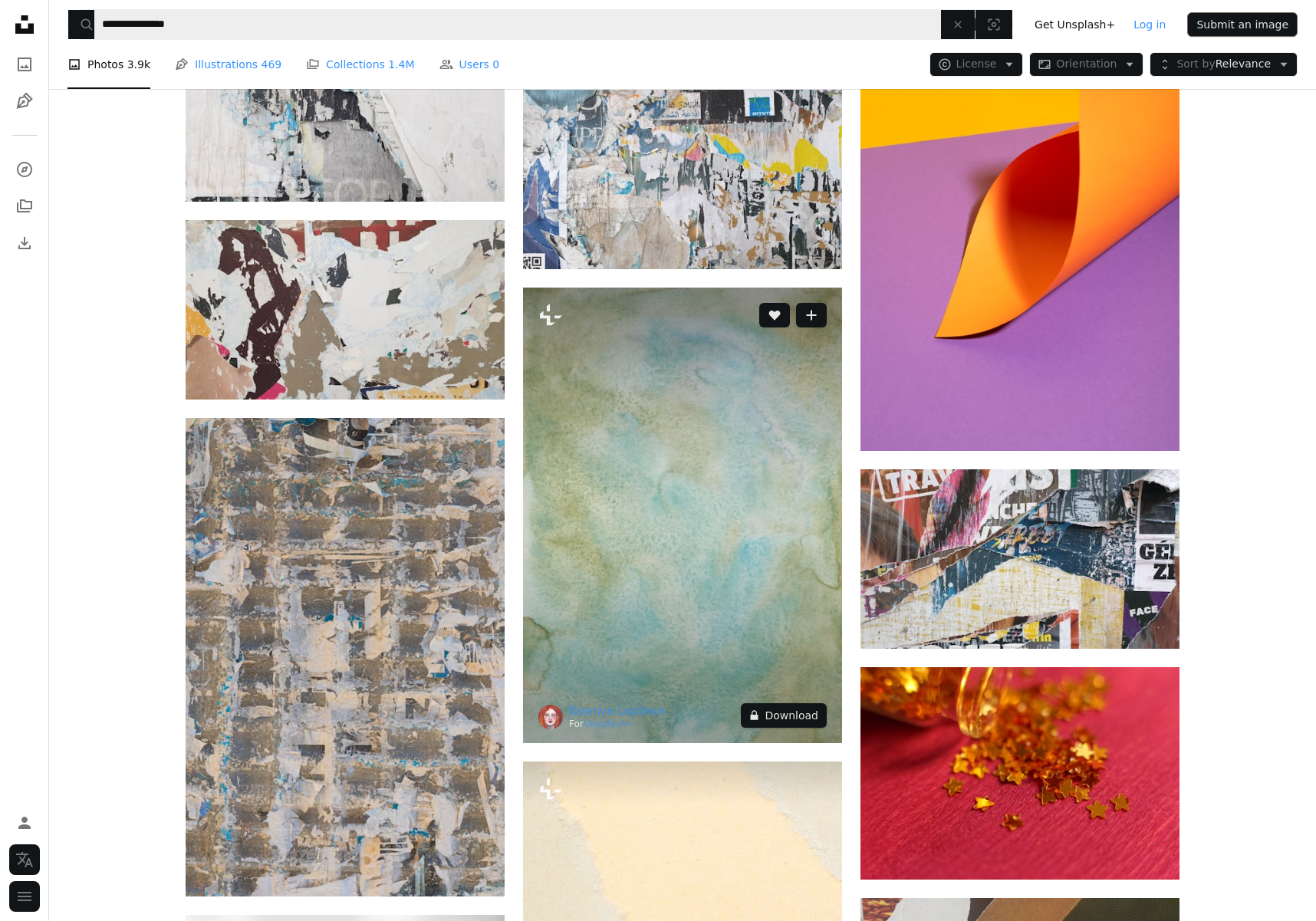
click at [807, 707] on button "A lock Download" at bounding box center [783, 715] width 86 height 25
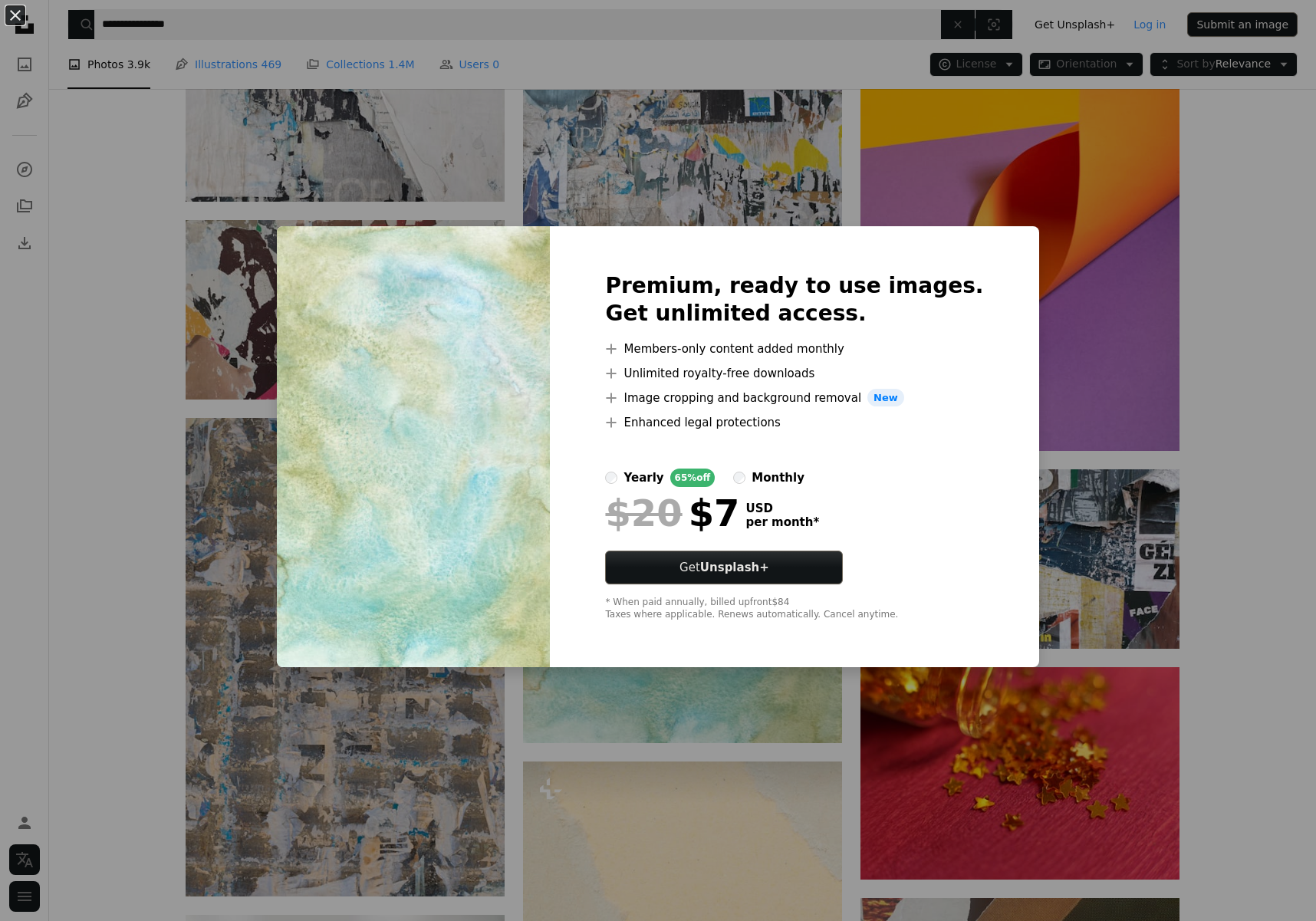
click at [1225, 578] on div "An X shape Premium, ready to use images. Get unlimited access. A plus sign Memb…" at bounding box center [658, 460] width 1316 height 921
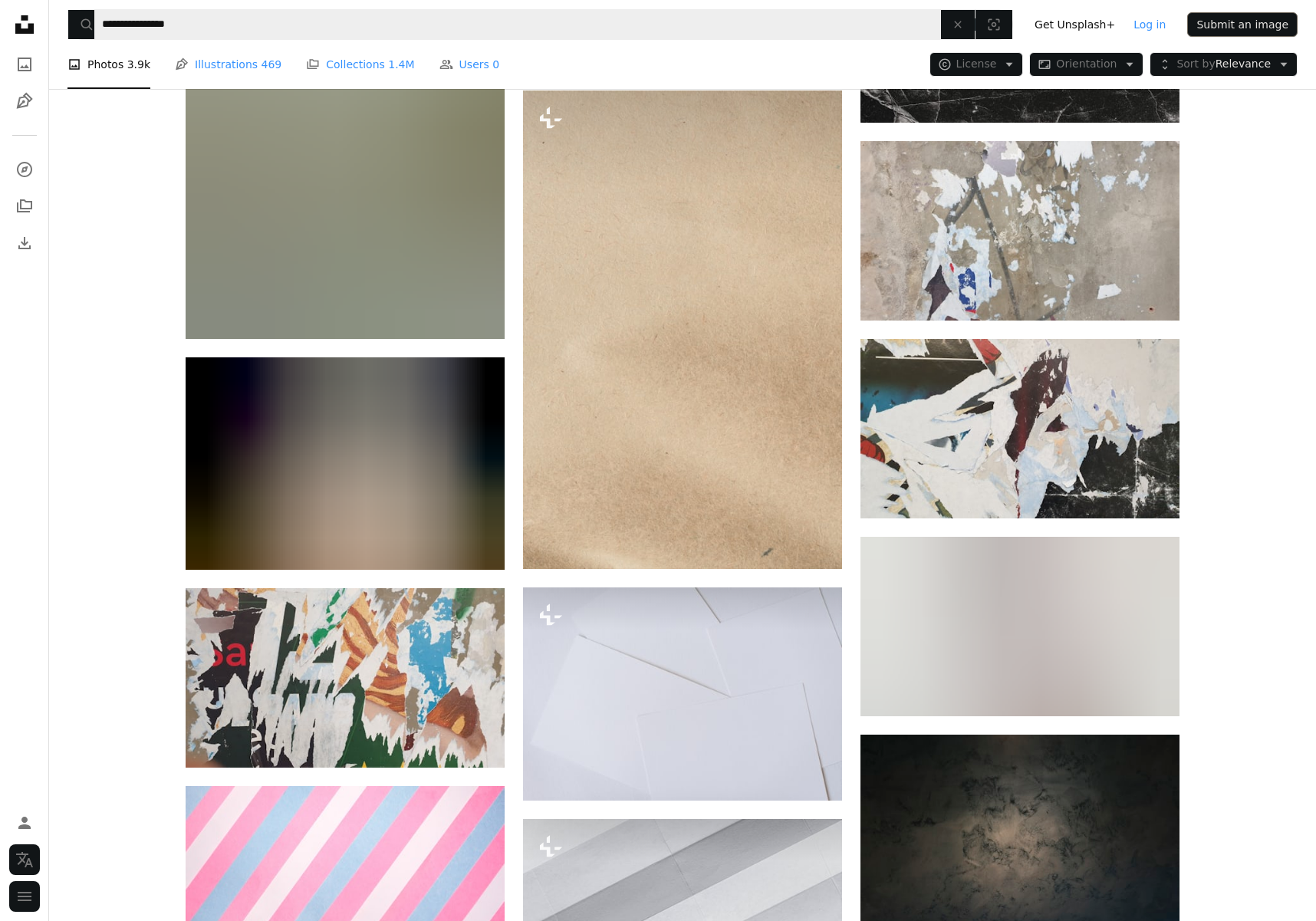
scroll to position [71864, 0]
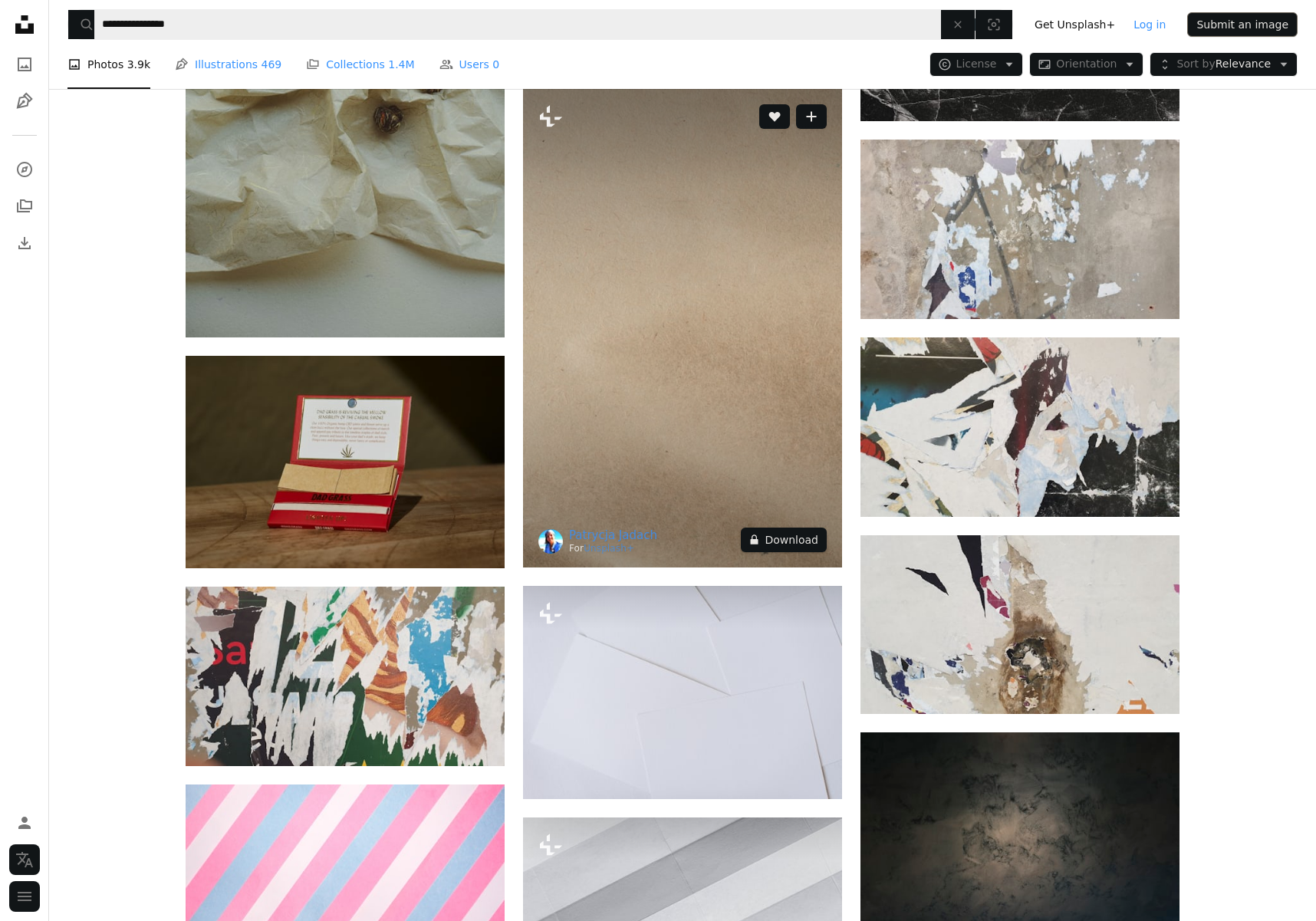
click at [817, 537] on button "A lock Download" at bounding box center [783, 540] width 86 height 25
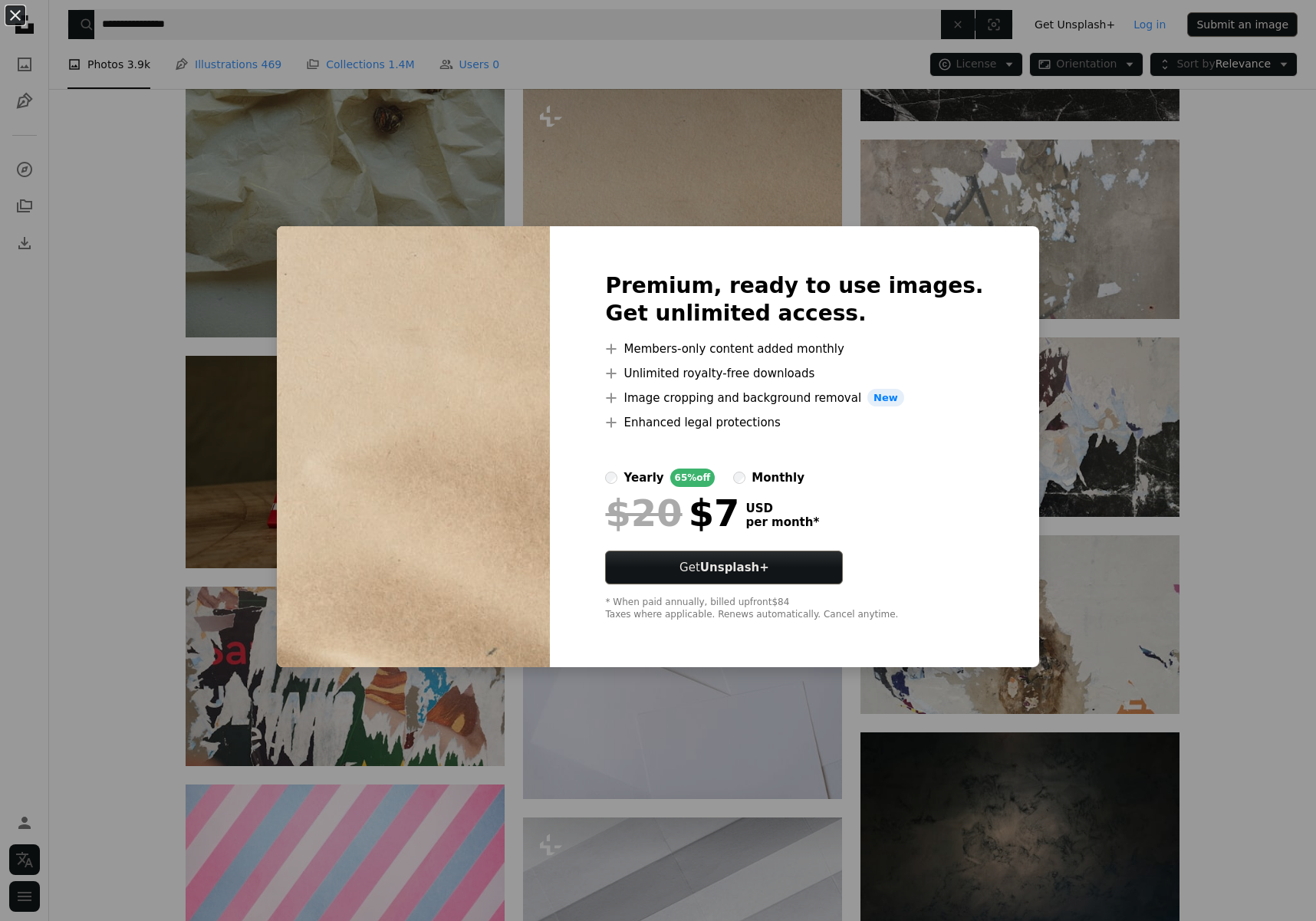
click at [1245, 567] on div "An X shape Premium, ready to use images. Get unlimited access. A plus sign Memb…" at bounding box center [658, 460] width 1316 height 921
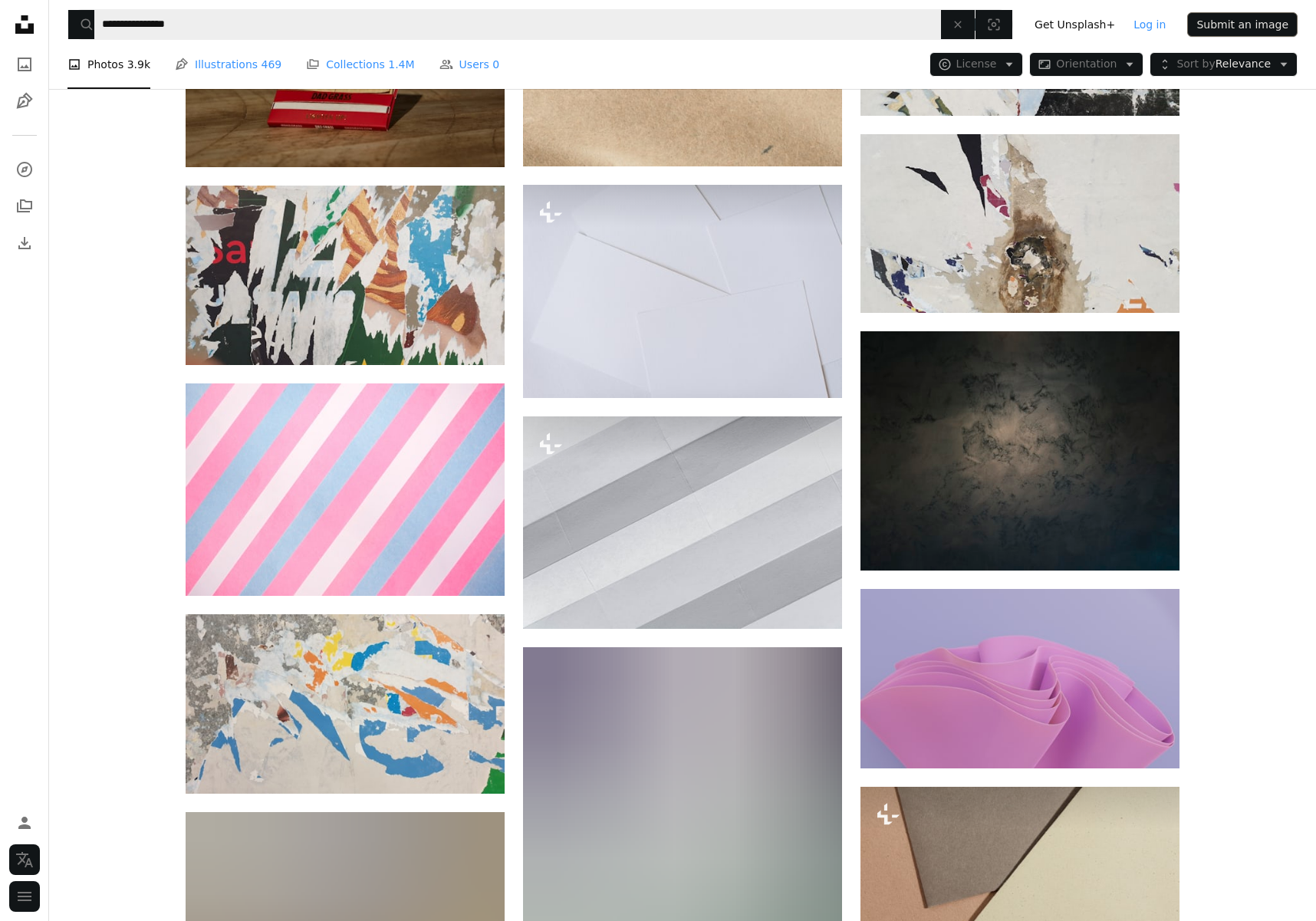
scroll to position [72267, 0]
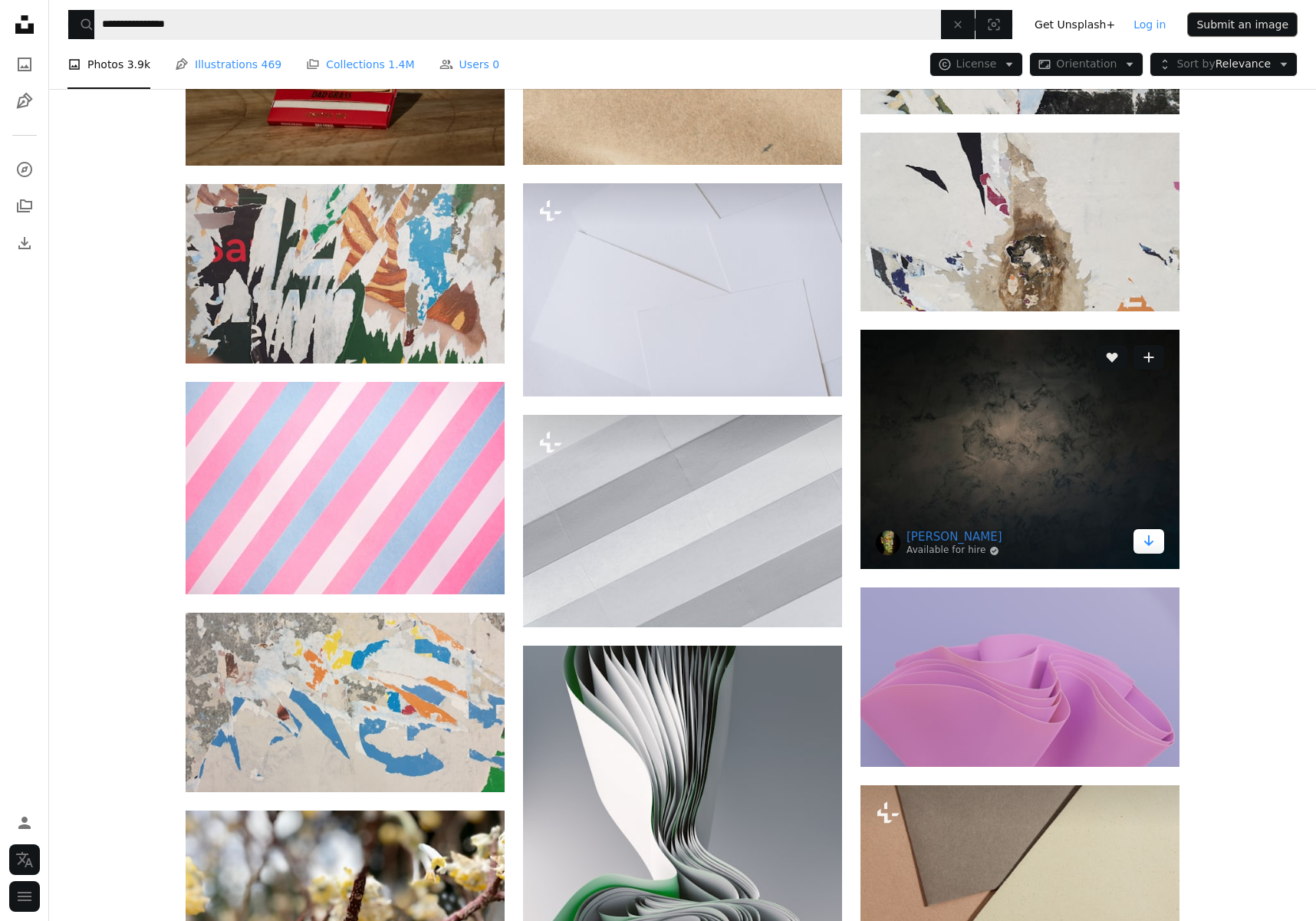
click at [1146, 537] on icon "Arrow pointing down" at bounding box center [1148, 540] width 12 height 18
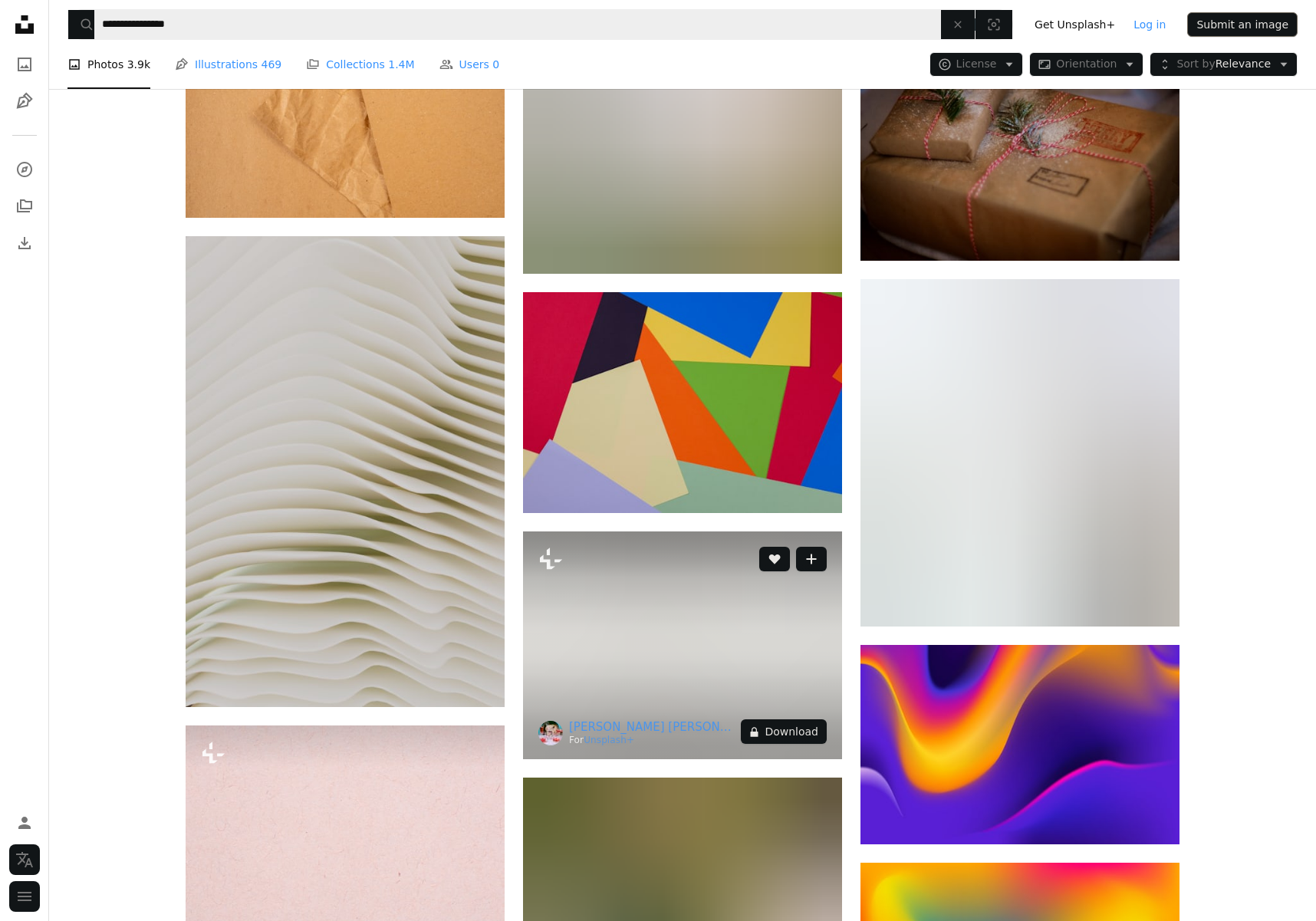
scroll to position [83561, 0]
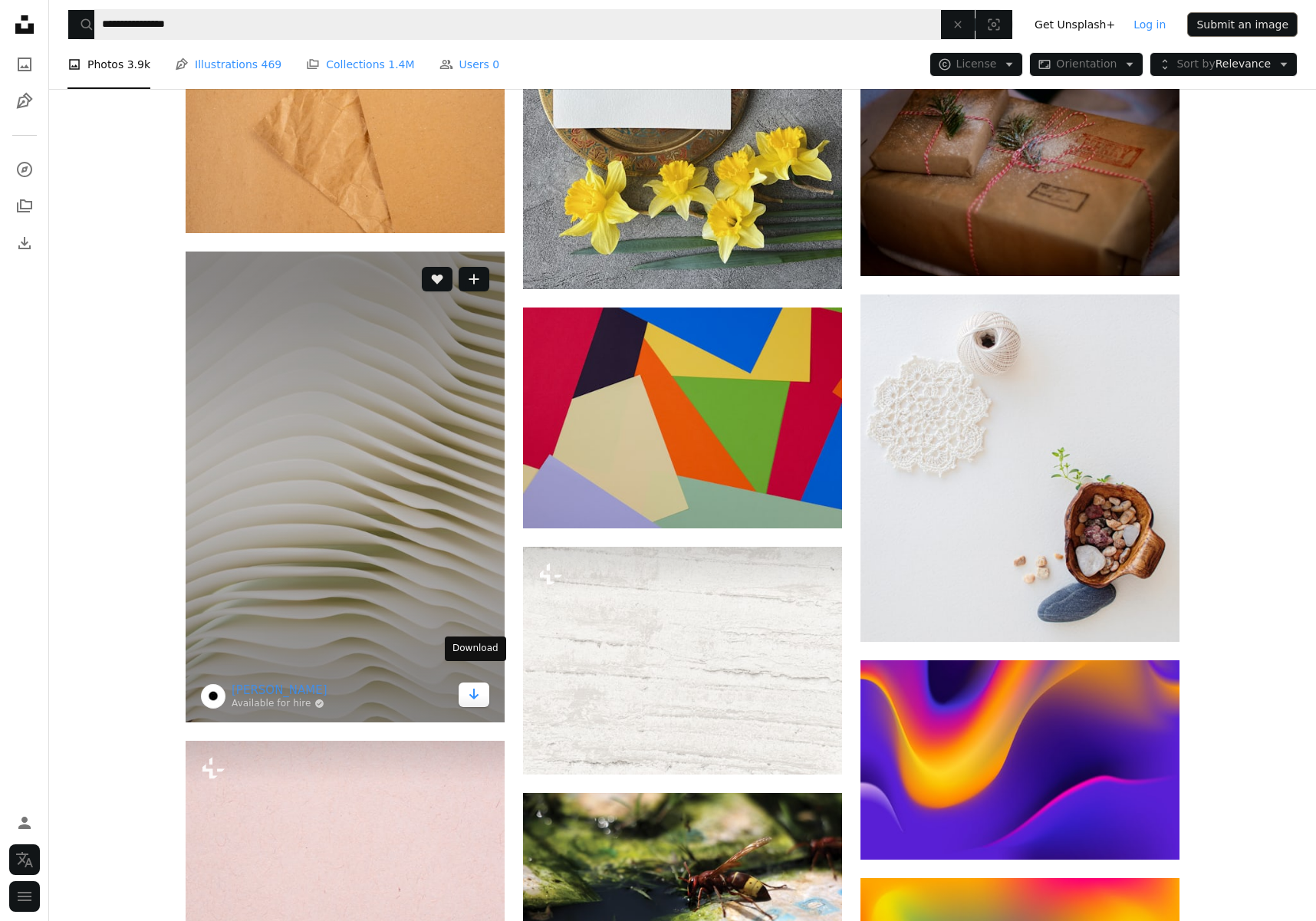
click at [466, 682] on link "Arrow pointing down" at bounding box center [473, 694] width 31 height 25
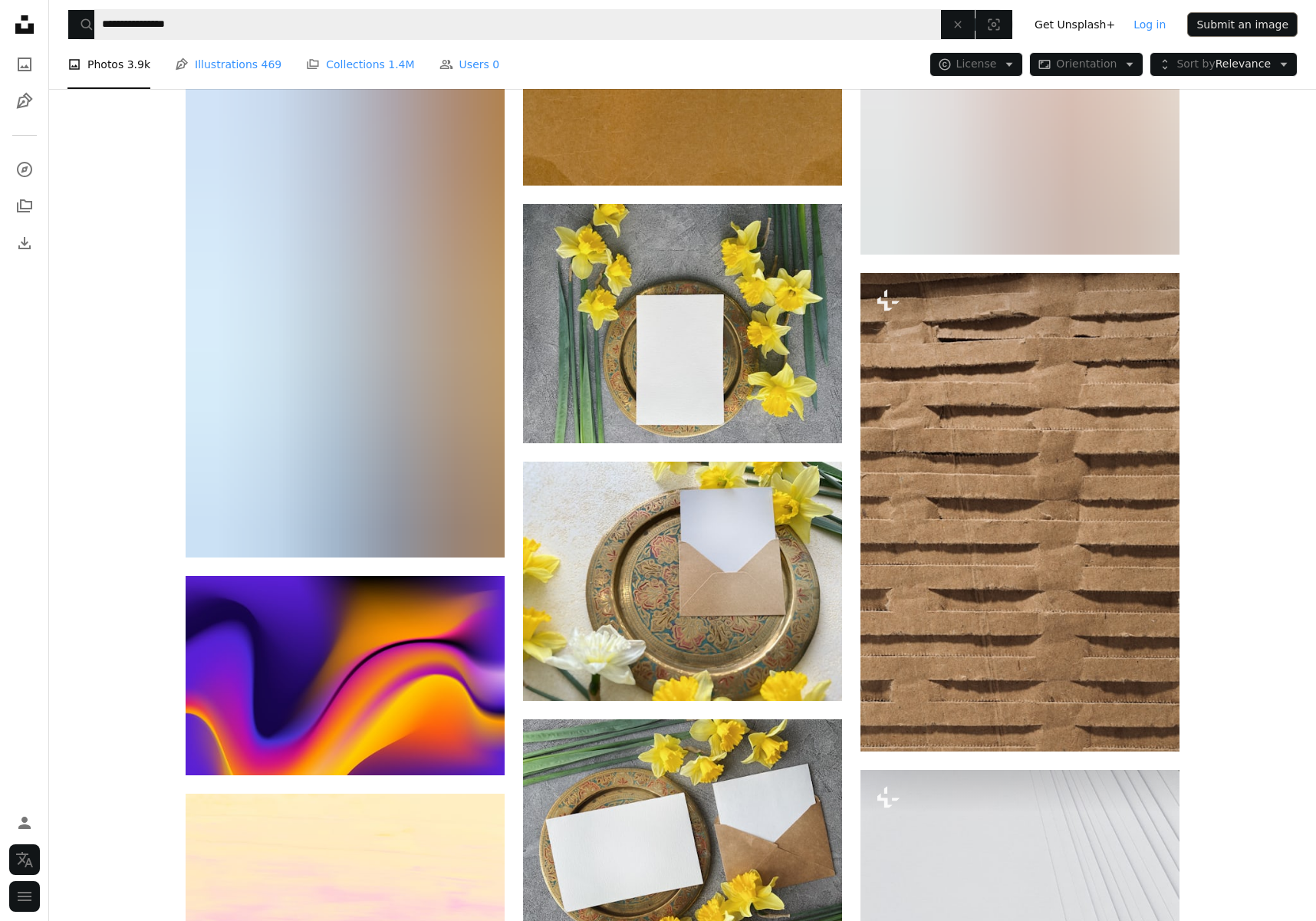
scroll to position [85153, 0]
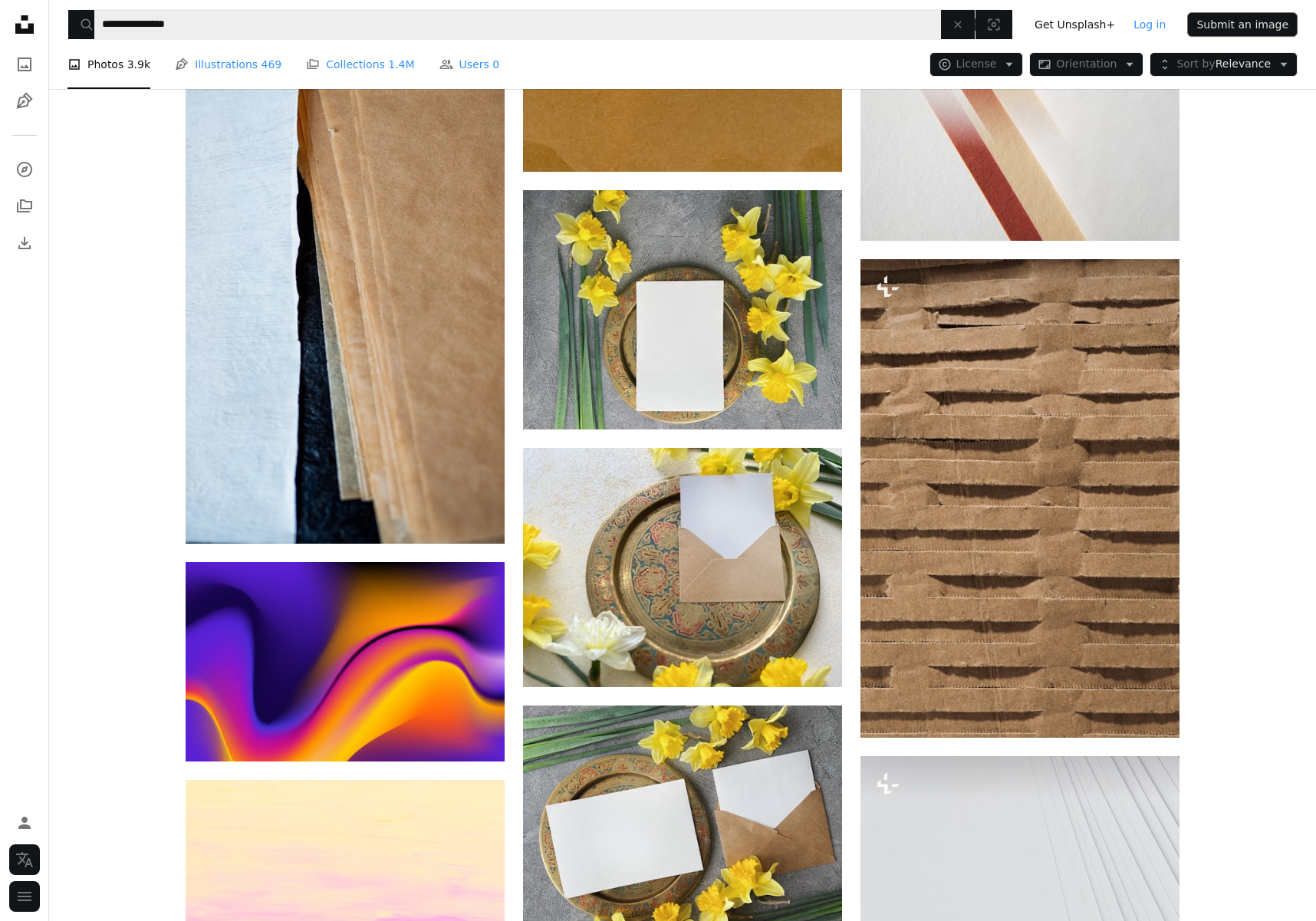
drag, startPoint x: 1131, startPoint y: 694, endPoint x: 1185, endPoint y: 669, distance: 59.5
click at [1130, 697] on button "A lock Download" at bounding box center [1121, 709] width 86 height 25
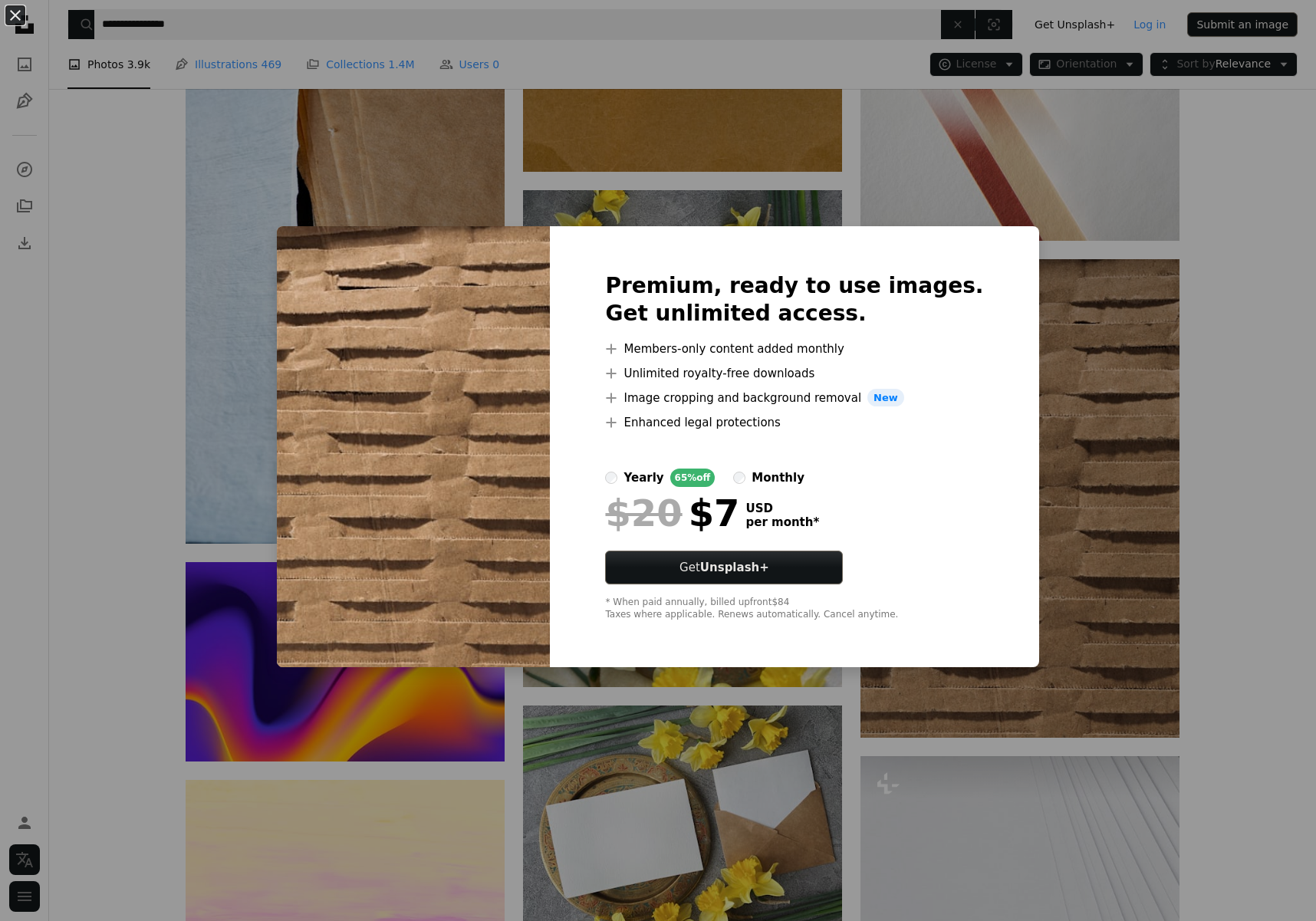
click at [1239, 598] on div "An X shape Premium, ready to use images. Get unlimited access. A plus sign Memb…" at bounding box center [658, 460] width 1316 height 921
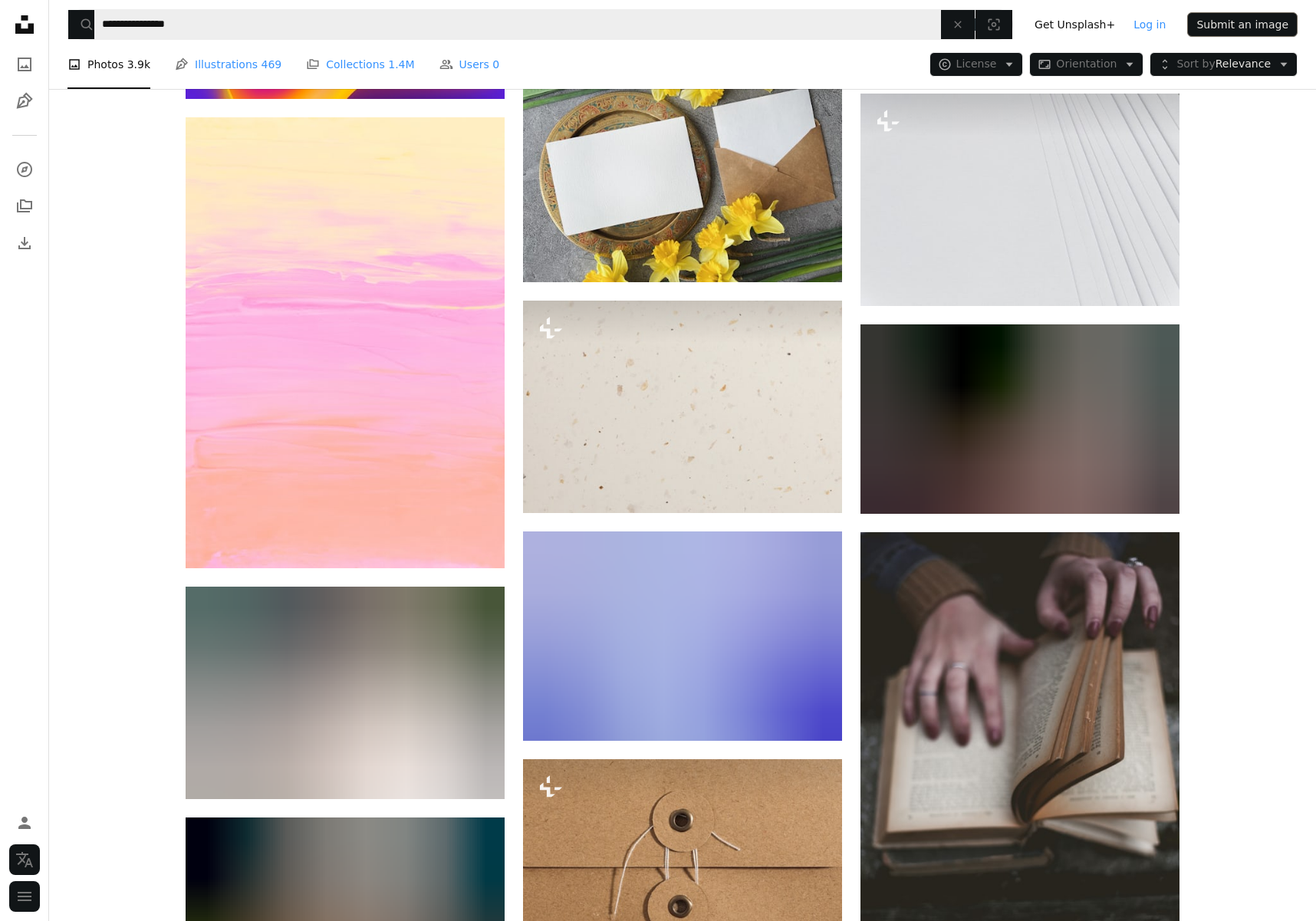
scroll to position [85807, 0]
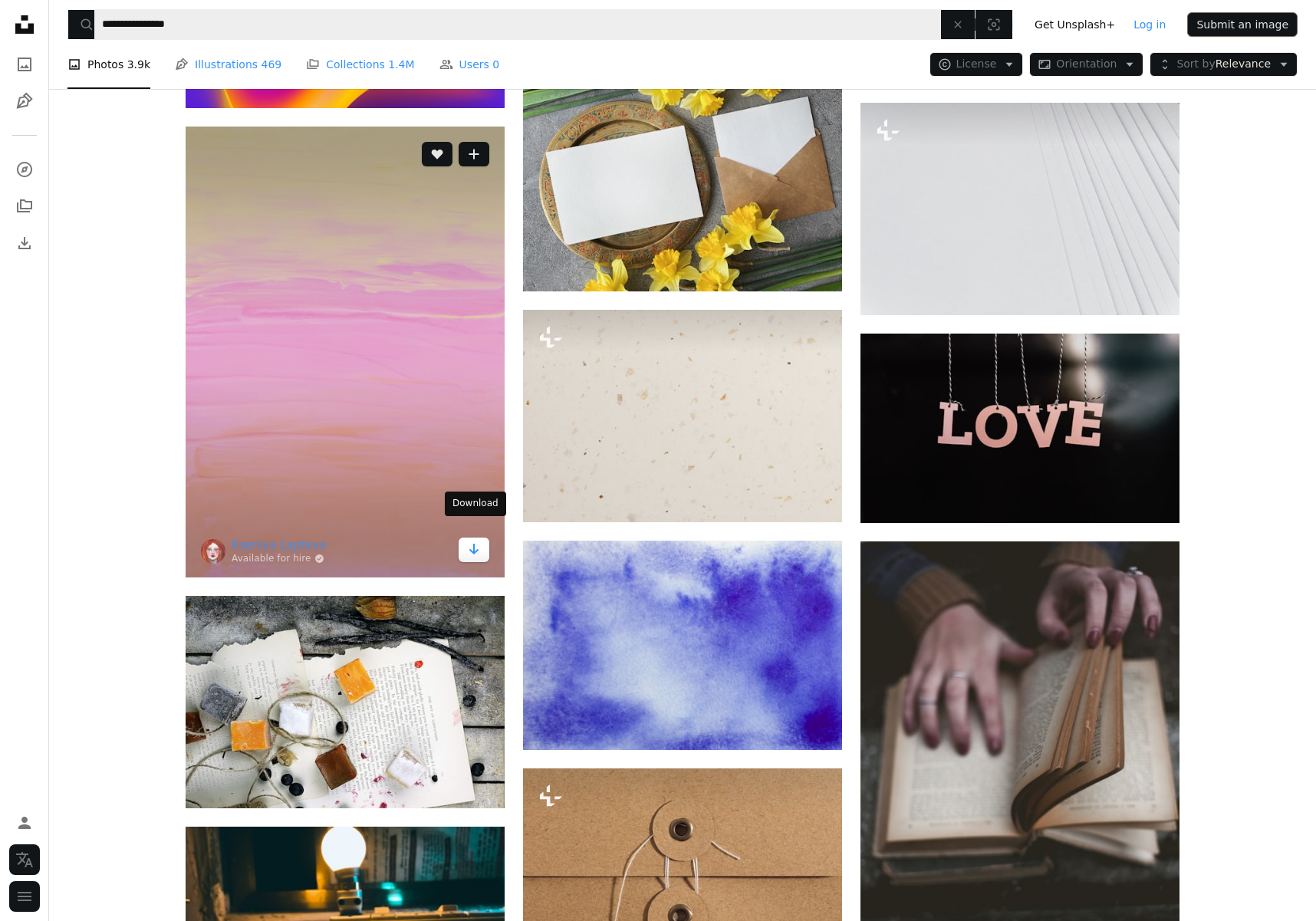
click at [480, 537] on link "Arrow pointing down" at bounding box center [473, 549] width 31 height 25
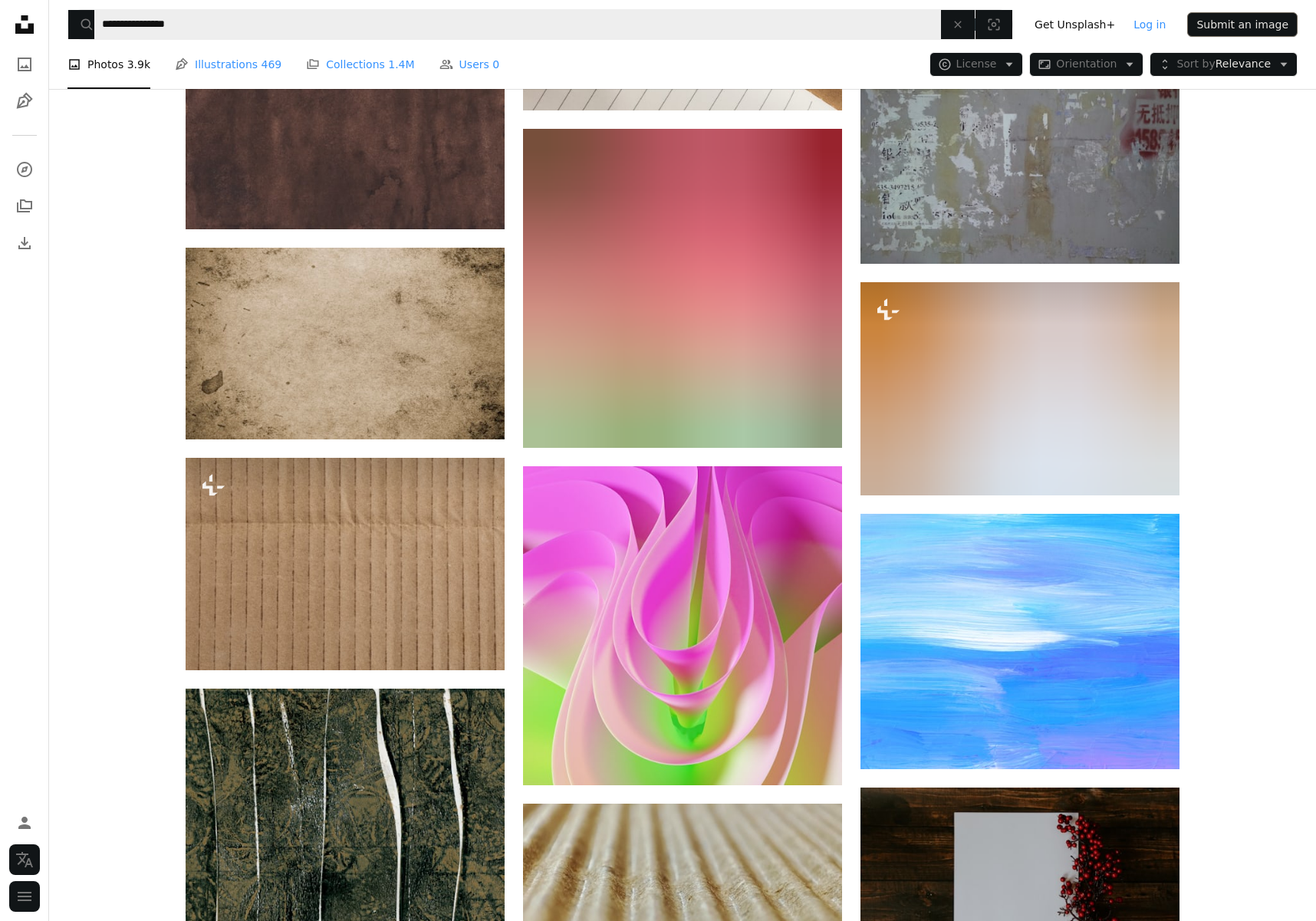
scroll to position [91637, 0]
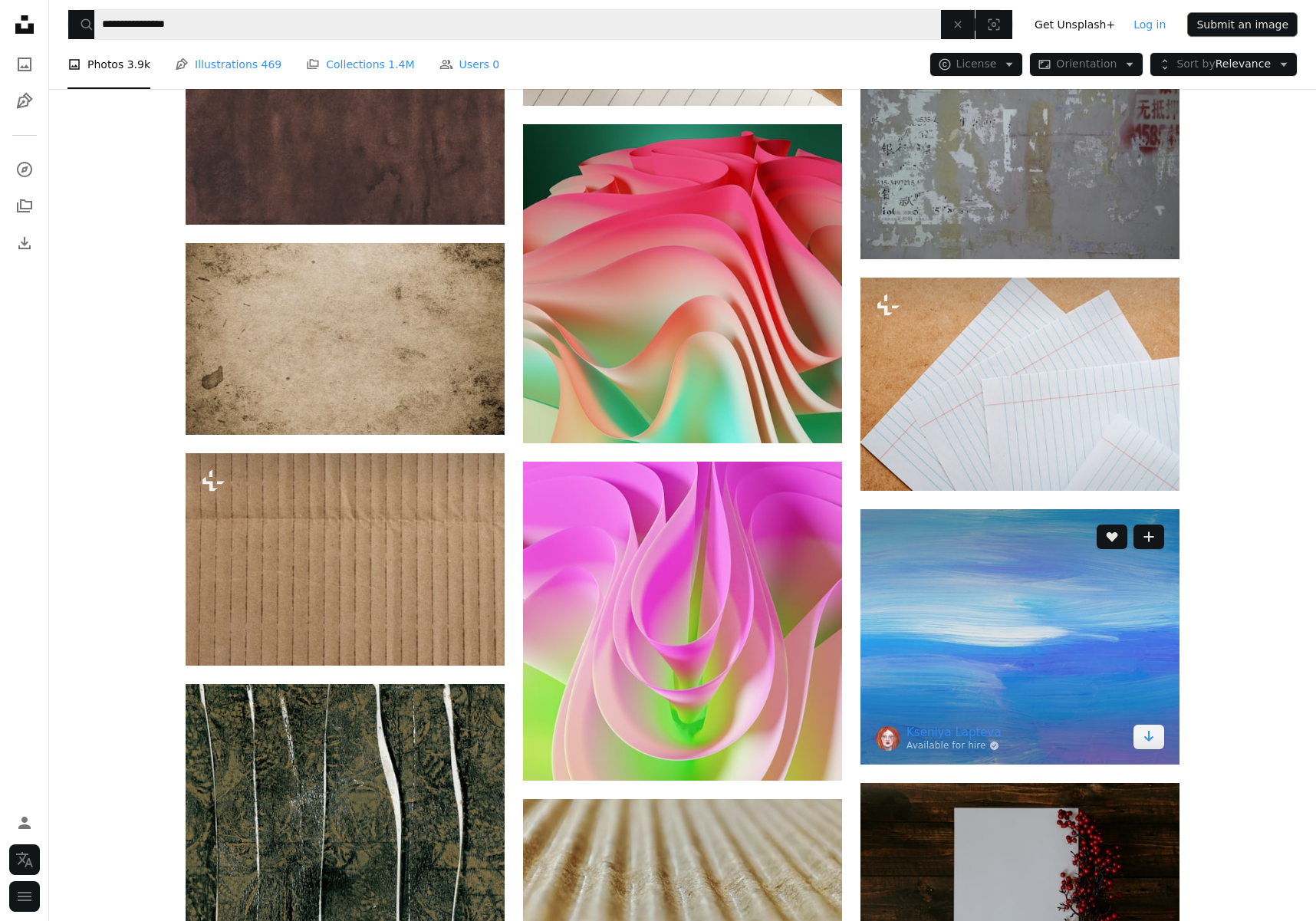
drag, startPoint x: 473, startPoint y: 396, endPoint x: 975, endPoint y: 543, distance: 523.1
click at [474, 397] on icon "Arrow pointing down" at bounding box center [473, 406] width 12 height 18
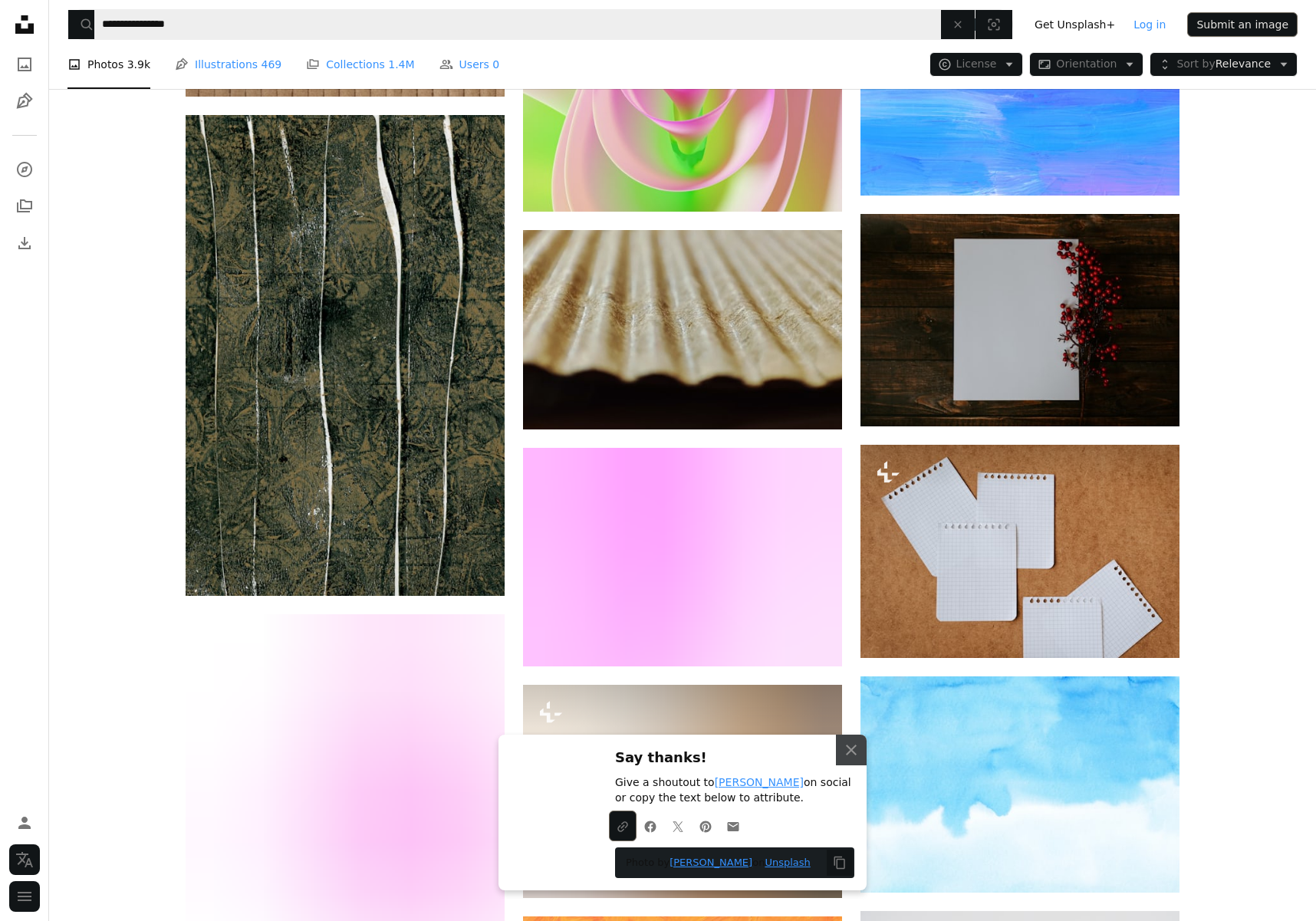
scroll to position [91917, 0]
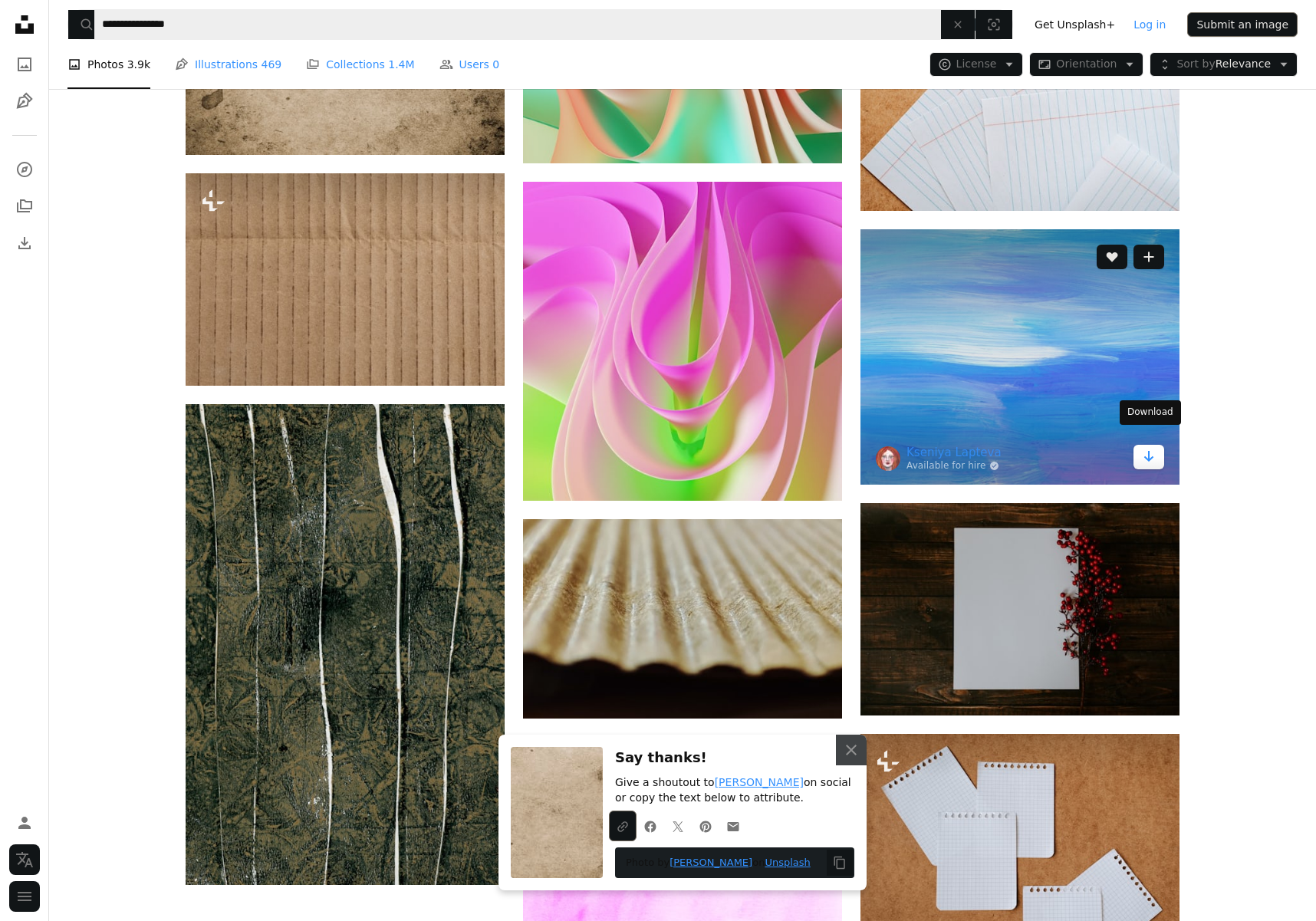
click at [1154, 447] on icon "Arrow pointing down" at bounding box center [1148, 456] width 12 height 18
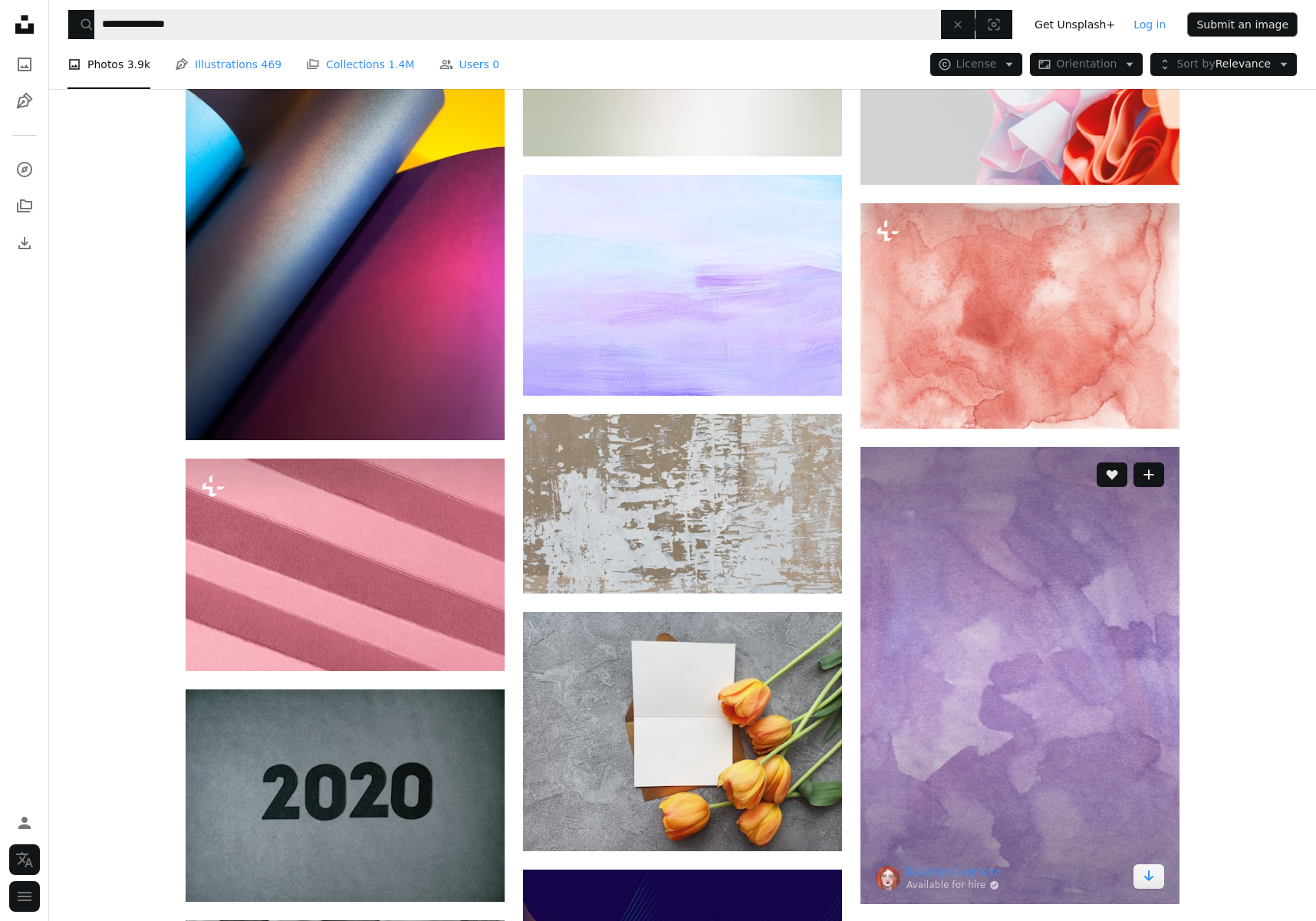
scroll to position [94427, 0]
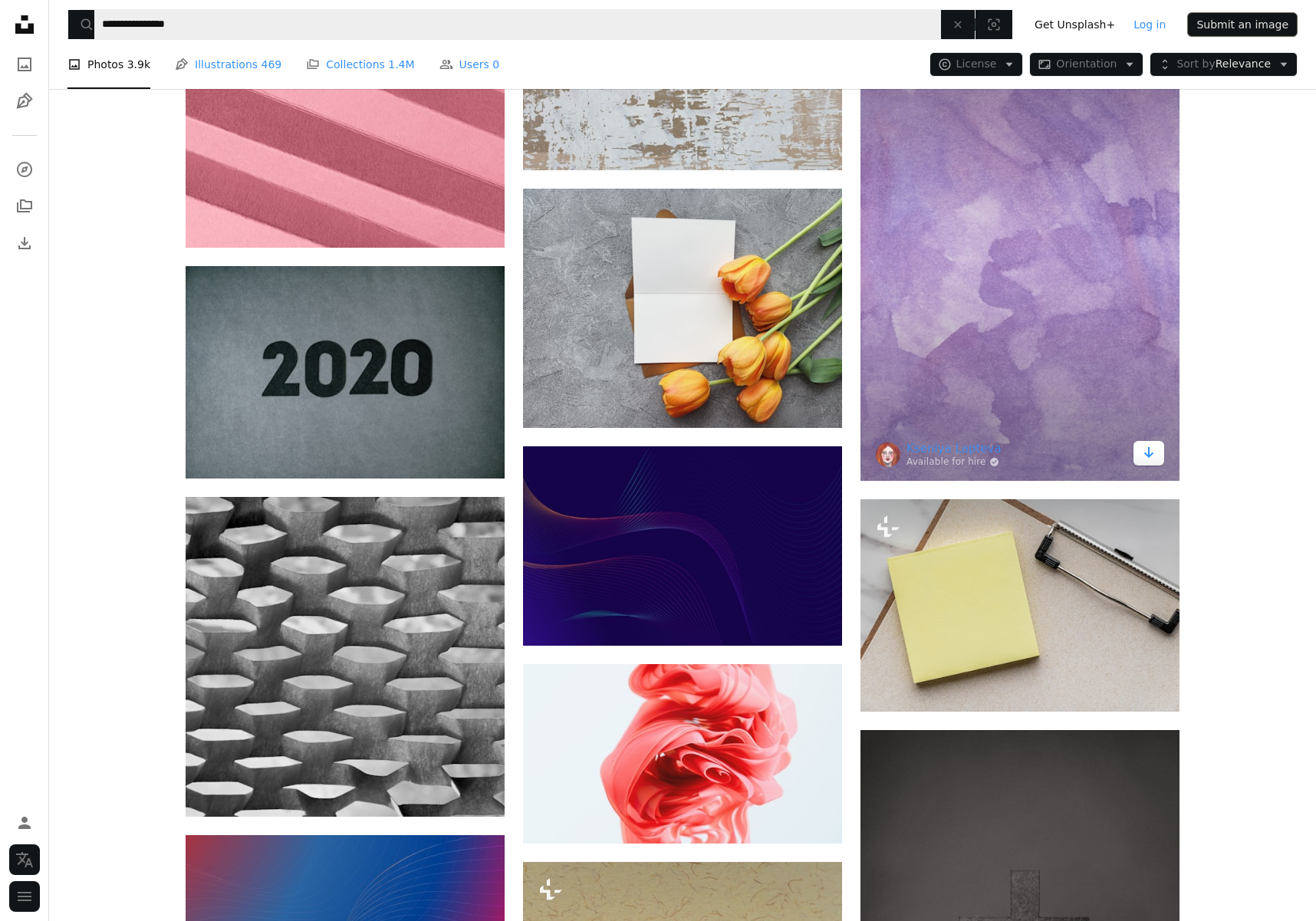
click at [1152, 443] on icon "Arrow pointing down" at bounding box center [1148, 452] width 12 height 18
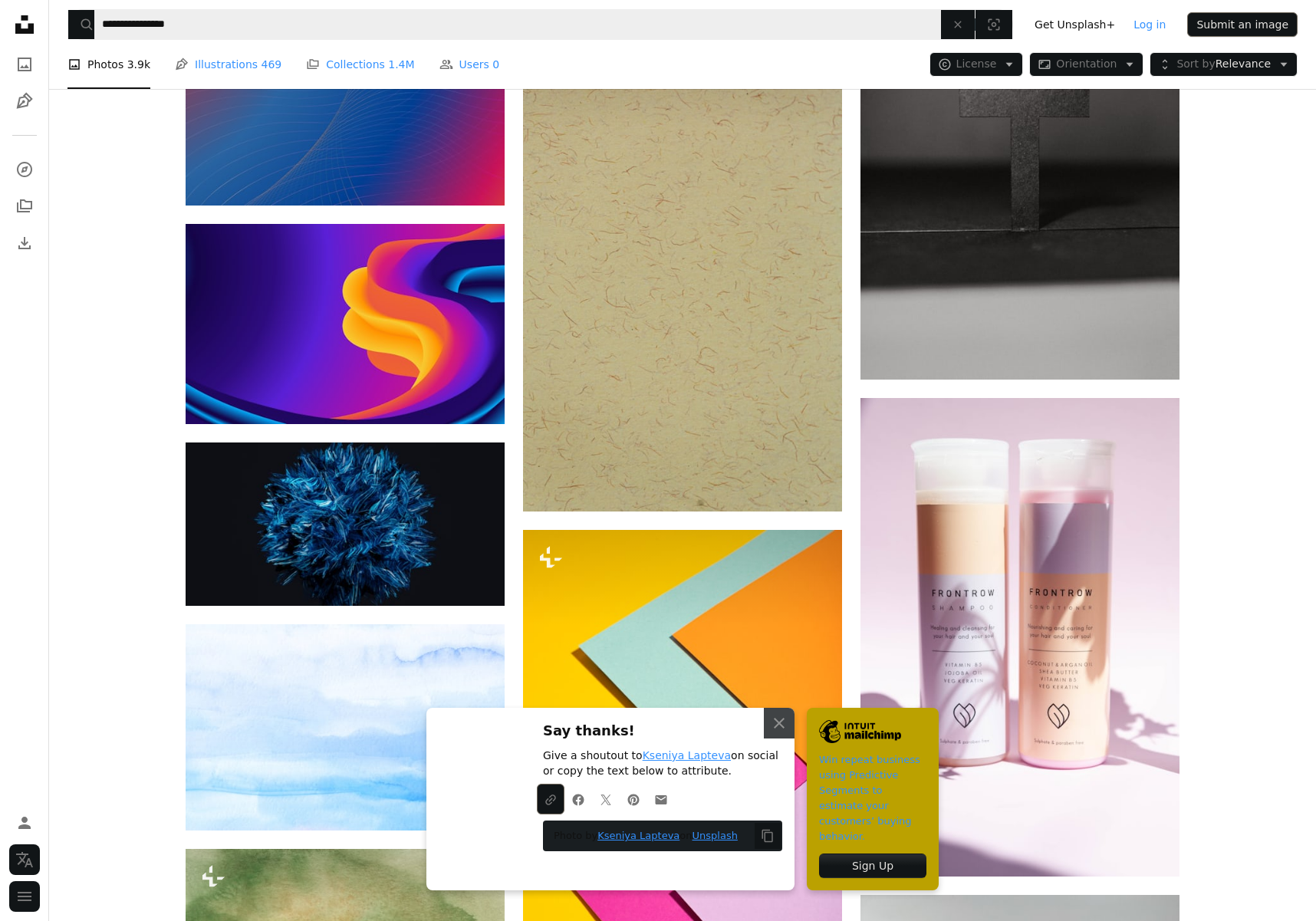
scroll to position [95239, 0]
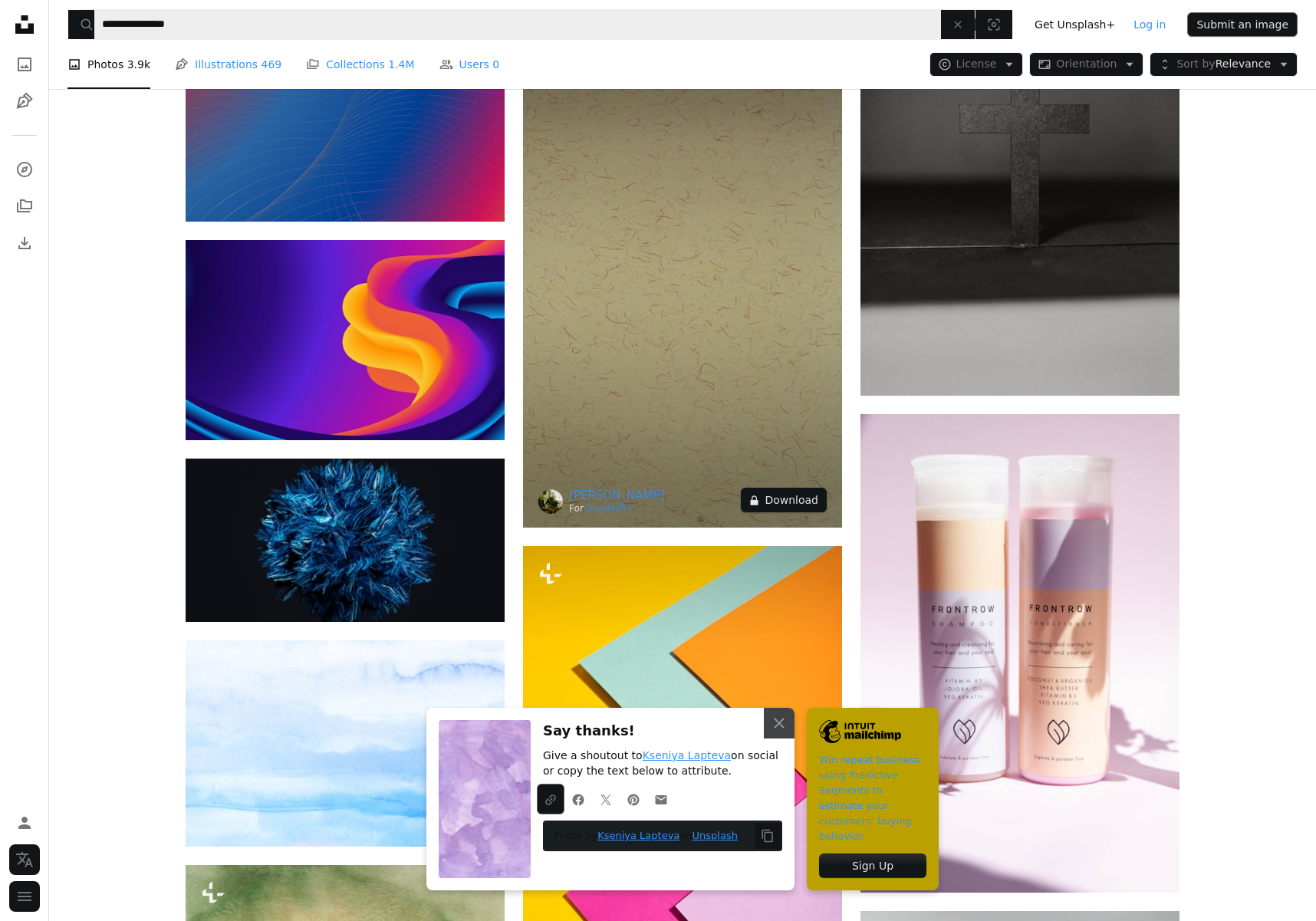
click at [801, 487] on button "A lock Download" at bounding box center [783, 499] width 86 height 25
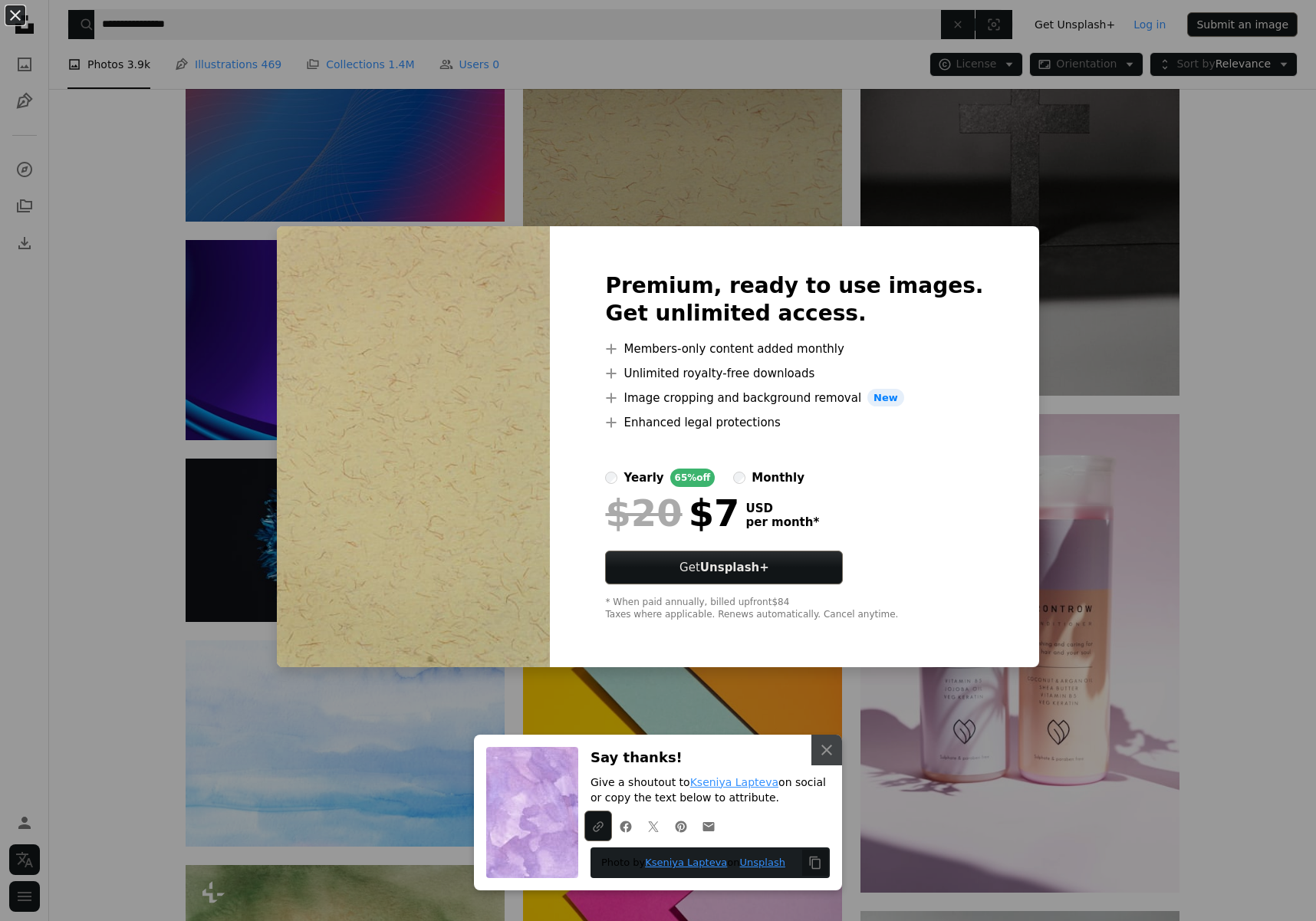
click at [1214, 453] on div "An X shape Premium, ready to use images. Get unlimited access. A plus sign Memb…" at bounding box center [658, 460] width 1316 height 921
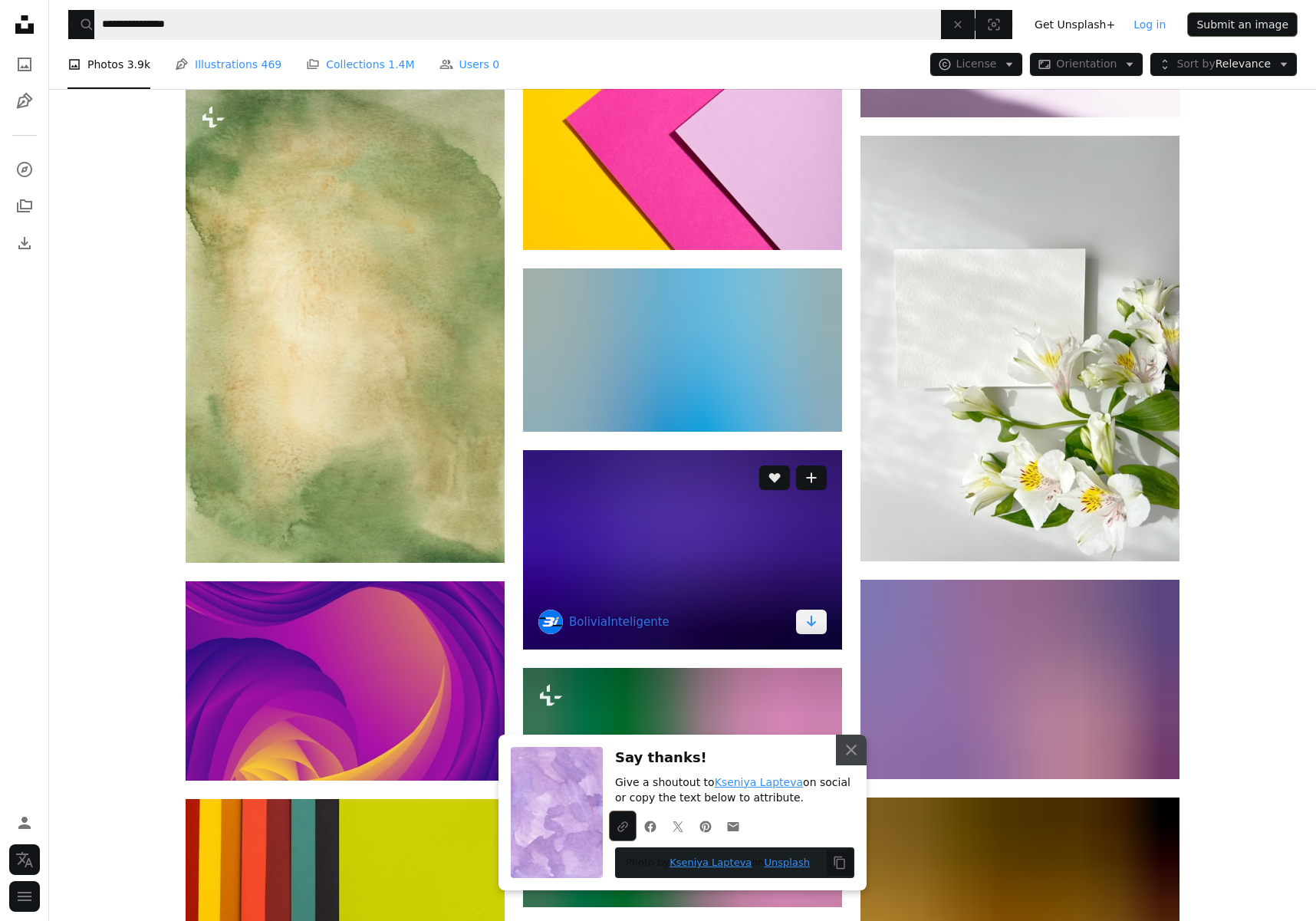
scroll to position [95992, 0]
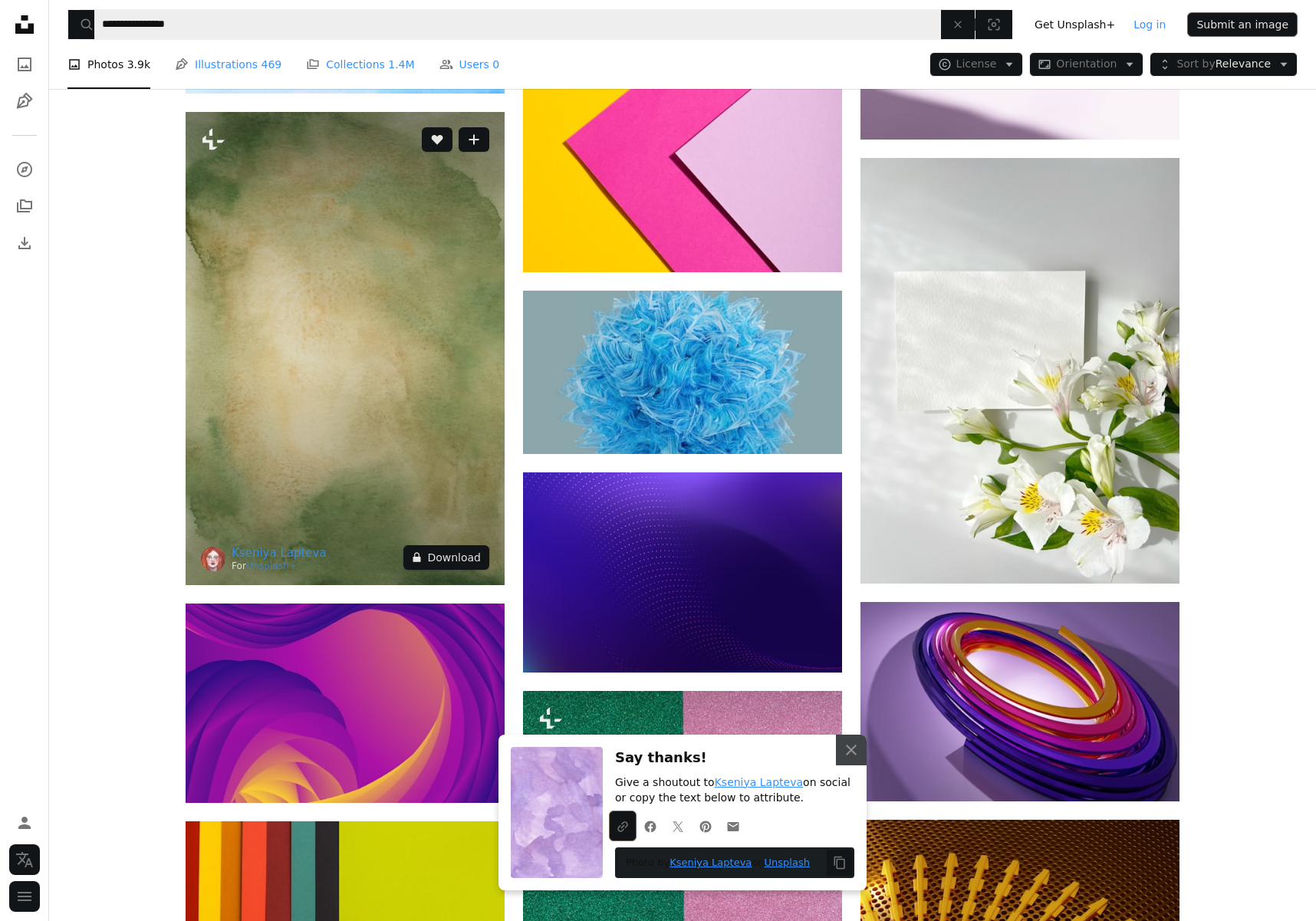
click at [468, 545] on button "A lock Download" at bounding box center [446, 557] width 86 height 25
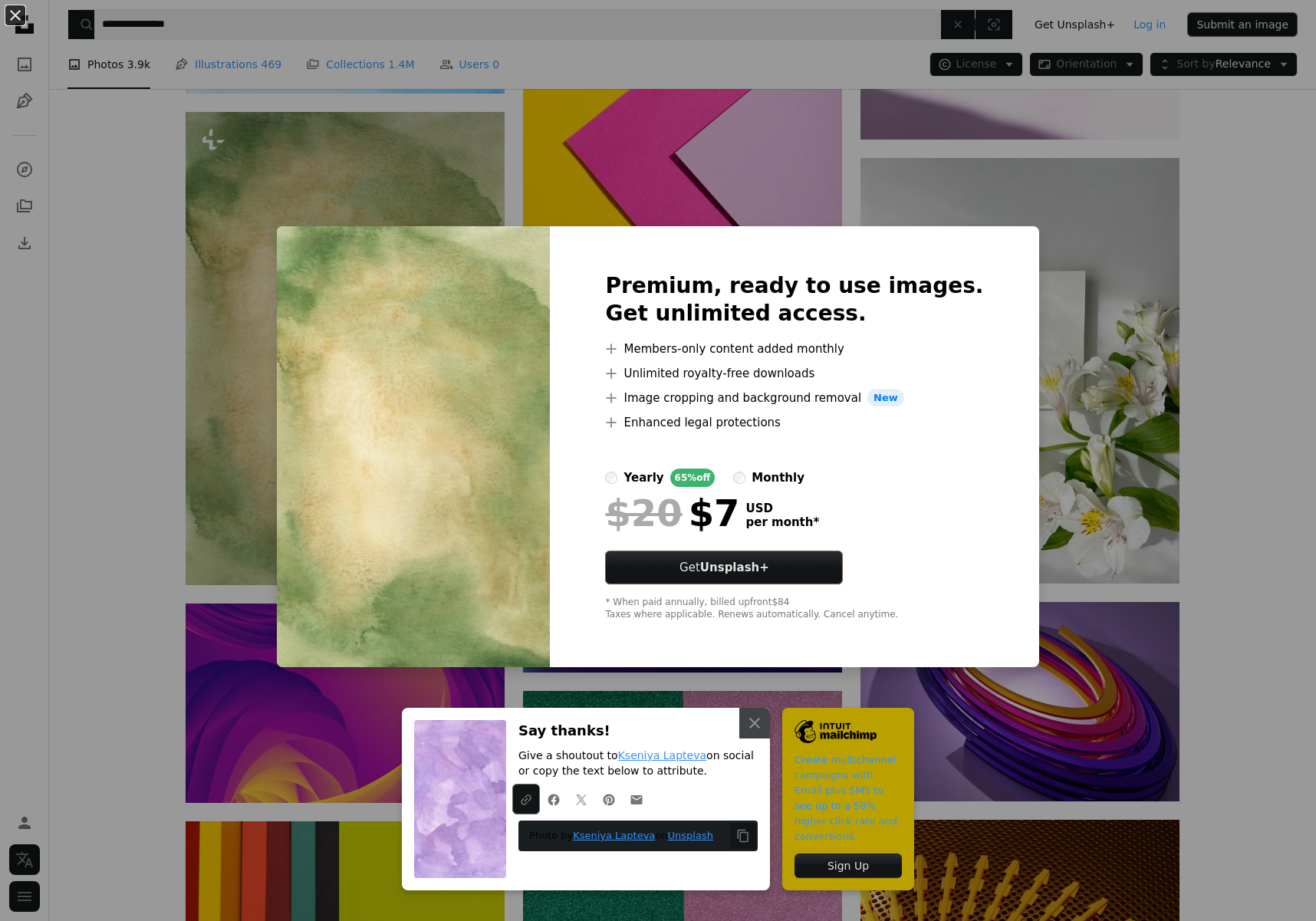
click at [1218, 602] on div "An X shape Premium, ready to use images. Get unlimited access. A plus sign Memb…" at bounding box center [658, 460] width 1316 height 921
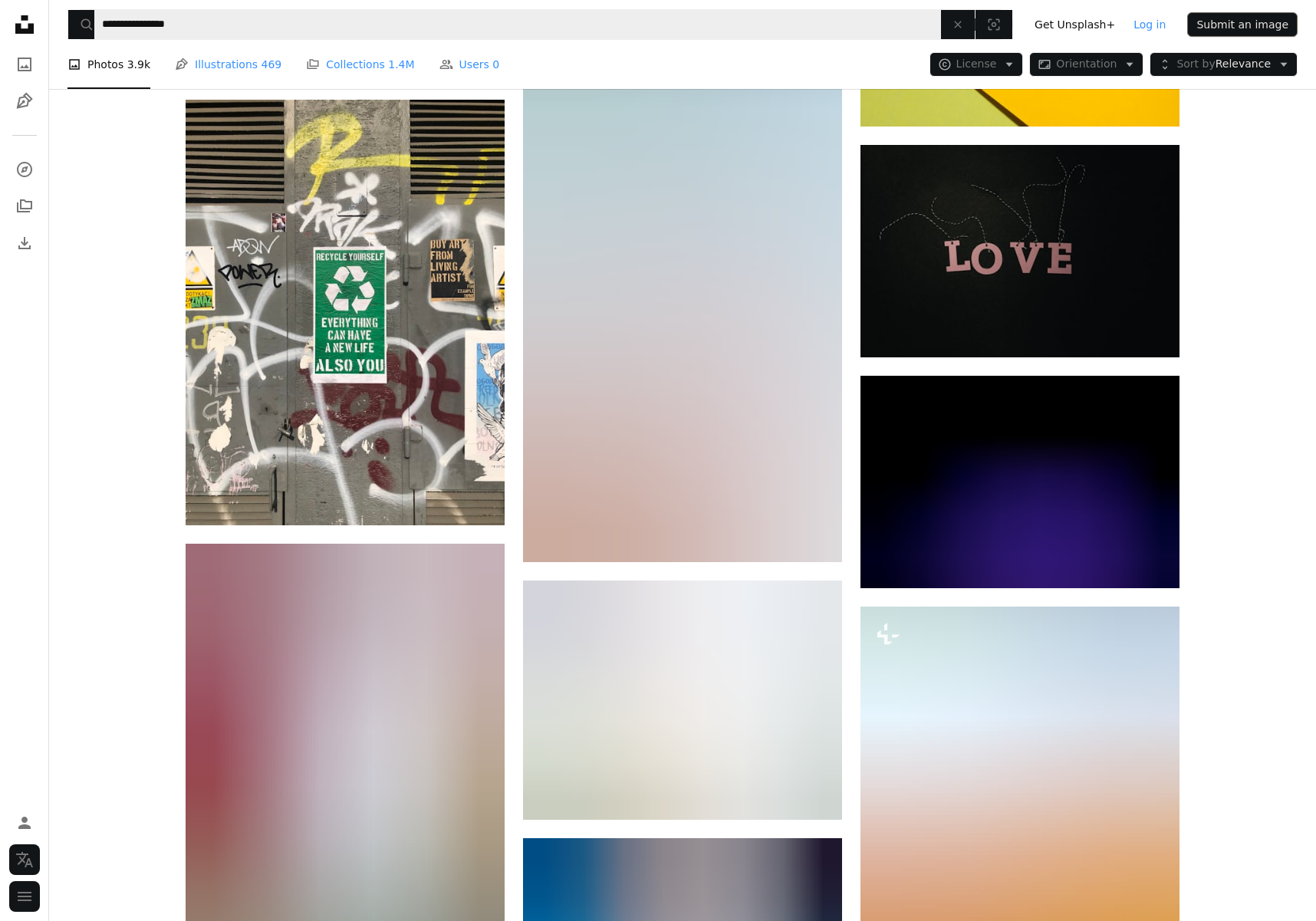
scroll to position [99206, 0]
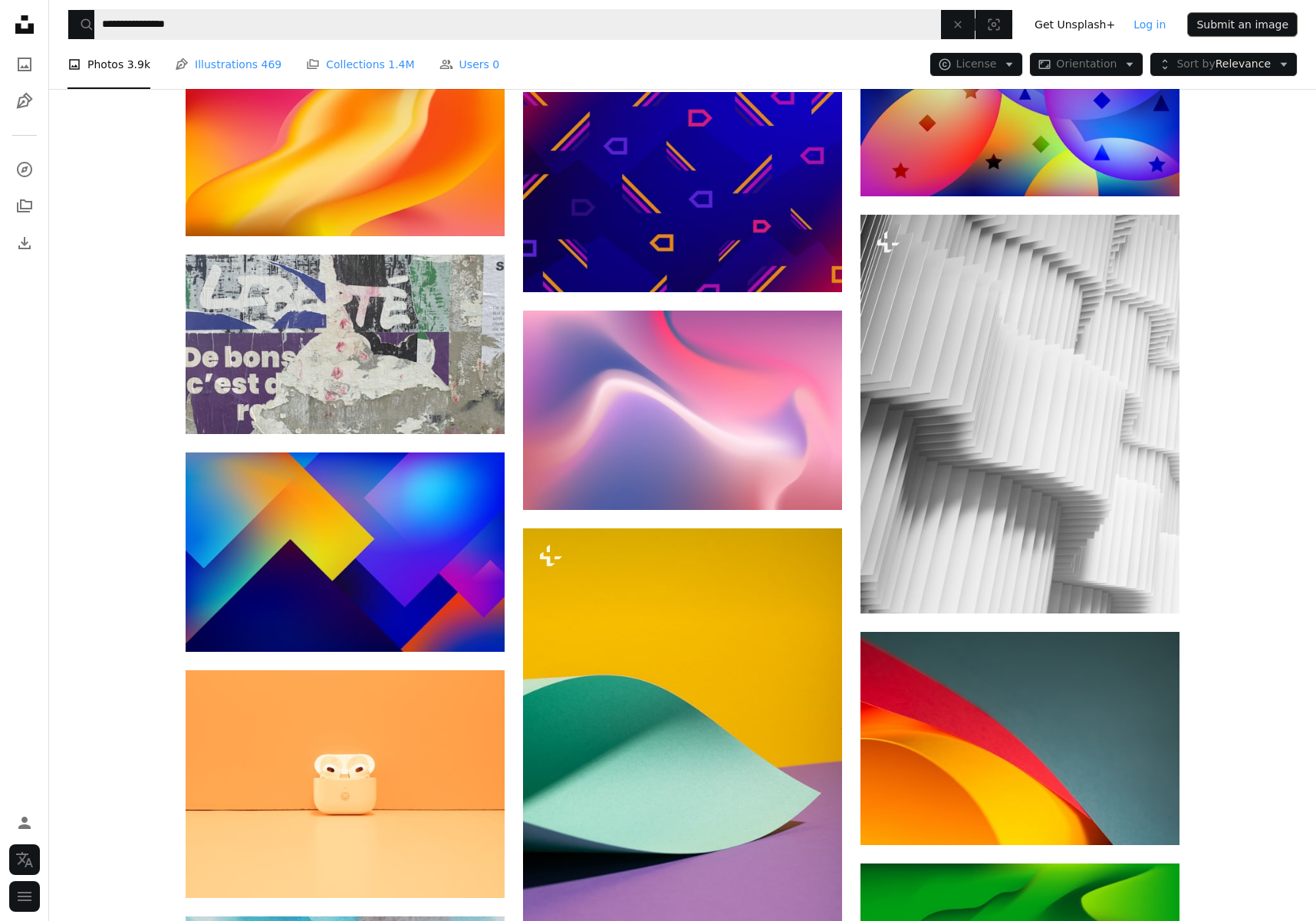
scroll to position [100574, 0]
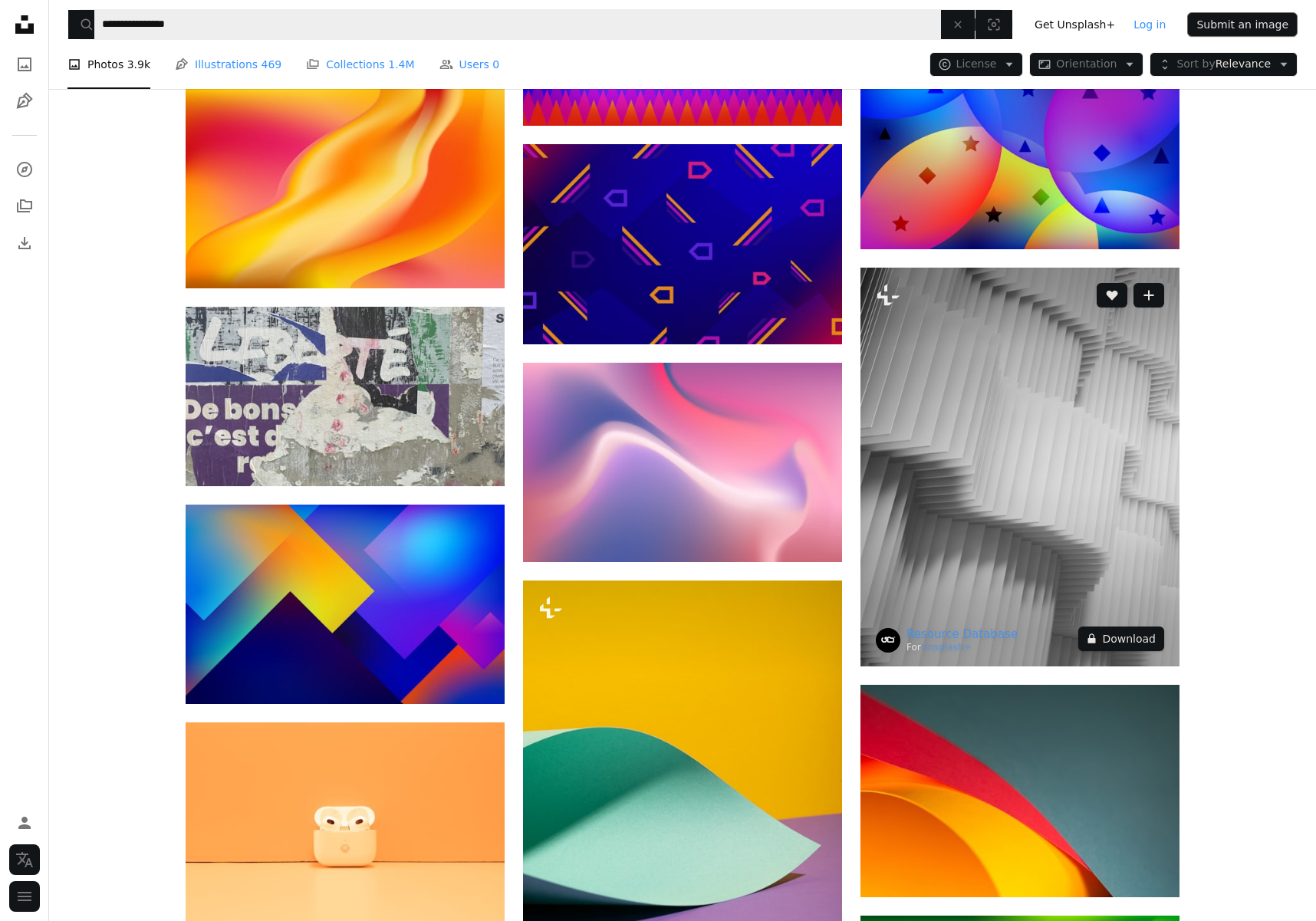
click at [1138, 626] on button "A lock Download" at bounding box center [1121, 638] width 86 height 25
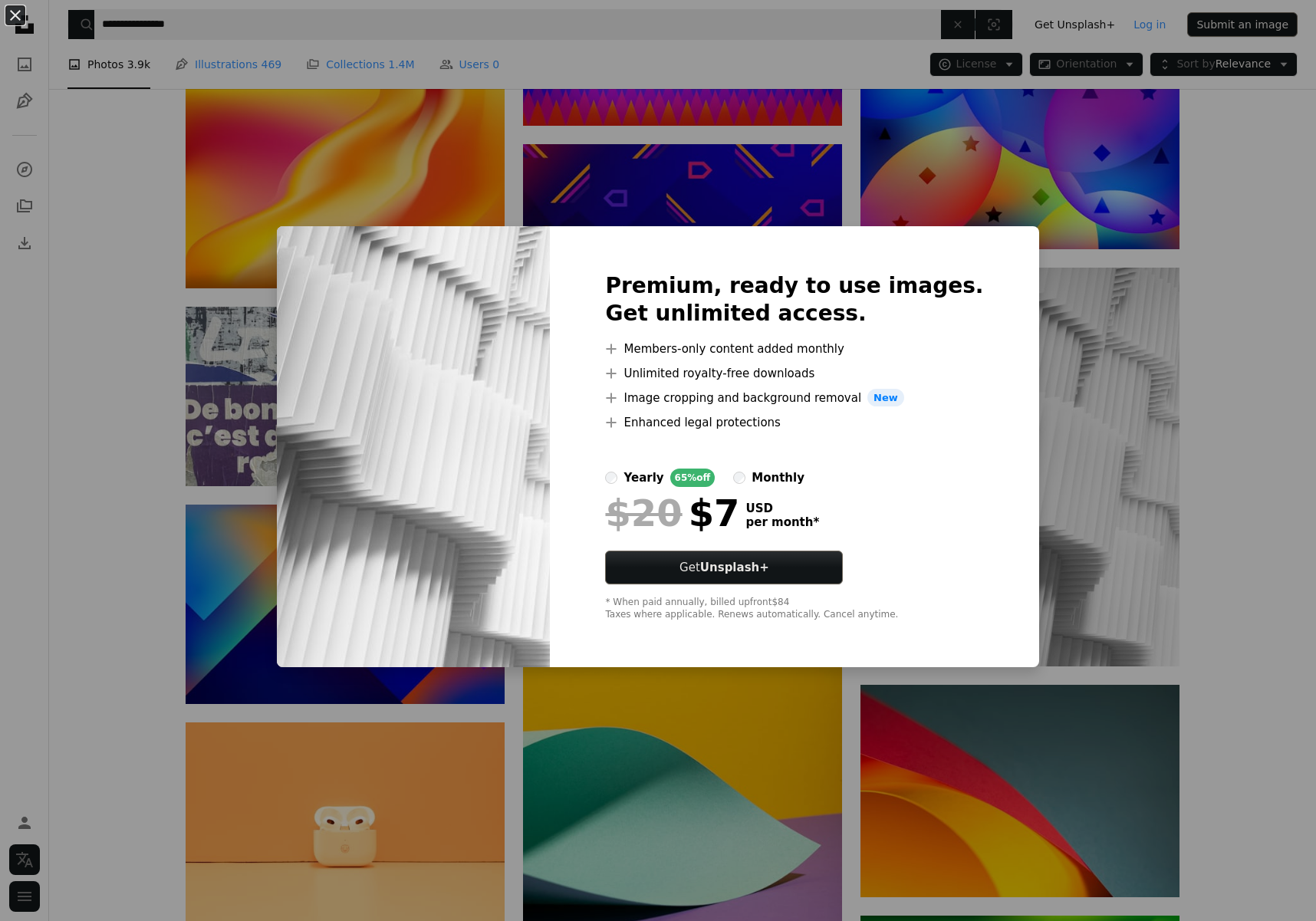
click at [1254, 614] on div "An X shape Premium, ready to use images. Get unlimited access. A plus sign Memb…" at bounding box center [658, 460] width 1316 height 921
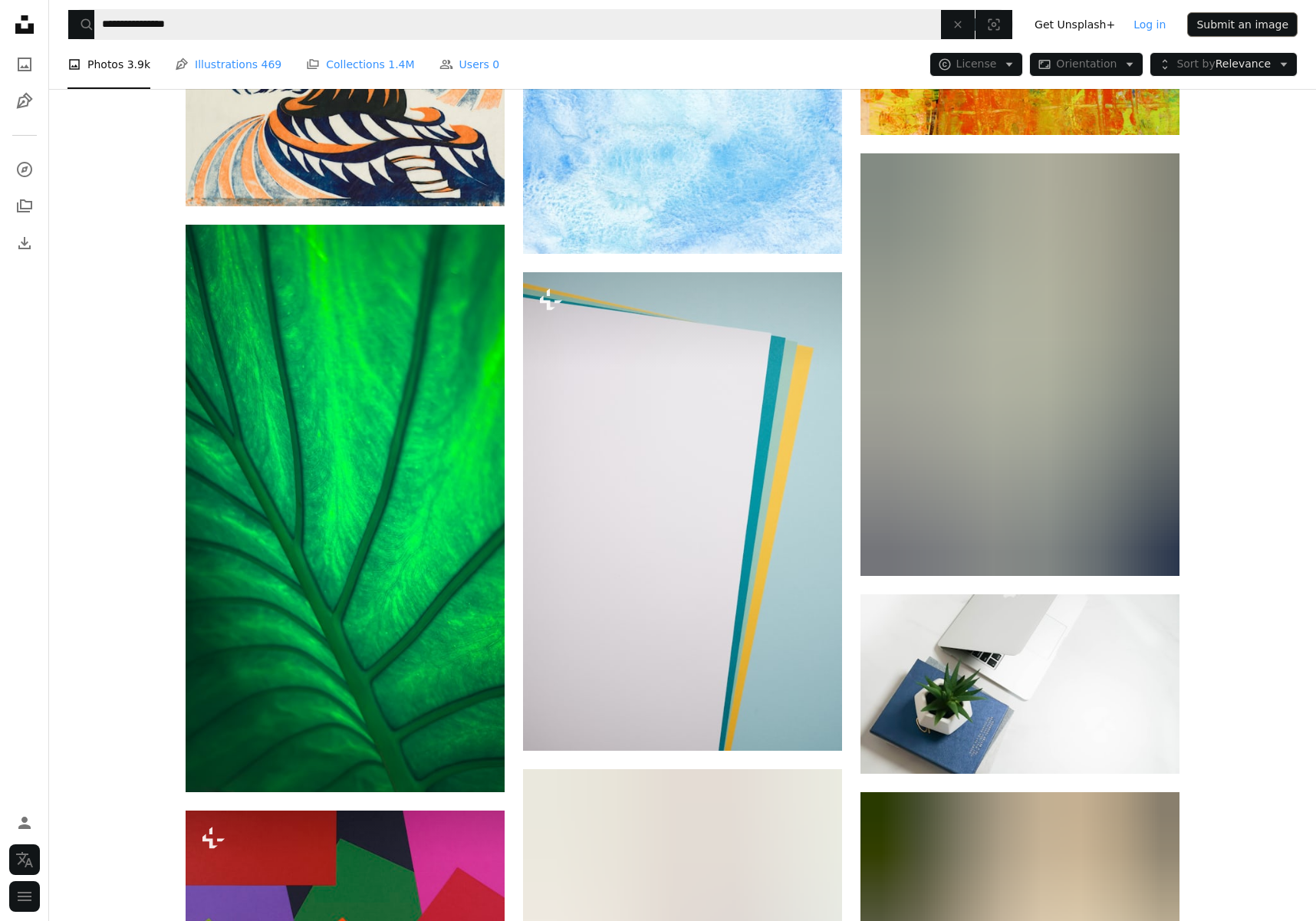
scroll to position [105989, 0]
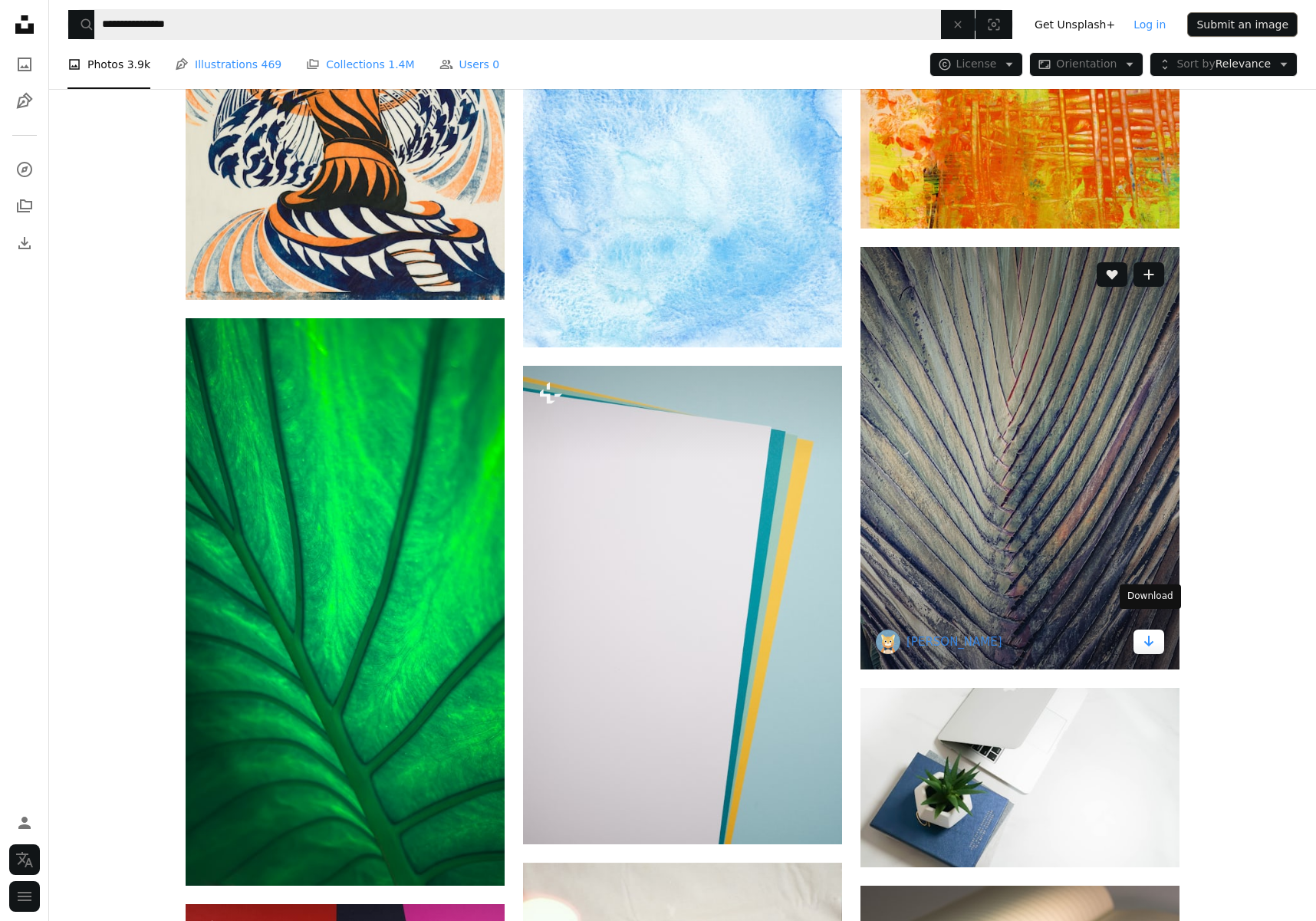
click at [1138, 629] on link "Arrow pointing down" at bounding box center [1149, 641] width 31 height 25
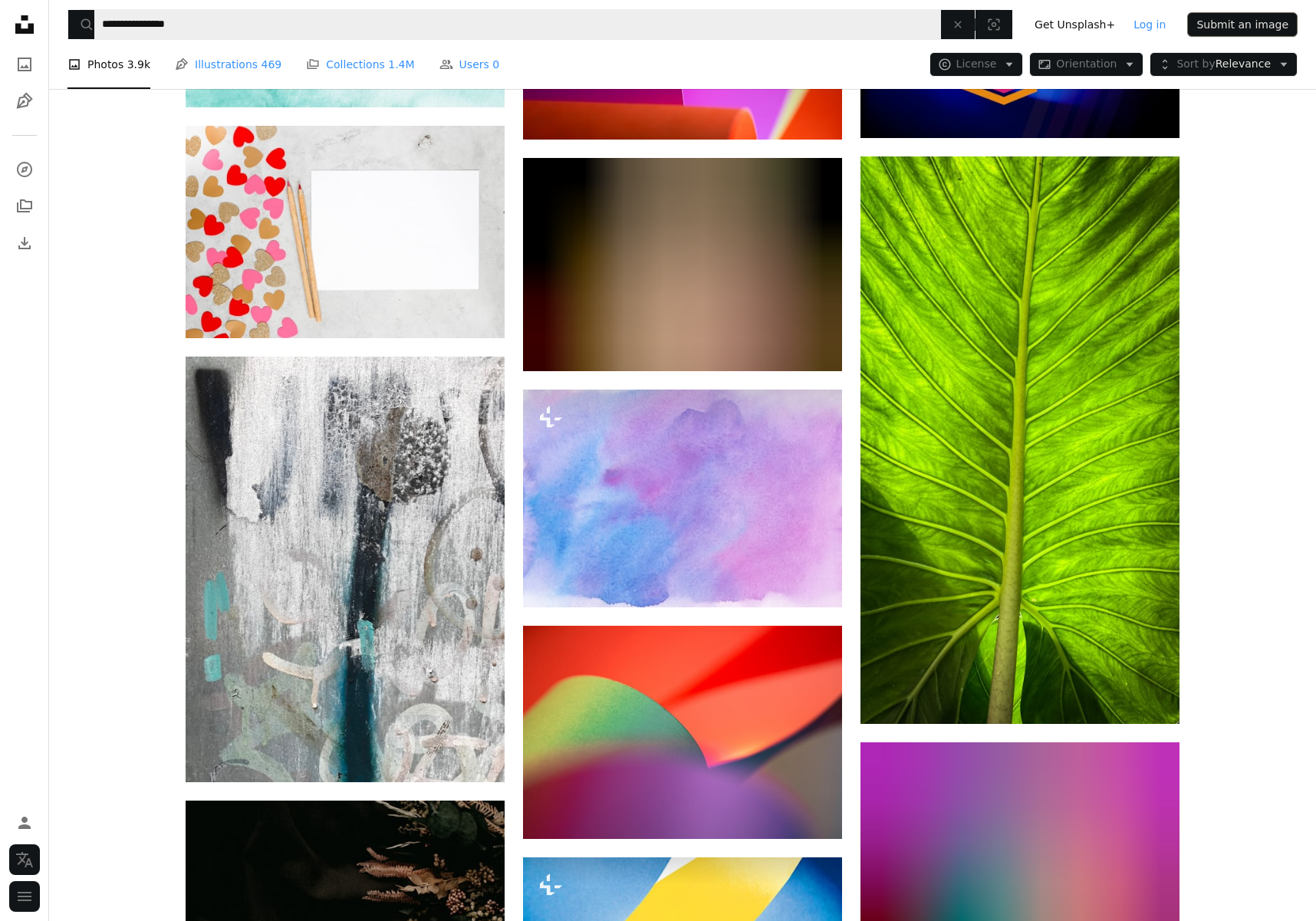
scroll to position [109502, 0]
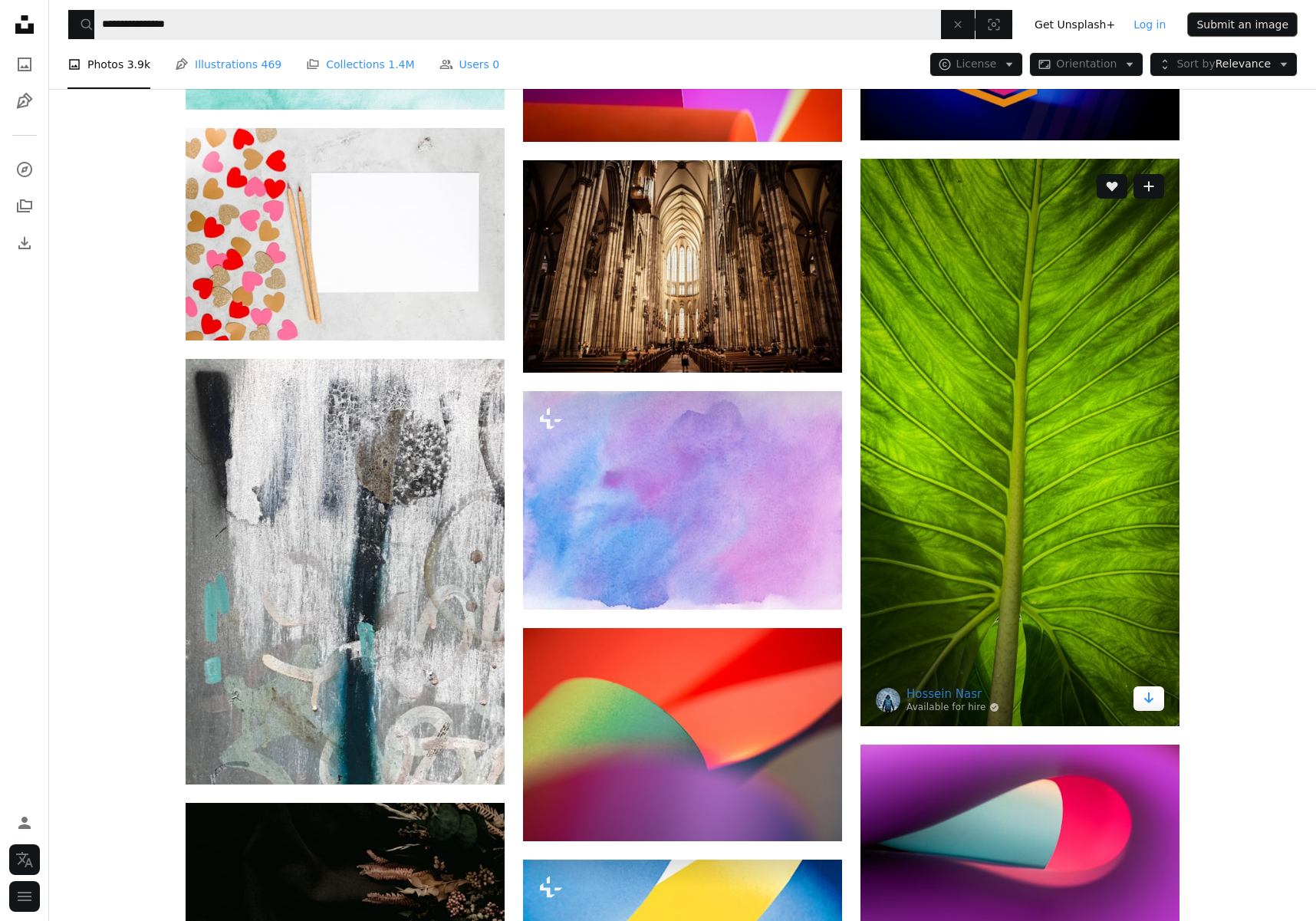
click at [1140, 686] on link "Arrow pointing down" at bounding box center [1149, 698] width 31 height 25
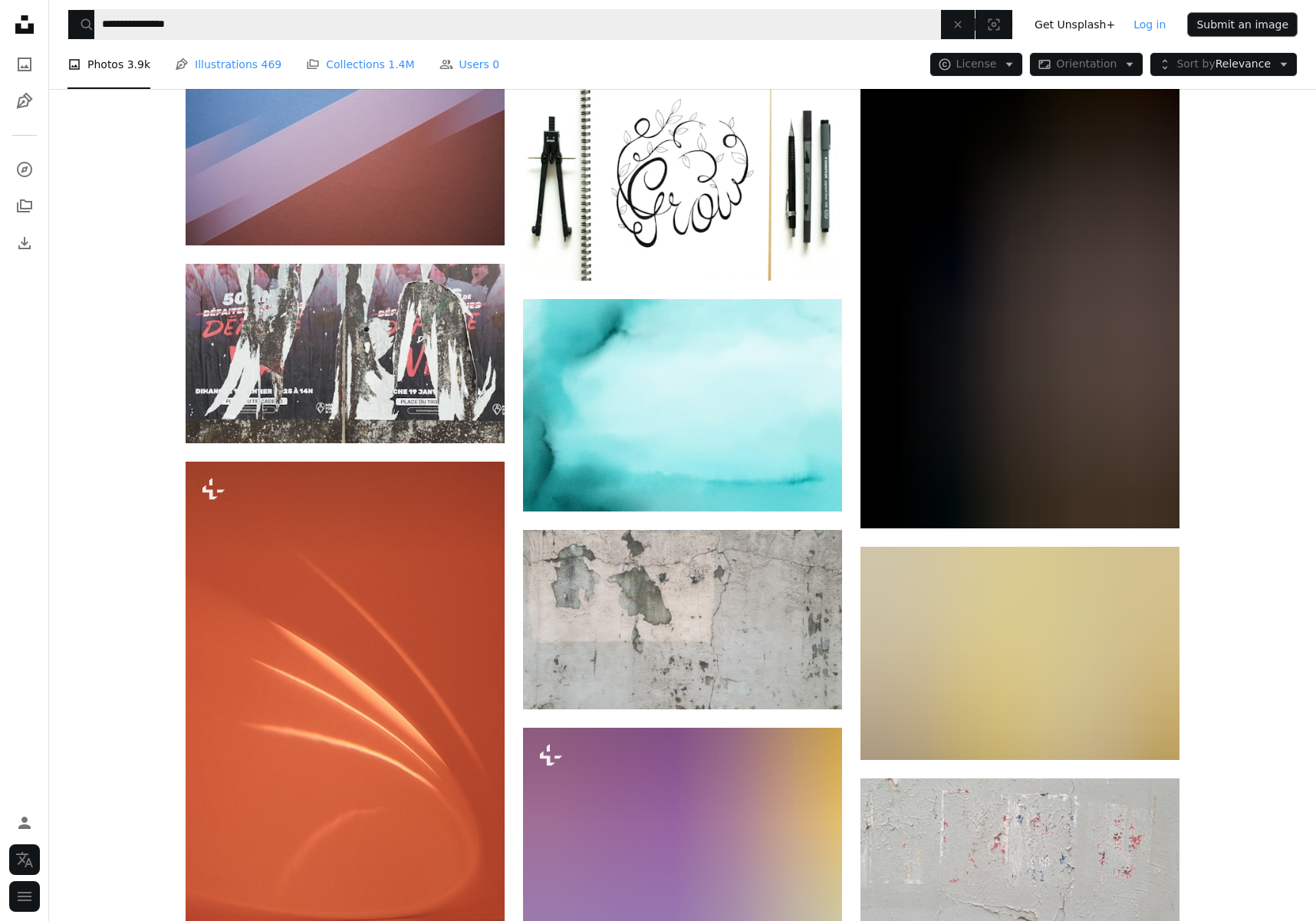
scroll to position [120667, 0]
